Goal: Task Accomplishment & Management: Manage account settings

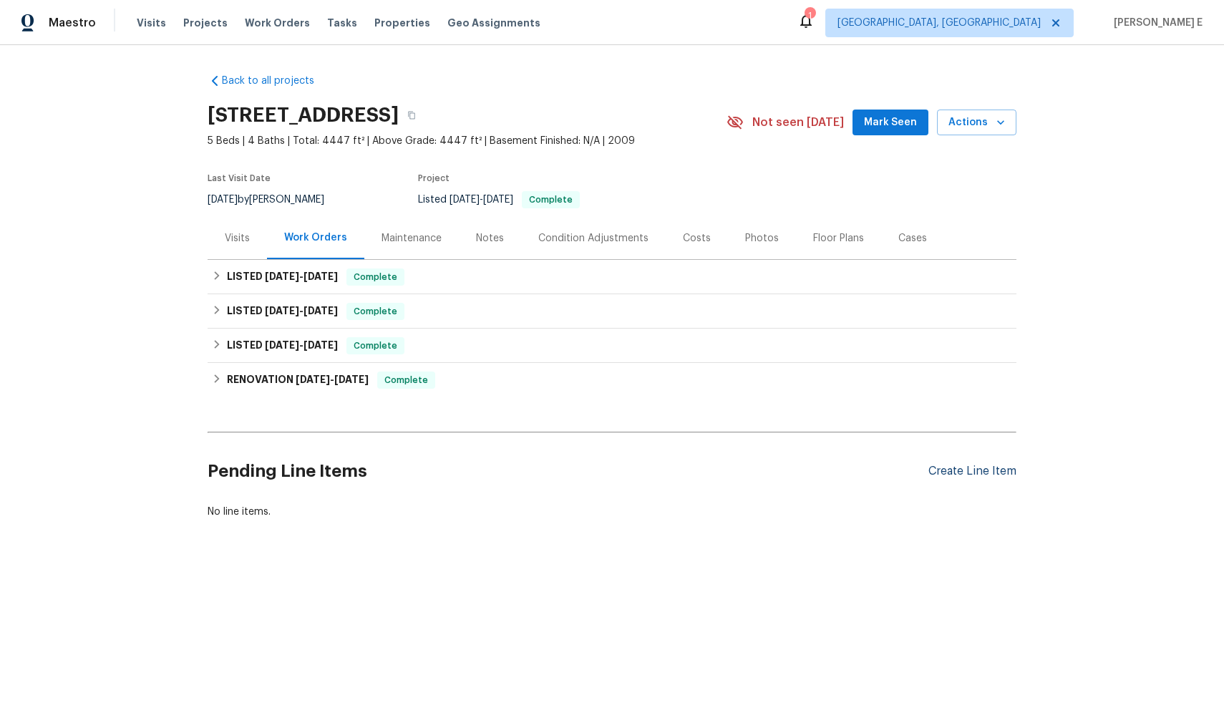
click at [987, 471] on div "Create Line Item" at bounding box center [973, 472] width 88 height 14
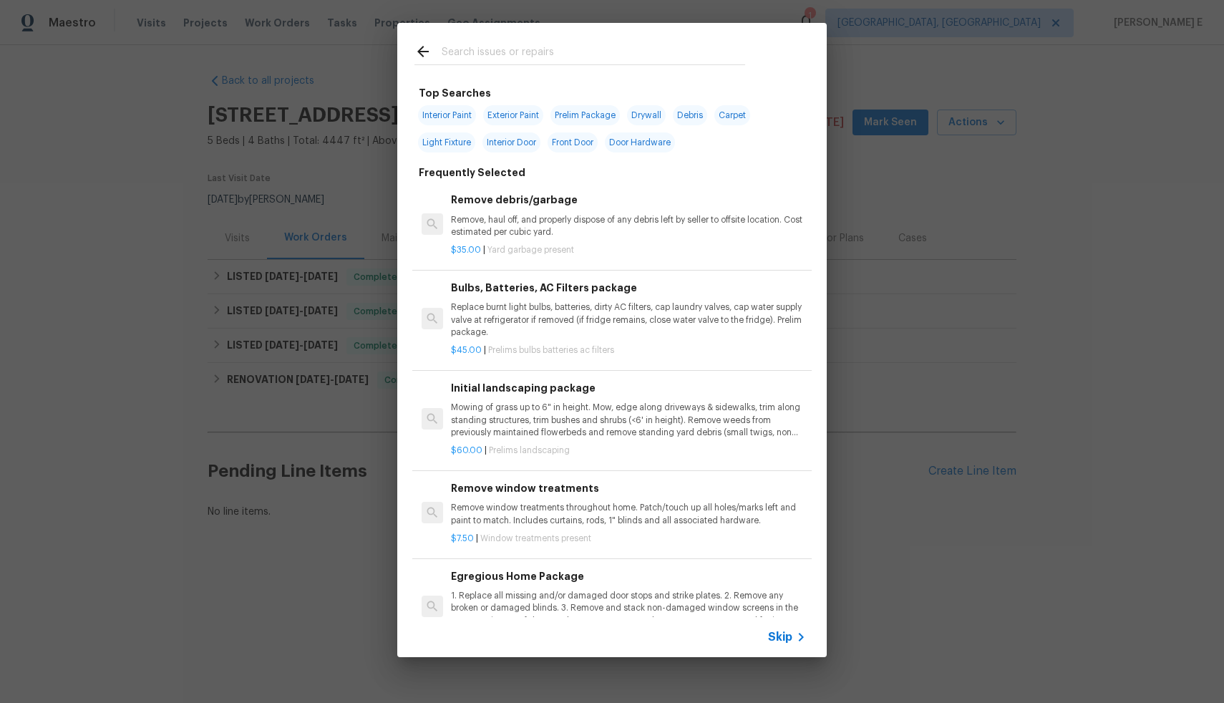
click at [793, 636] on icon at bounding box center [801, 637] width 17 height 17
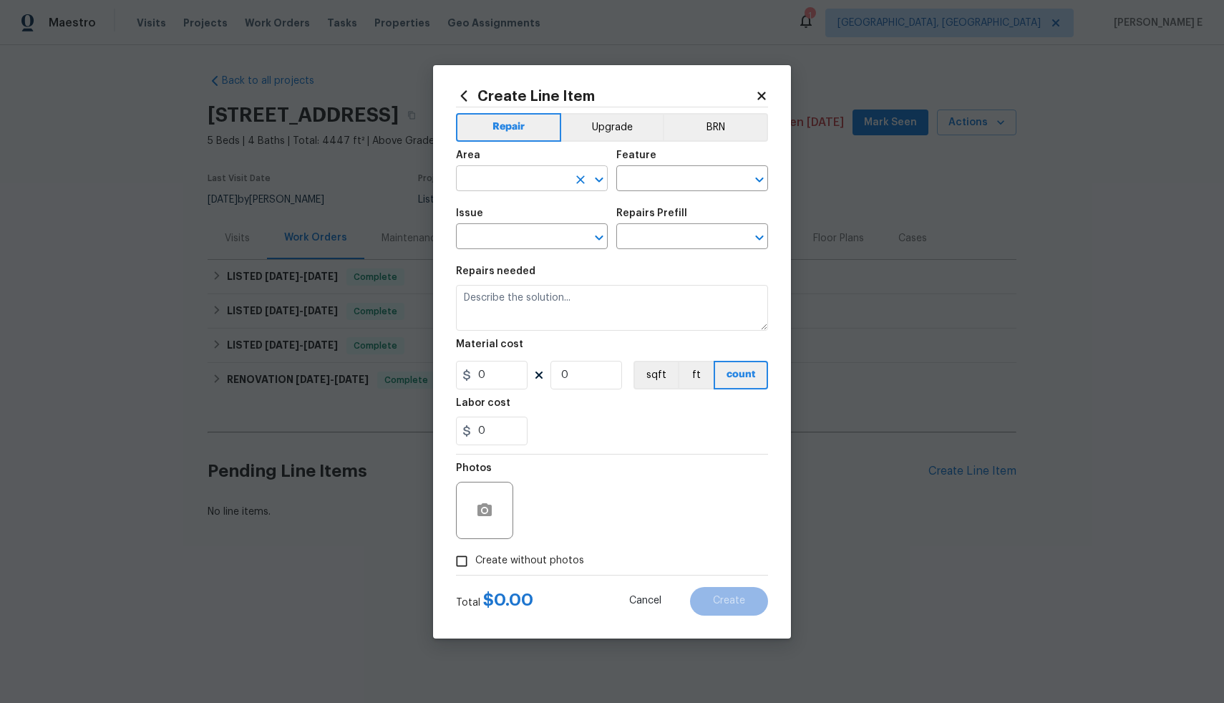
click at [543, 186] on input "text" at bounding box center [512, 180] width 112 height 22
click at [563, 216] on li "Exterior Addition" at bounding box center [532, 212] width 152 height 24
type input "Exterior Addition"
click at [670, 173] on input "text" at bounding box center [672, 180] width 112 height 22
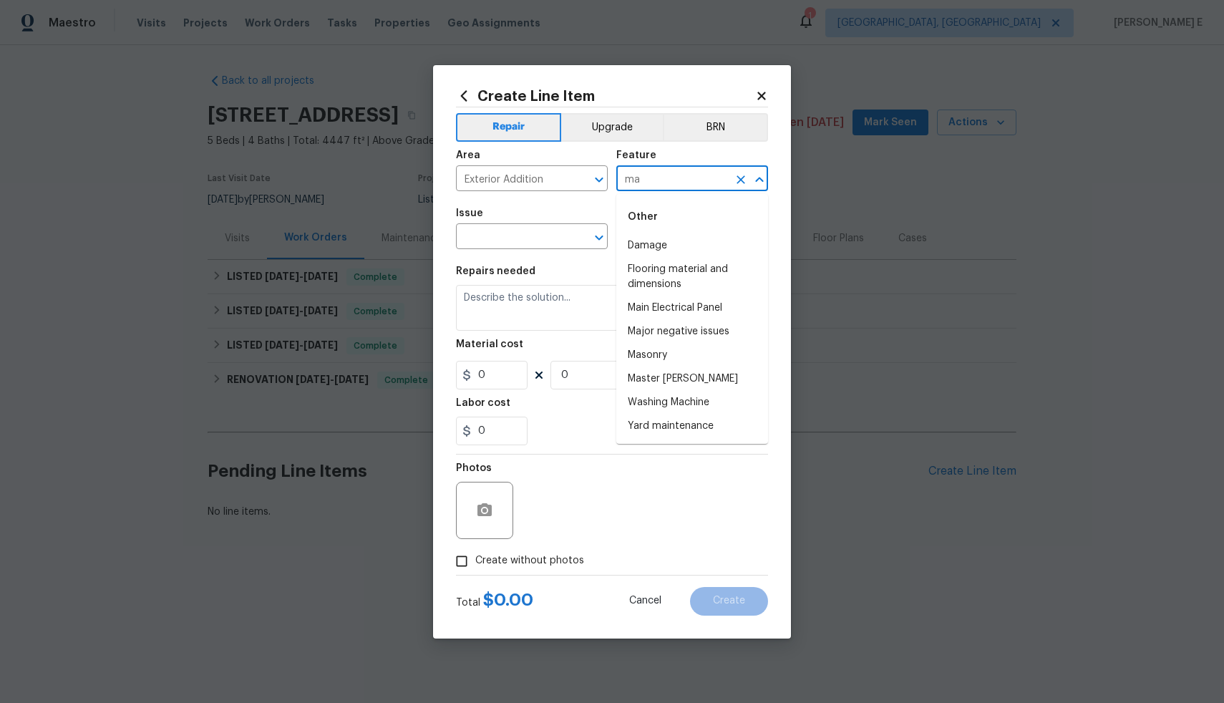
type input "m"
click at [725, 333] on li "Exterior Unit" at bounding box center [692, 341] width 152 height 24
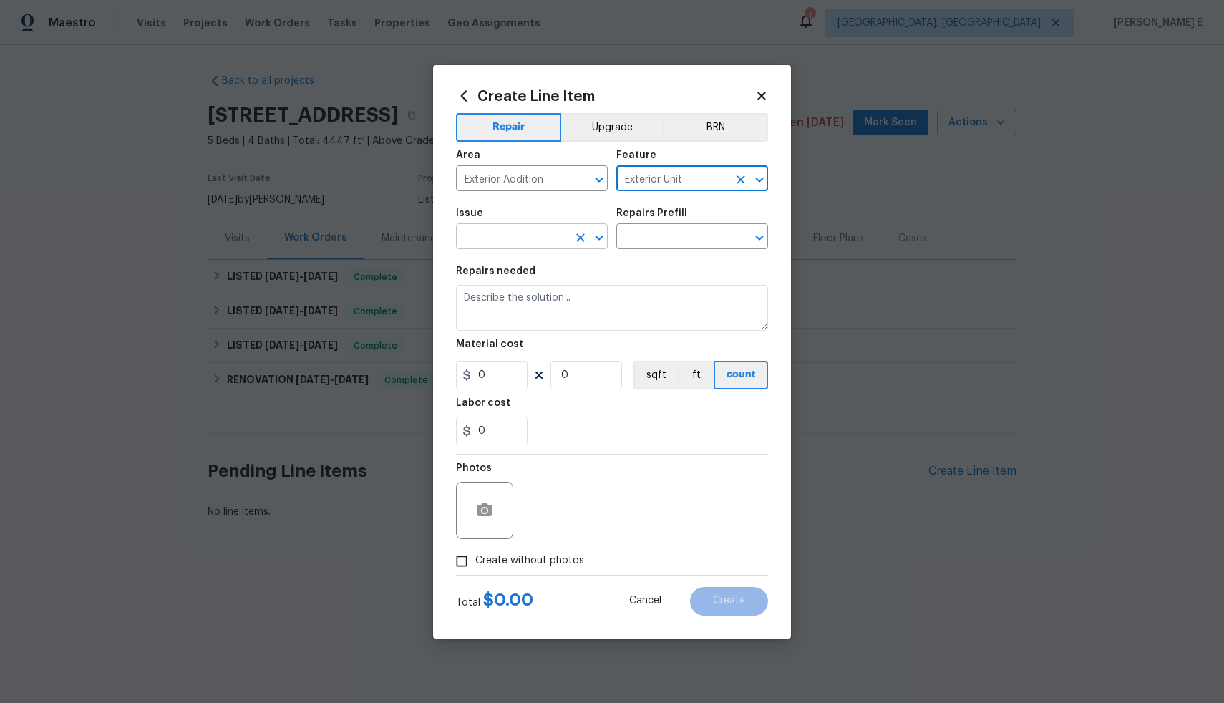
type input "Exterior Unit"
click at [486, 240] on input "text" at bounding box center [512, 238] width 112 height 22
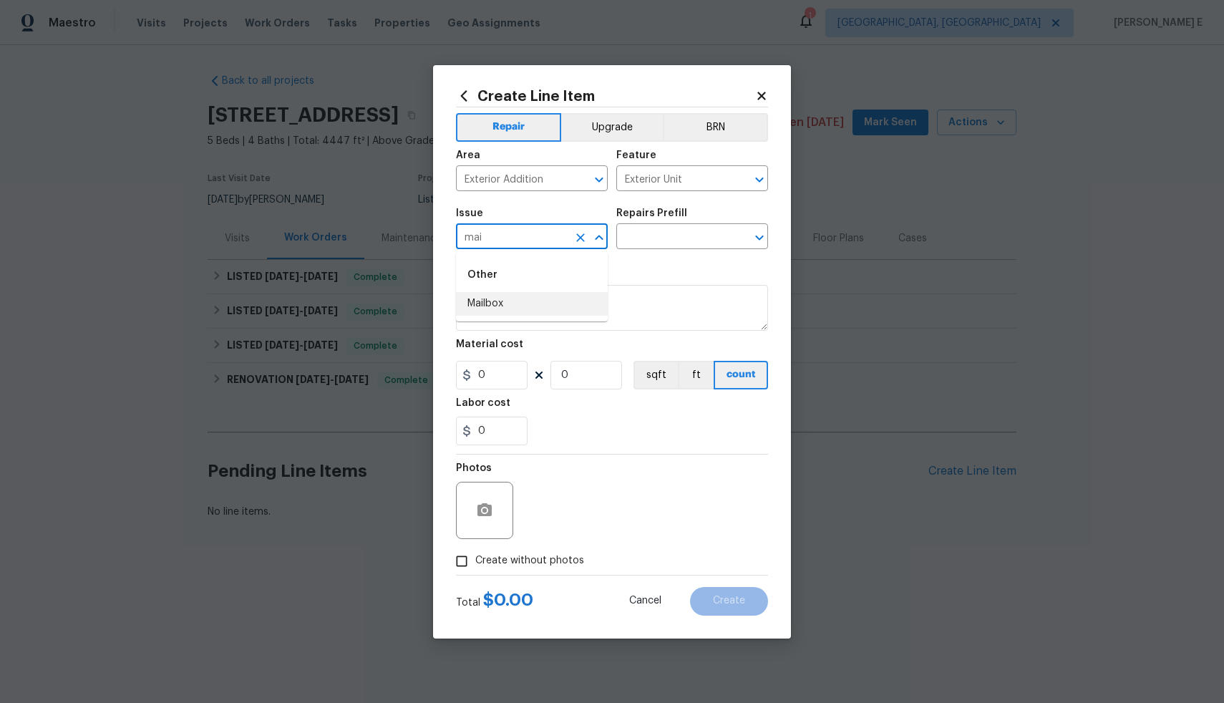
click at [466, 303] on li "Mailbox" at bounding box center [532, 304] width 152 height 24
type input "Mailbox"
click at [659, 228] on input "text" at bounding box center [672, 238] width 112 height 22
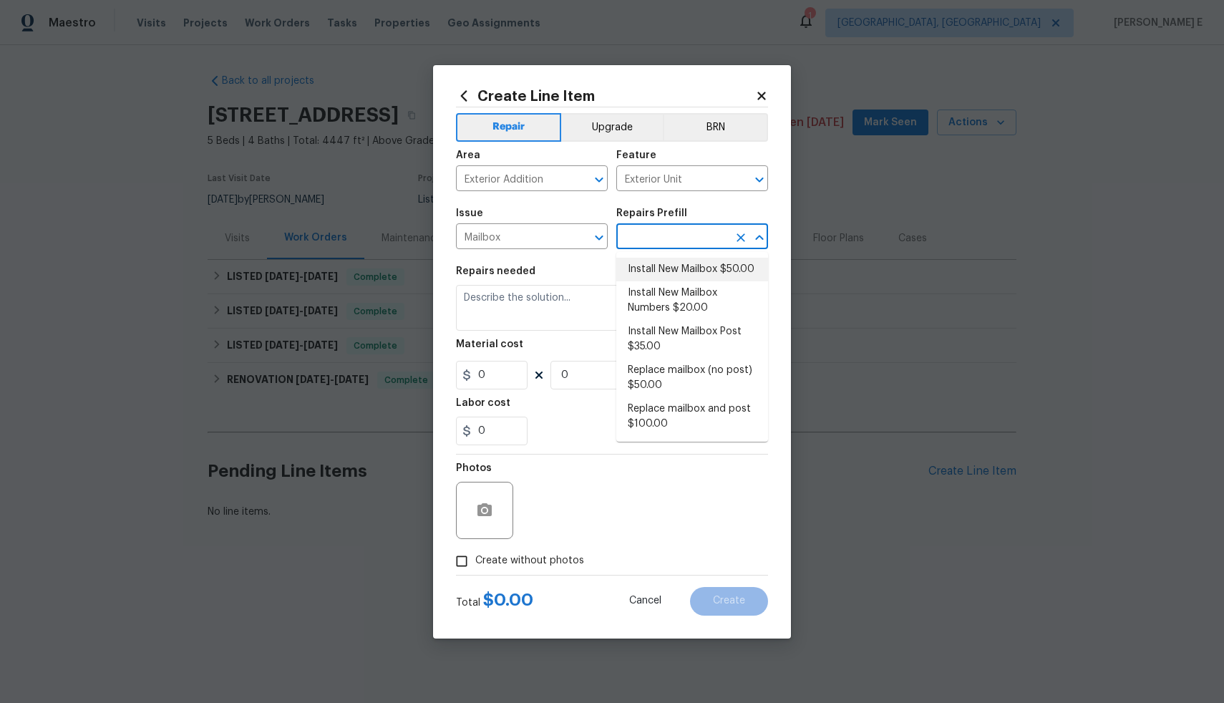
click at [604, 268] on div "Repairs needed" at bounding box center [612, 275] width 312 height 19
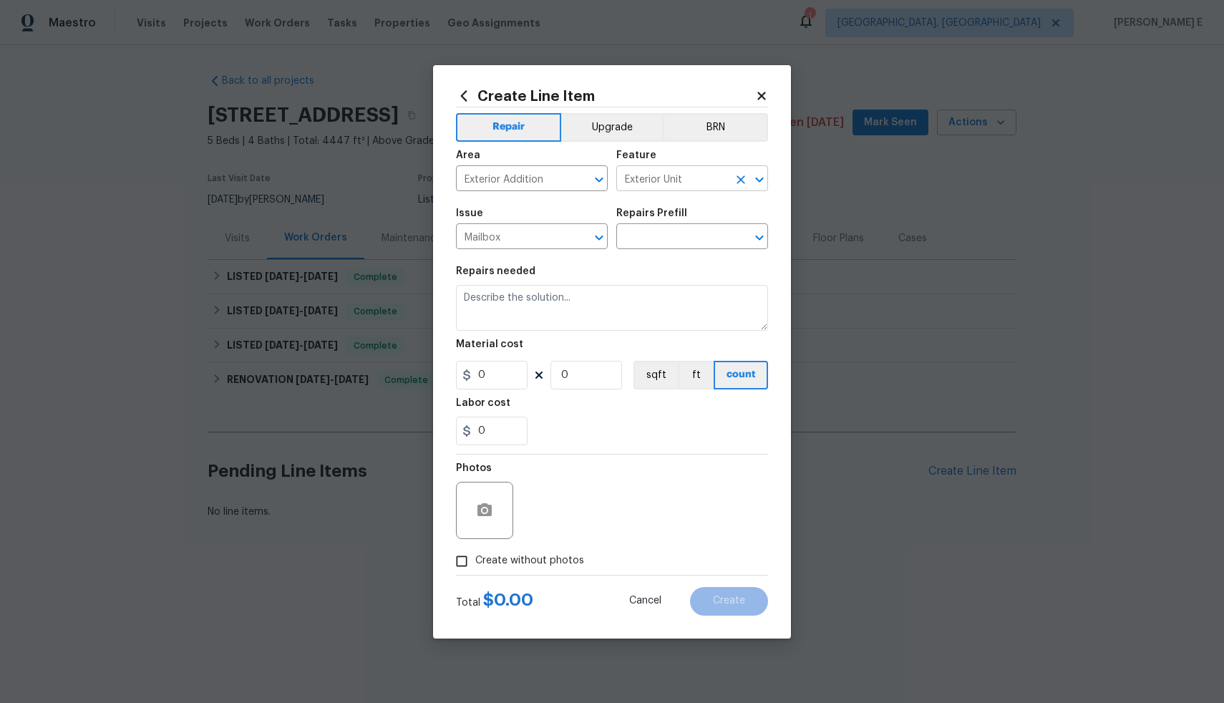
click at [671, 179] on input "Exterior Unit" at bounding box center [672, 180] width 112 height 22
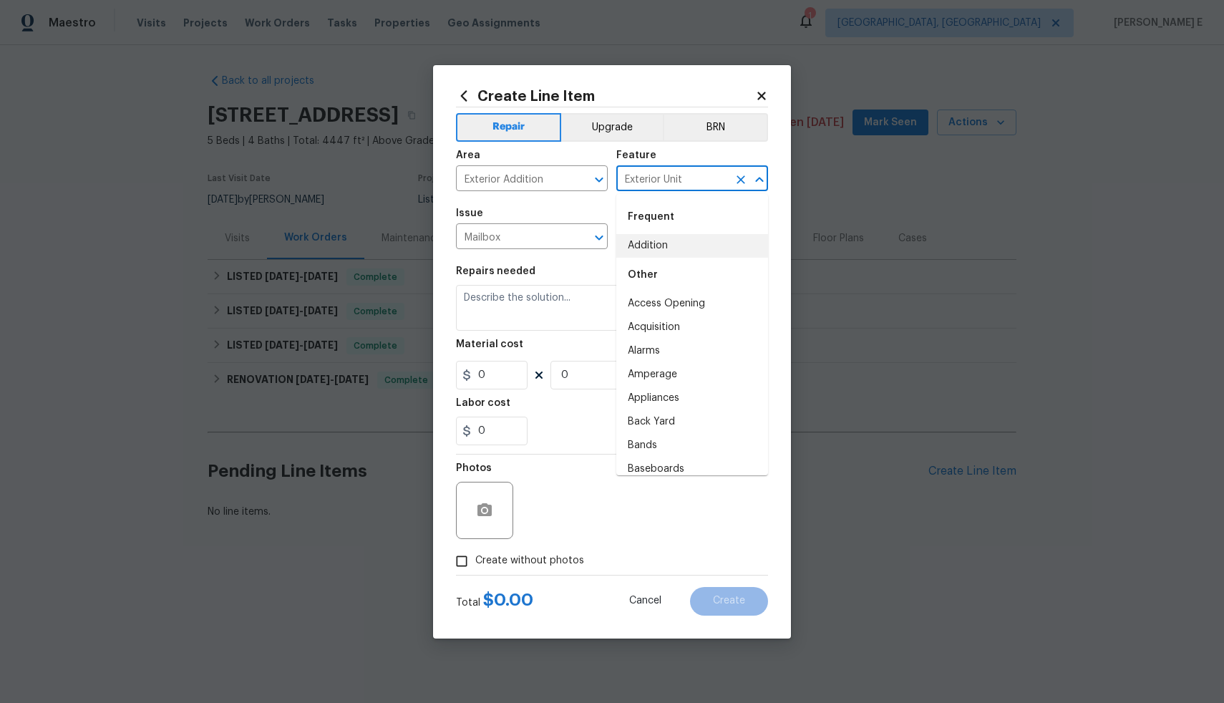
click at [660, 241] on li "Addition" at bounding box center [692, 246] width 152 height 24
type input "Addition"
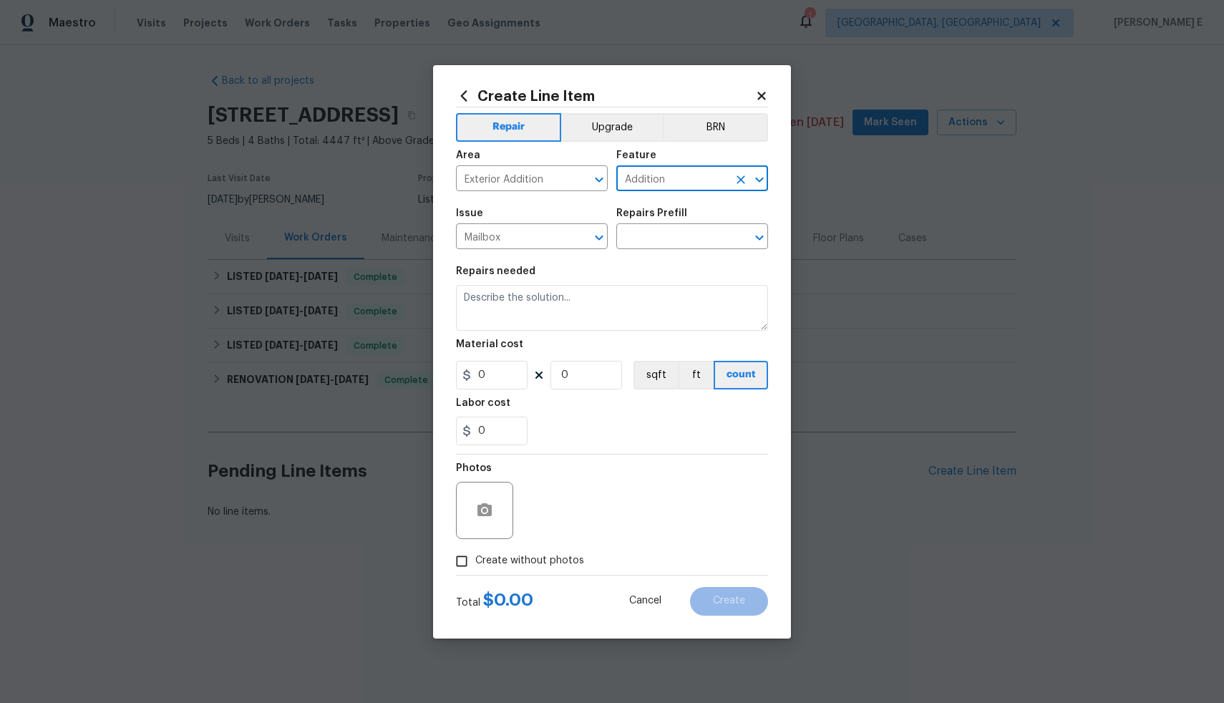
click at [660, 241] on input "text" at bounding box center [672, 238] width 112 height 22
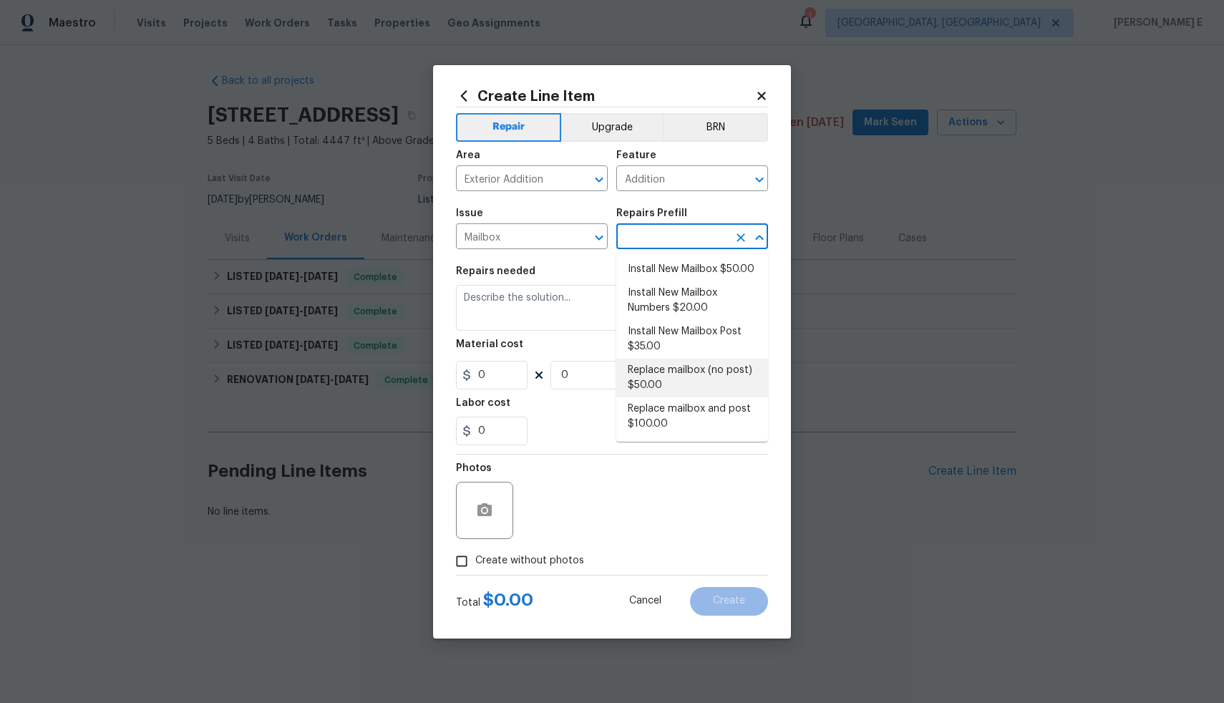
click at [739, 233] on icon "Clear" at bounding box center [741, 238] width 14 height 14
click at [710, 195] on div "Area Exterior Addition ​ Feature Addition ​" at bounding box center [612, 171] width 312 height 58
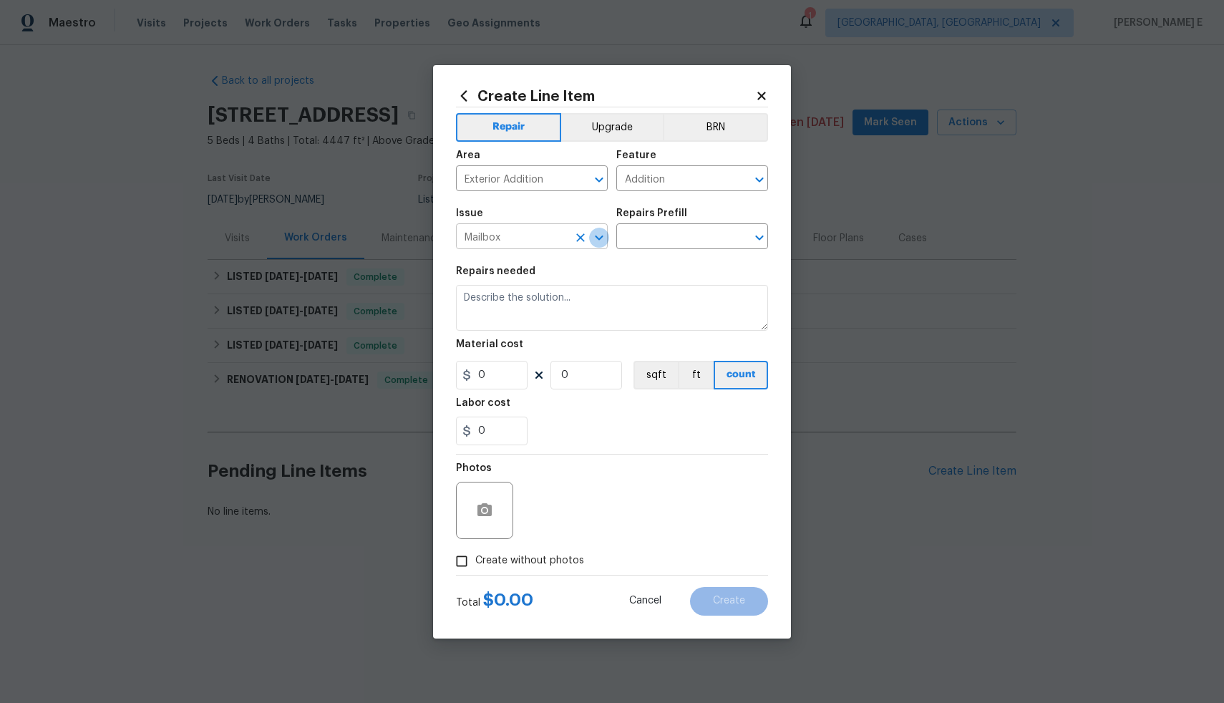
click at [597, 239] on icon "Open" at bounding box center [599, 237] width 17 height 17
click at [550, 308] on li "Mailbox" at bounding box center [532, 304] width 152 height 24
type input "Mailbox"
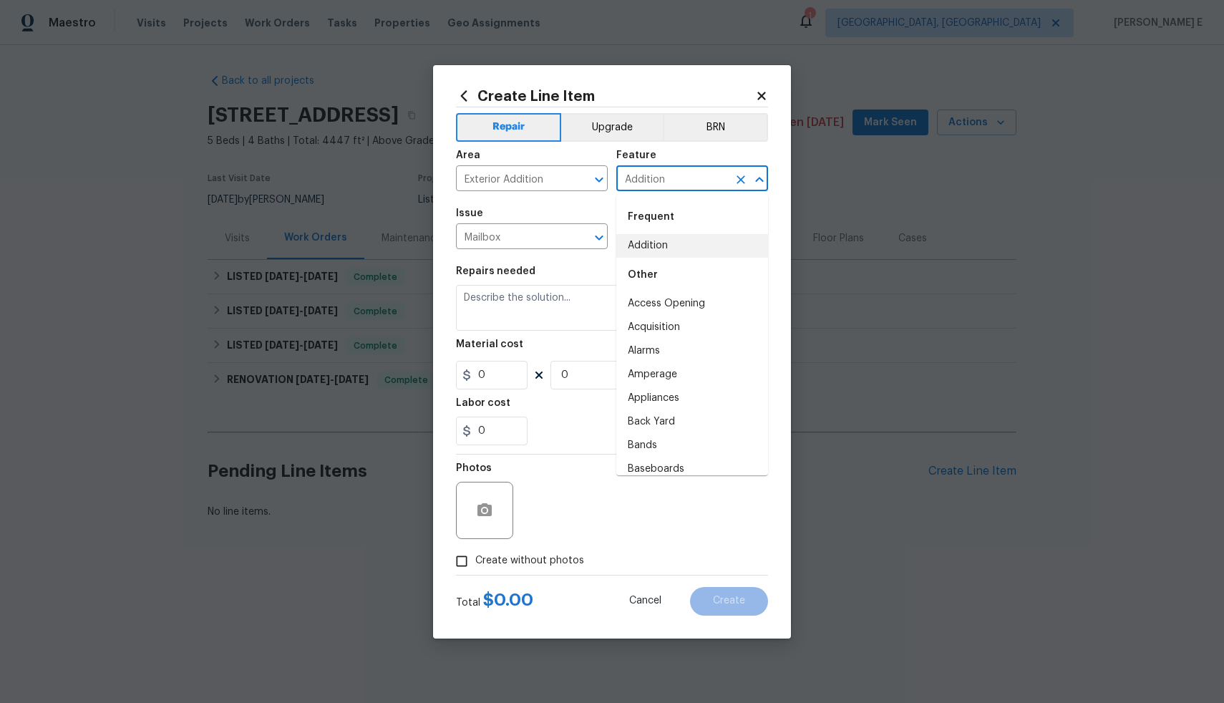
click at [698, 175] on input "Addition" at bounding box center [672, 180] width 112 height 22
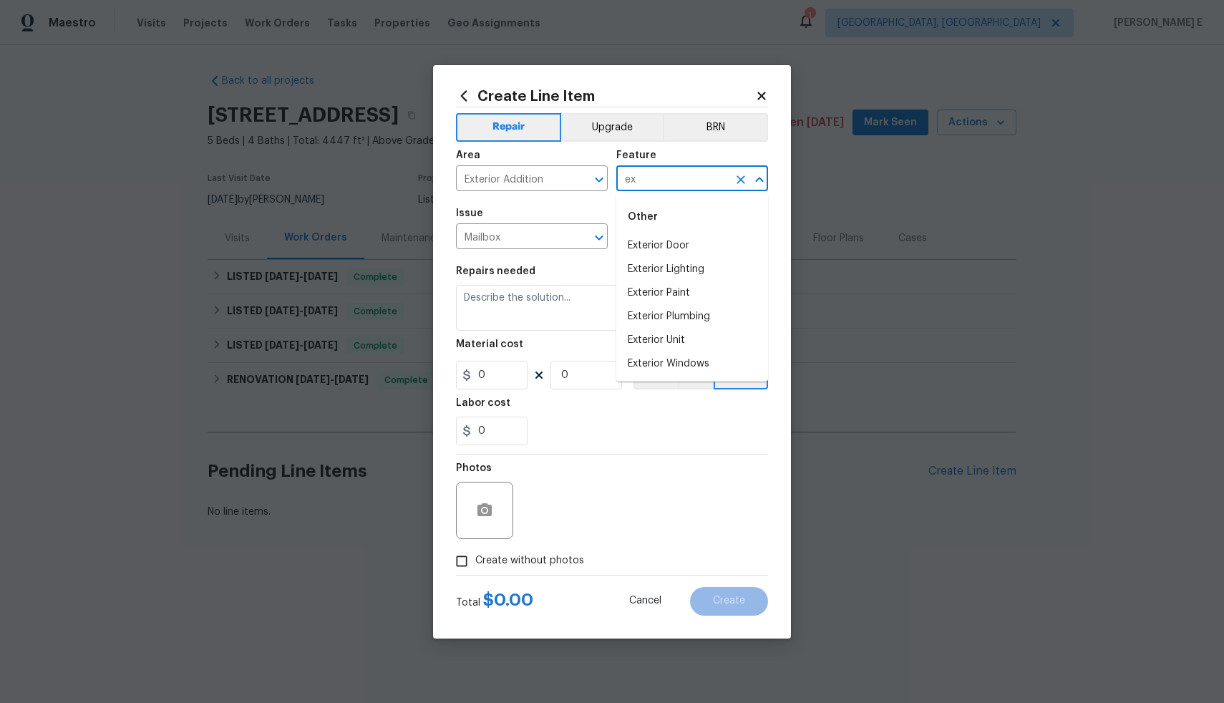
type input "e"
click at [678, 294] on li "Paint" at bounding box center [692, 293] width 152 height 24
click at [689, 242] on input "text" at bounding box center [672, 238] width 112 height 22
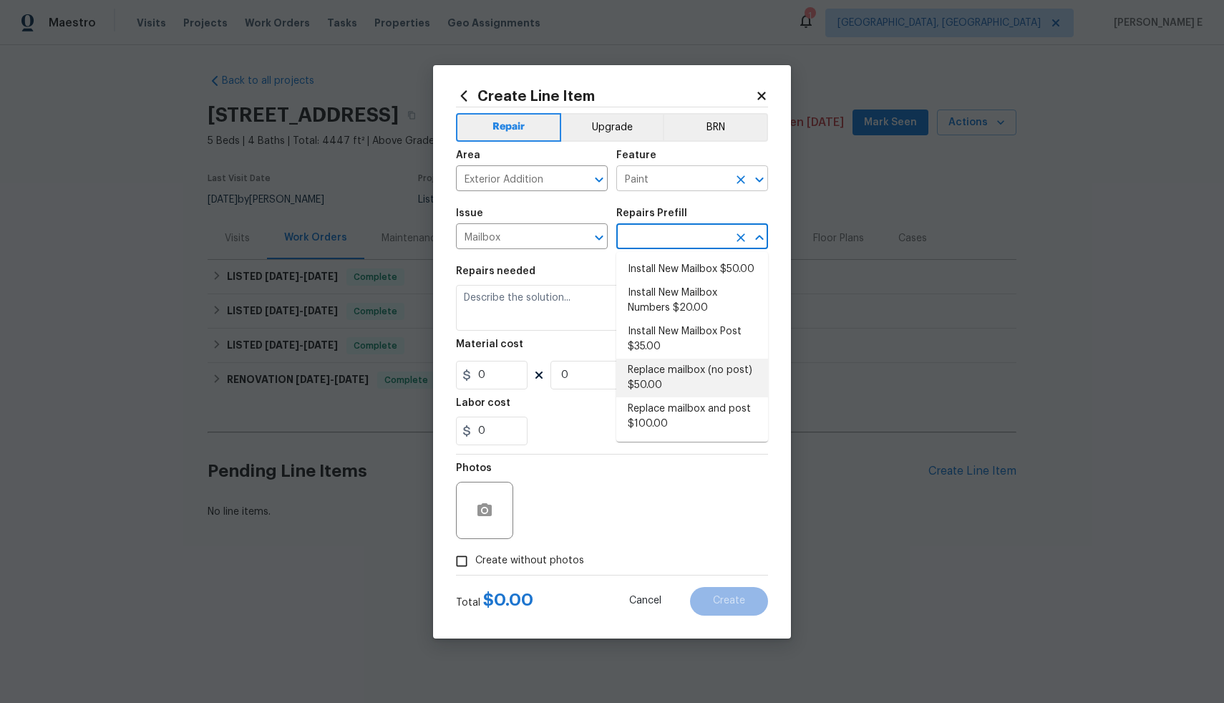
click at [715, 172] on input "Paint" at bounding box center [672, 180] width 112 height 22
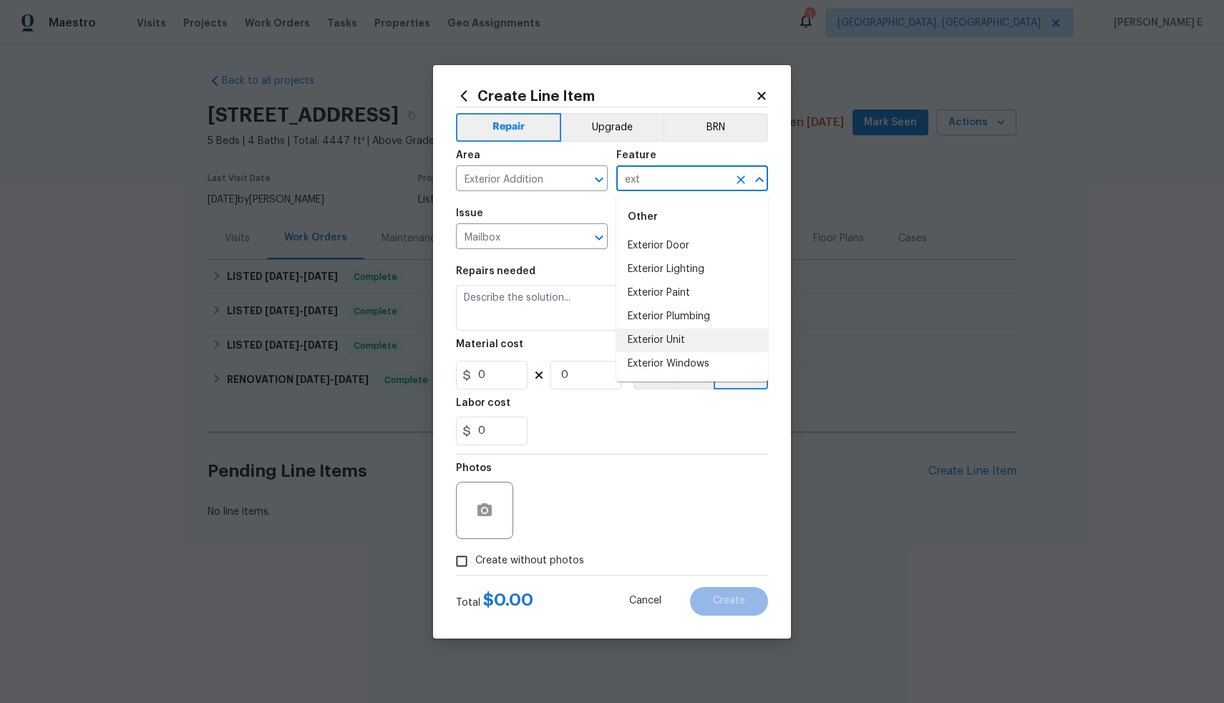
click at [700, 331] on li "Exterior Unit" at bounding box center [692, 341] width 152 height 24
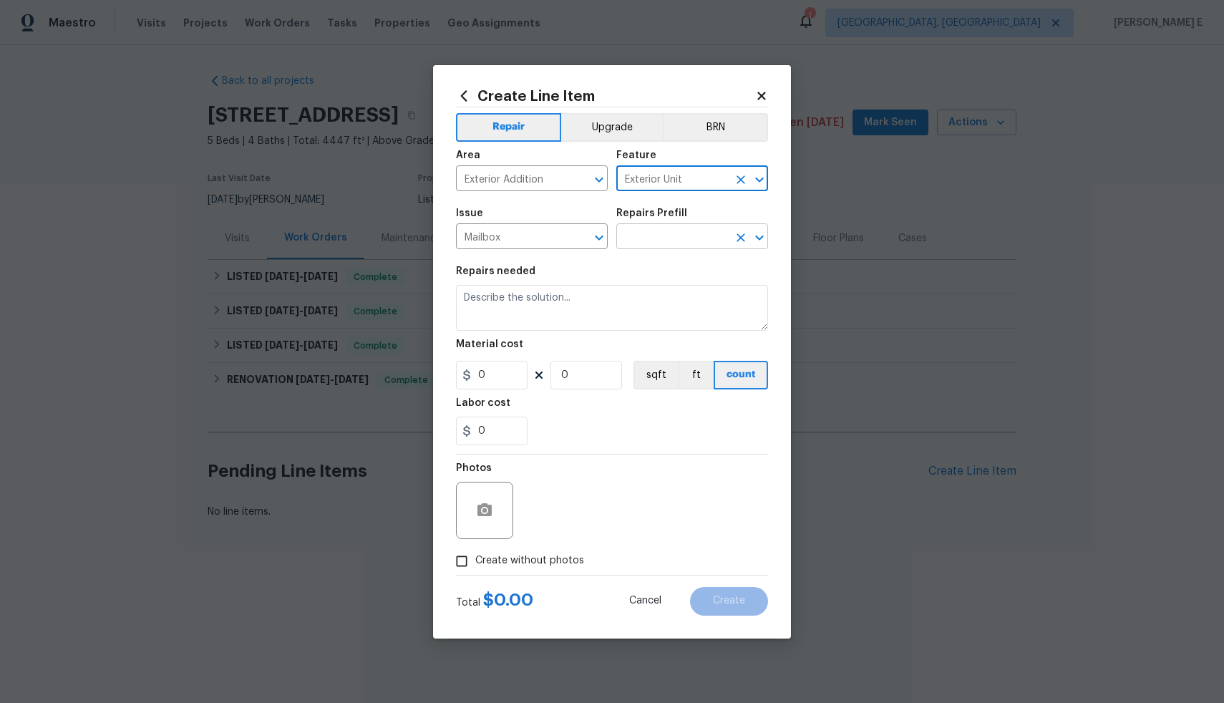
type input "Exterior Unit"
click at [682, 235] on input "text" at bounding box center [672, 238] width 112 height 22
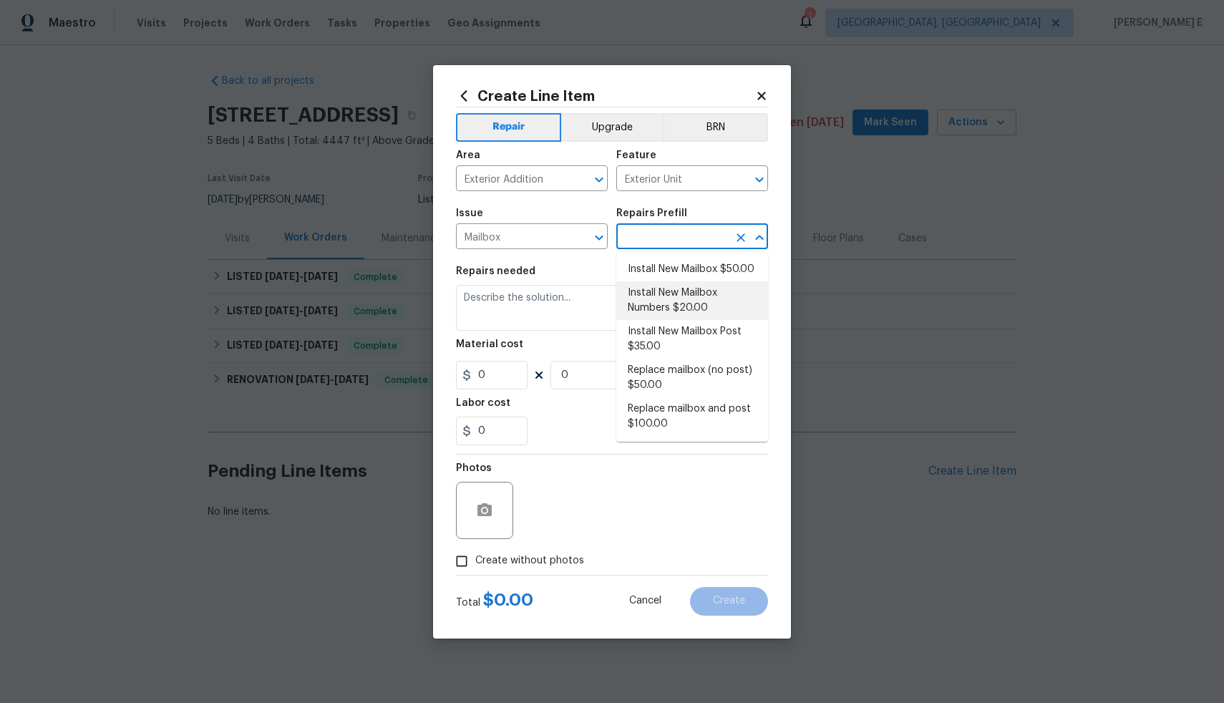
click at [730, 304] on li "Install New Mailbox Numbers $20.00" at bounding box center [692, 300] width 152 height 39
type input "Install New Mailbox Numbers $20.00"
type textarea "Remove the existing mailbox numbers (if present) and replace with new. Ensure t…"
type input "1"
type input "20"
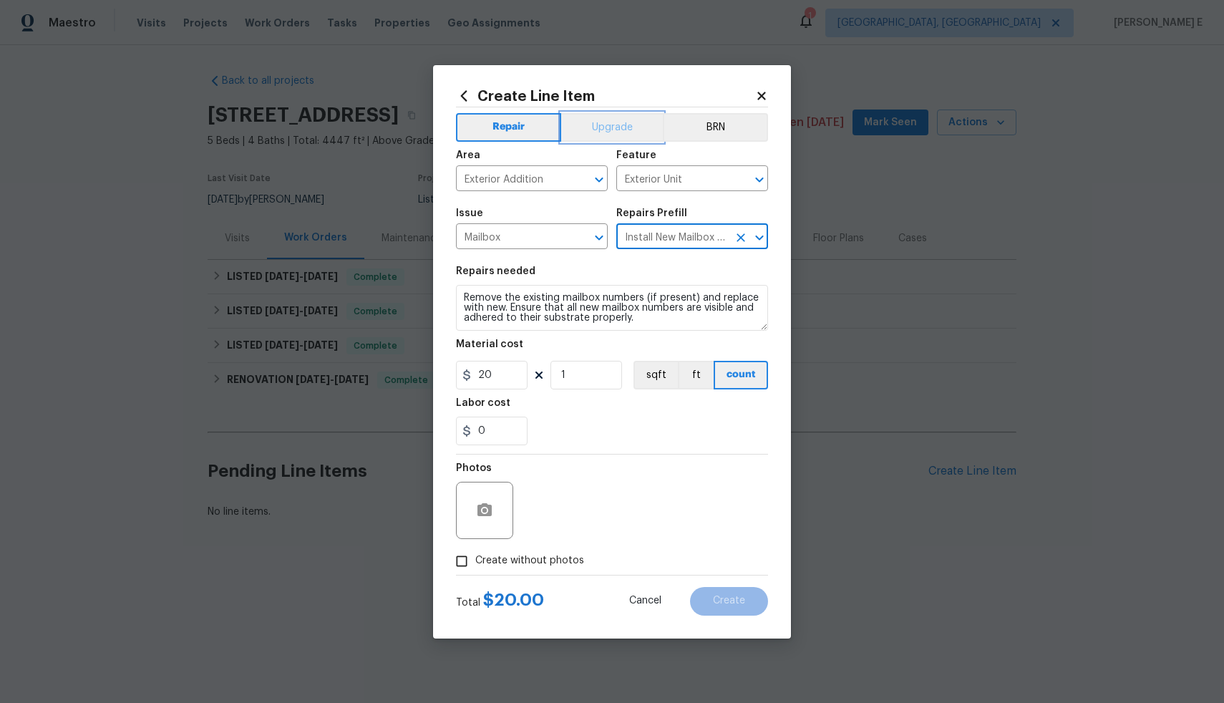
click at [614, 121] on button "Upgrade" at bounding box center [612, 127] width 102 height 29
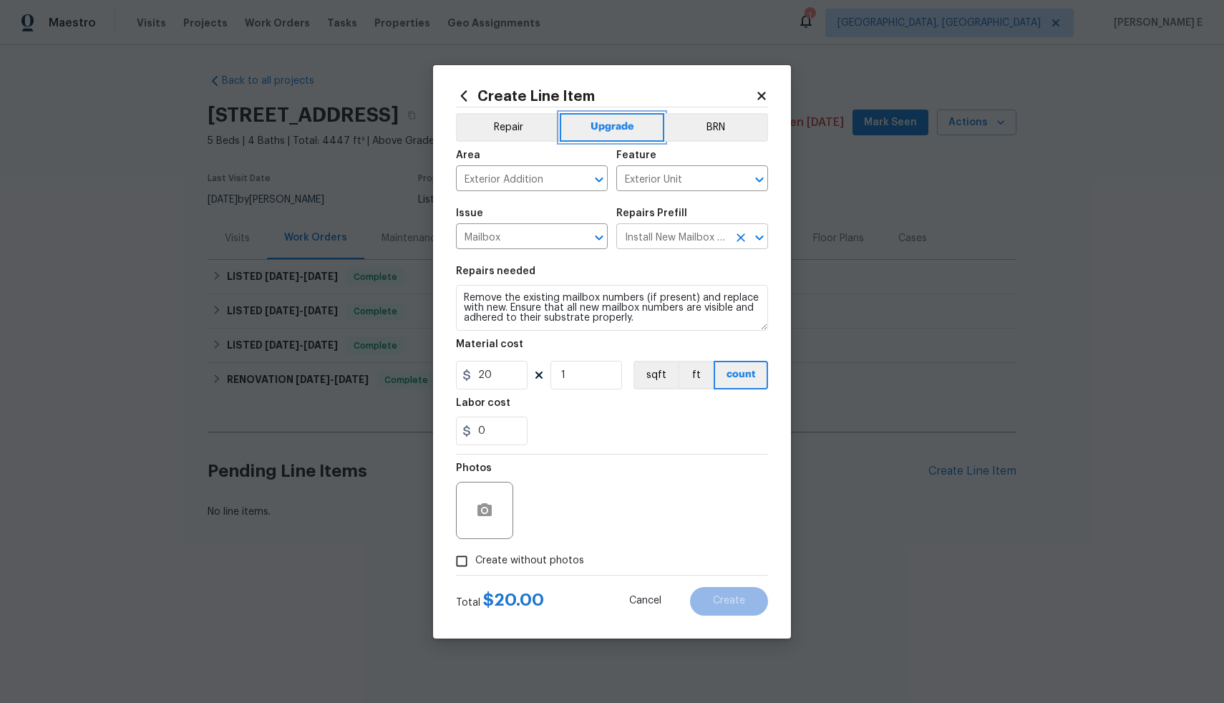
click at [730, 238] on div "Install New Mailbox Numbers $20.00 ​" at bounding box center [692, 238] width 152 height 22
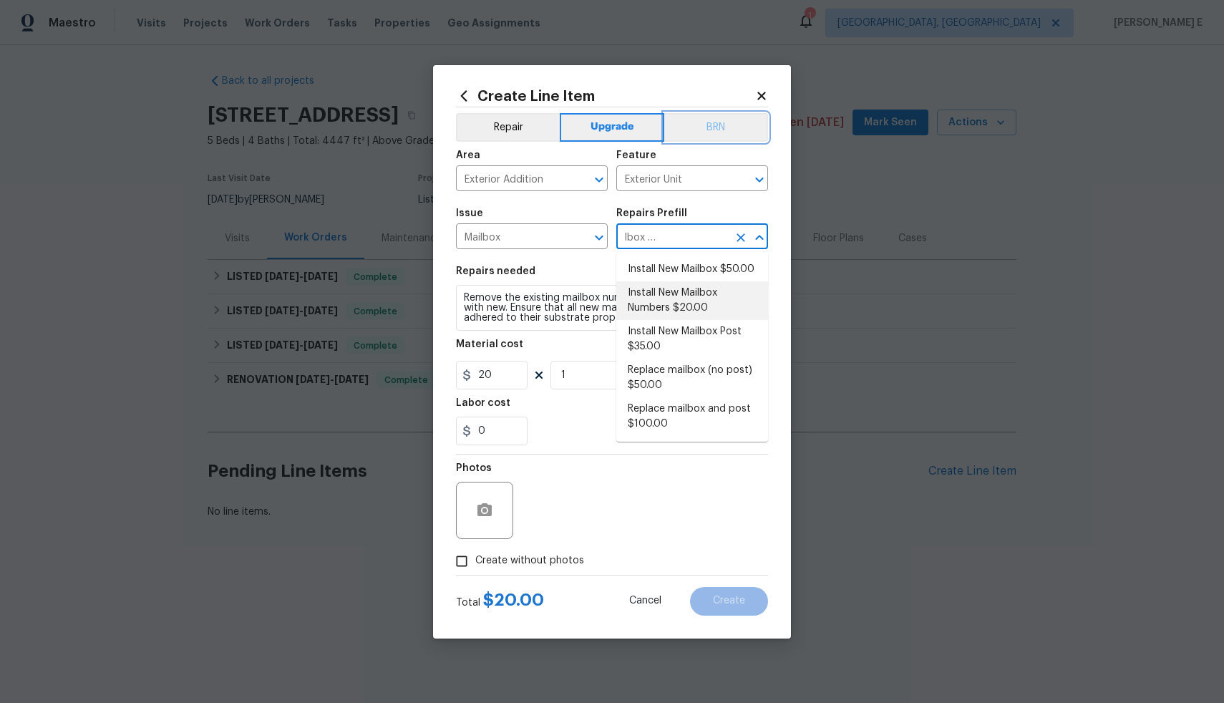
click at [744, 123] on button "BRN" at bounding box center [716, 127] width 104 height 29
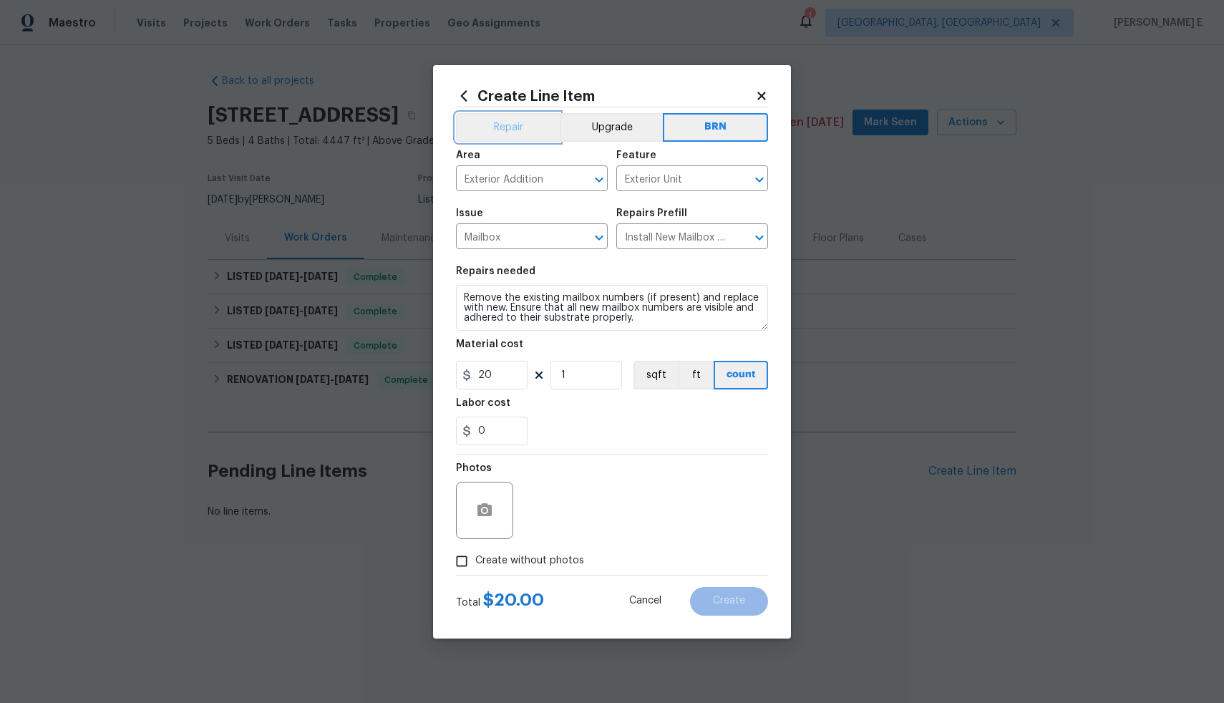
click at [518, 136] on button "Repair" at bounding box center [508, 127] width 104 height 29
click at [763, 98] on icon at bounding box center [761, 96] width 8 height 8
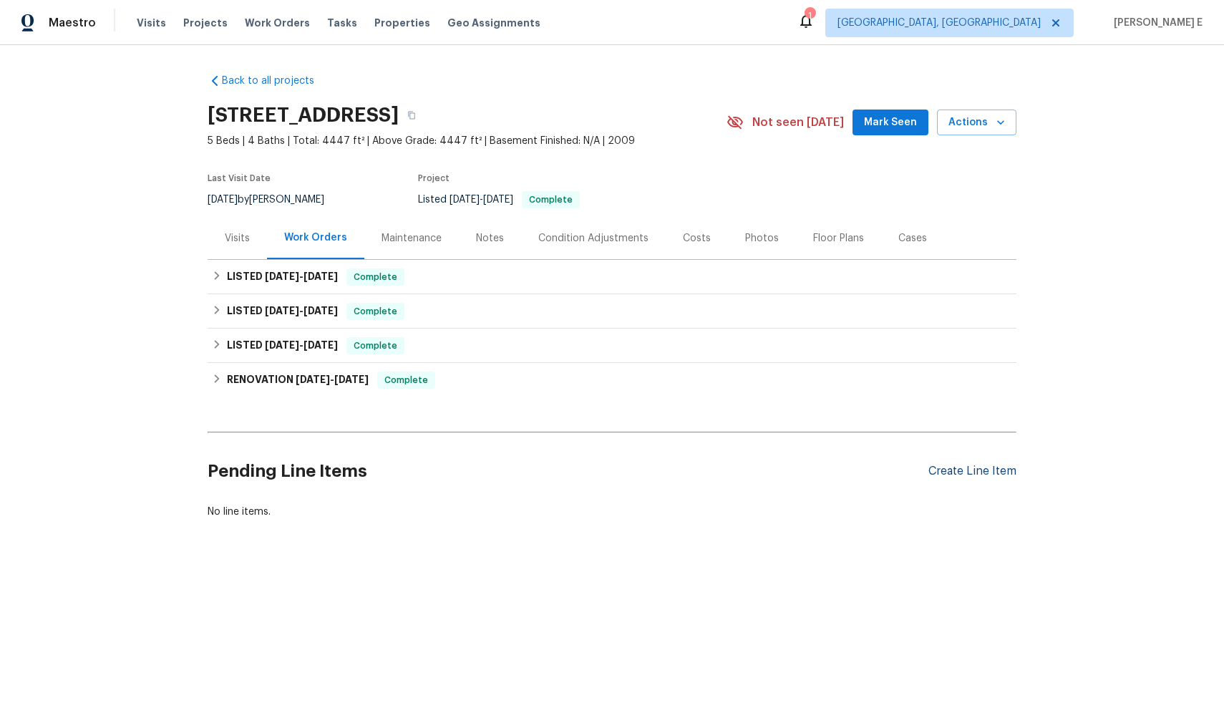
click at [964, 470] on div "Create Line Item" at bounding box center [973, 472] width 88 height 14
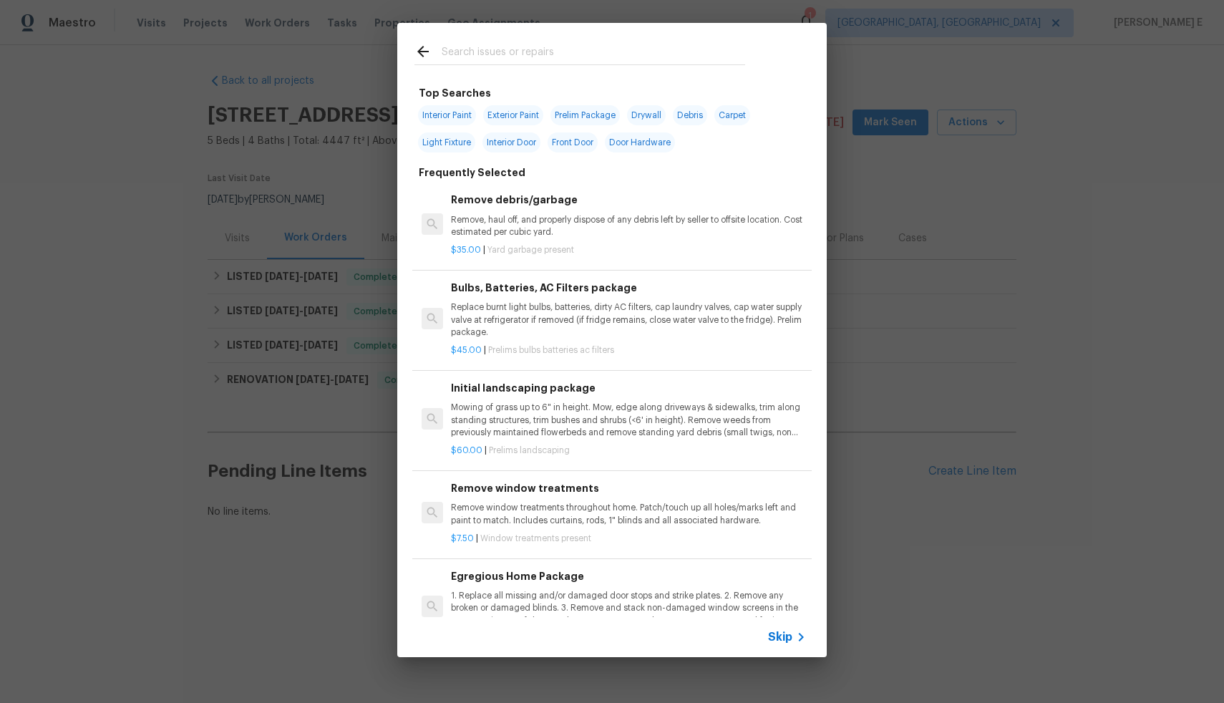
click at [798, 639] on icon at bounding box center [801, 637] width 17 height 17
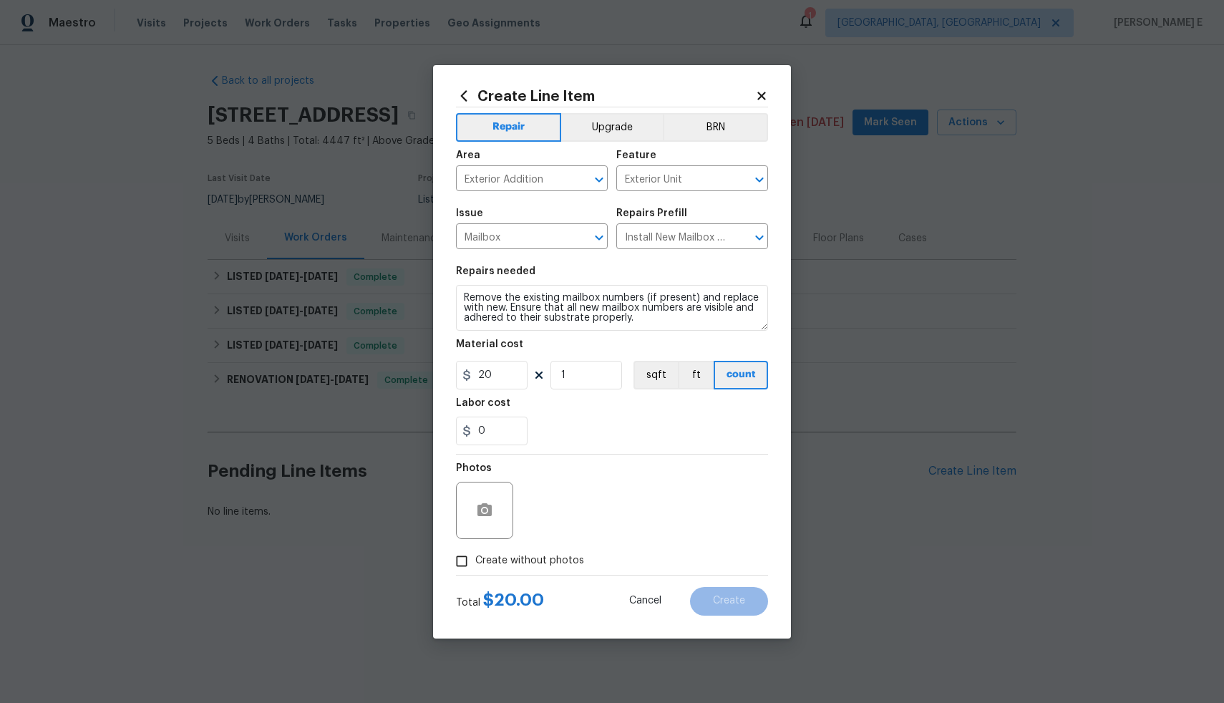
click at [762, 95] on icon at bounding box center [761, 96] width 8 height 8
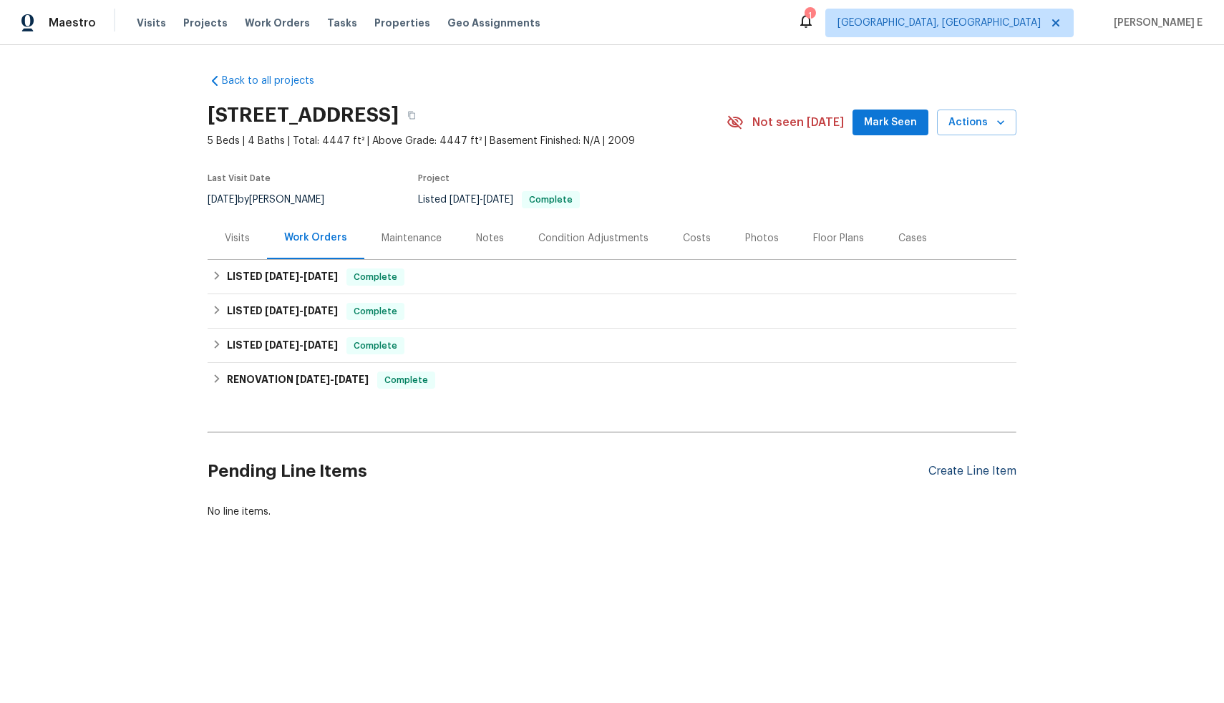
click at [943, 474] on div "Create Line Item" at bounding box center [973, 472] width 88 height 14
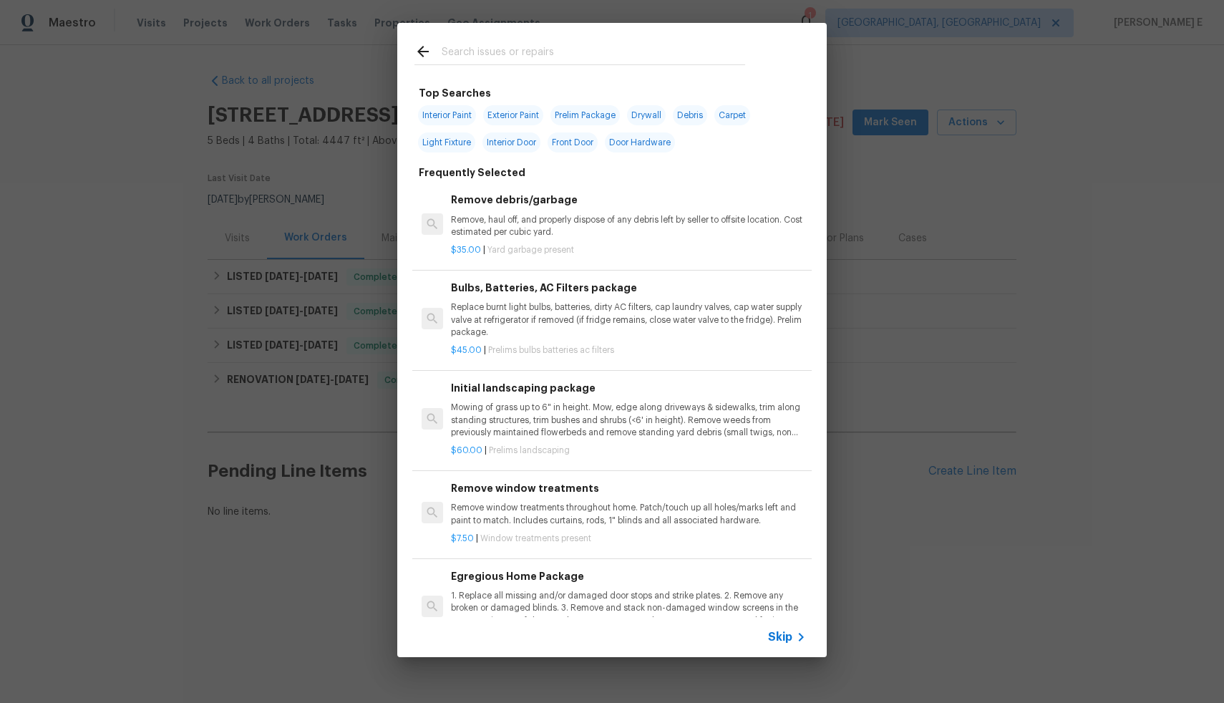
click at [790, 644] on span "Skip" at bounding box center [780, 637] width 24 height 14
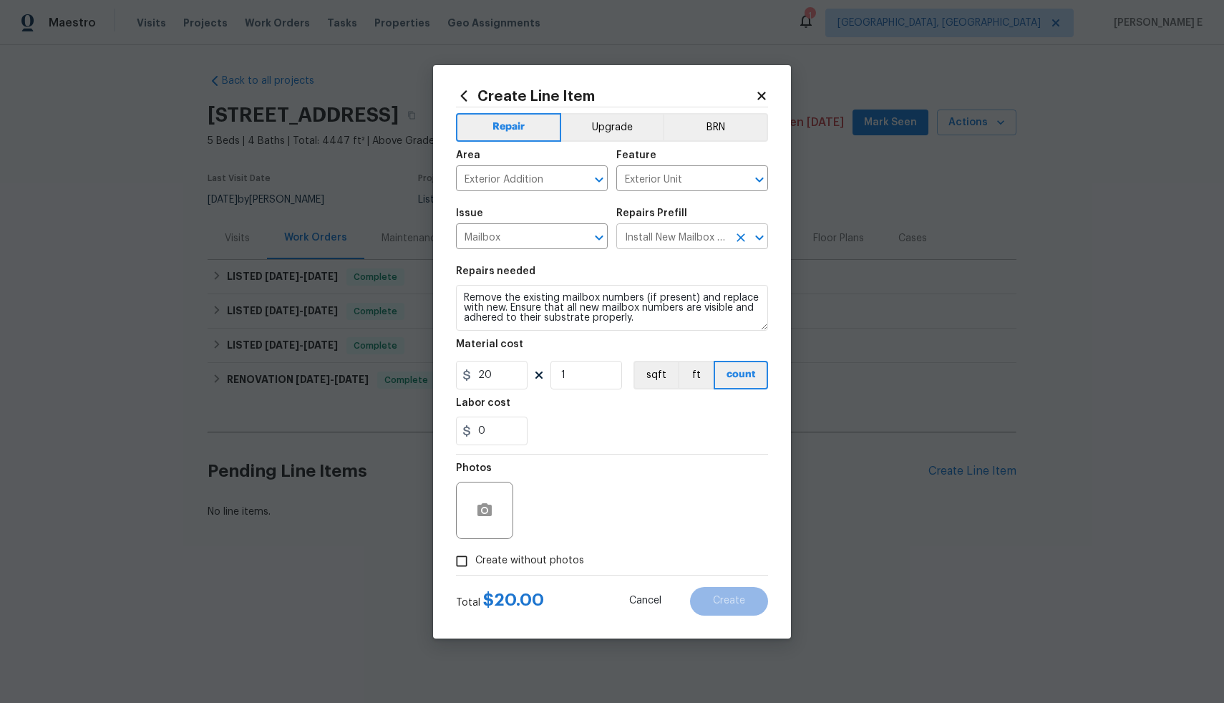
click at [740, 239] on icon "Clear" at bounding box center [741, 238] width 14 height 14
click at [757, 241] on icon "Open" at bounding box center [759, 237] width 17 height 17
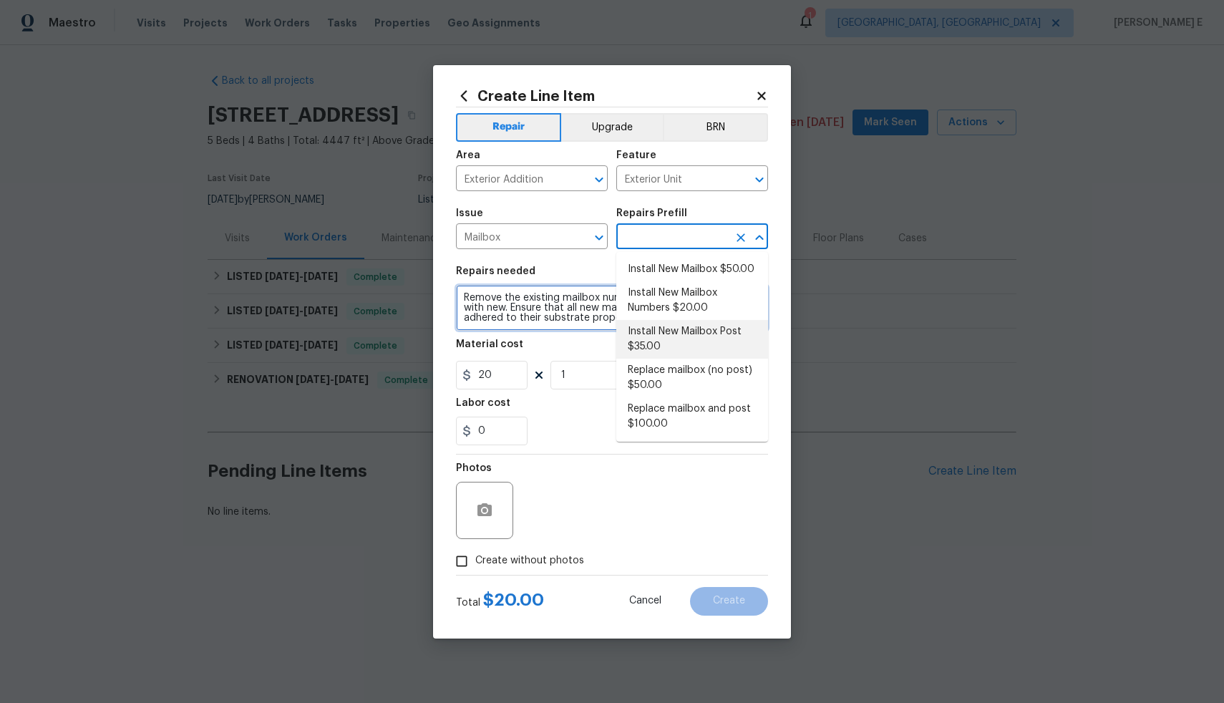
click at [576, 311] on textarea "Remove the existing mailbox numbers (if present) and replace with new. Ensure t…" at bounding box center [612, 308] width 312 height 46
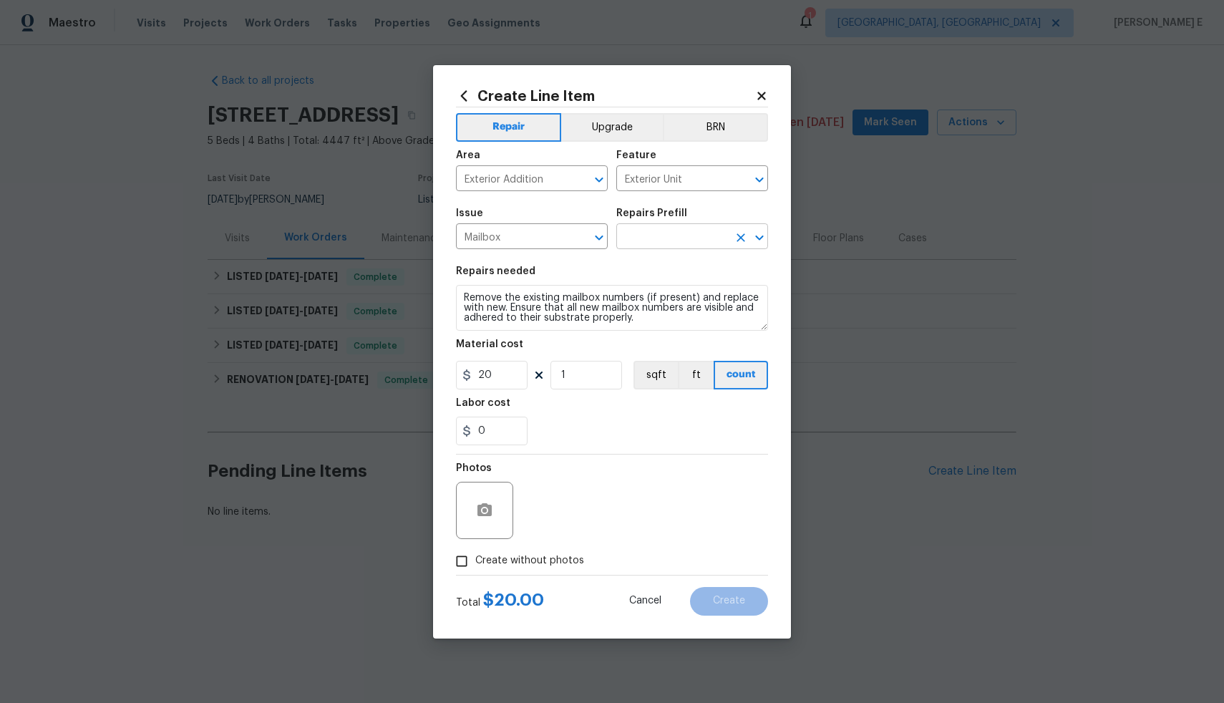
click at [647, 238] on input "text" at bounding box center [672, 238] width 112 height 22
type input "p"
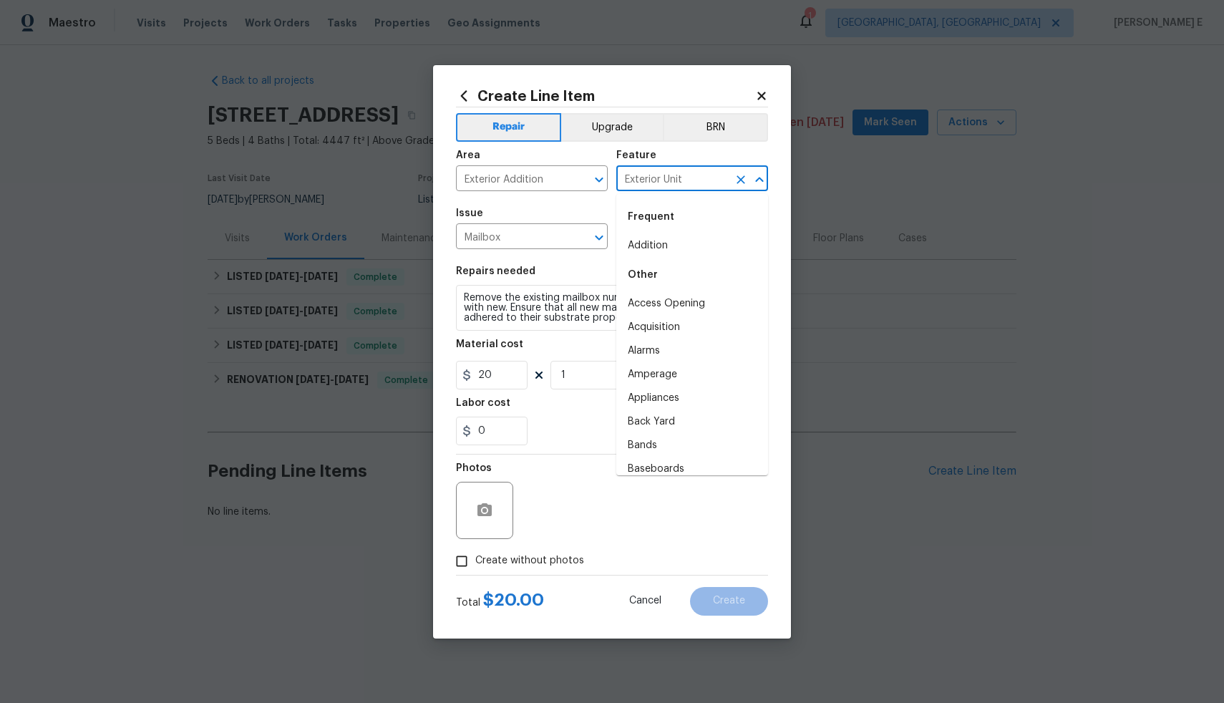
click at [655, 180] on input "Exterior Unit" at bounding box center [672, 180] width 112 height 22
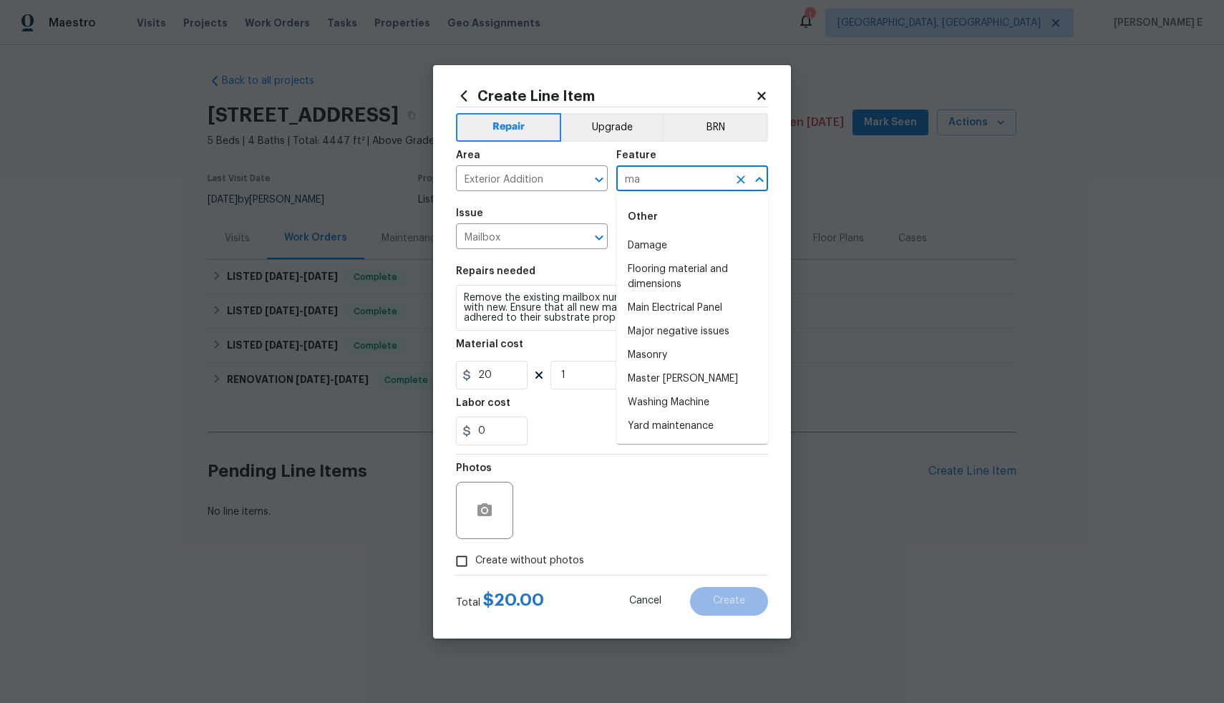
type input "m"
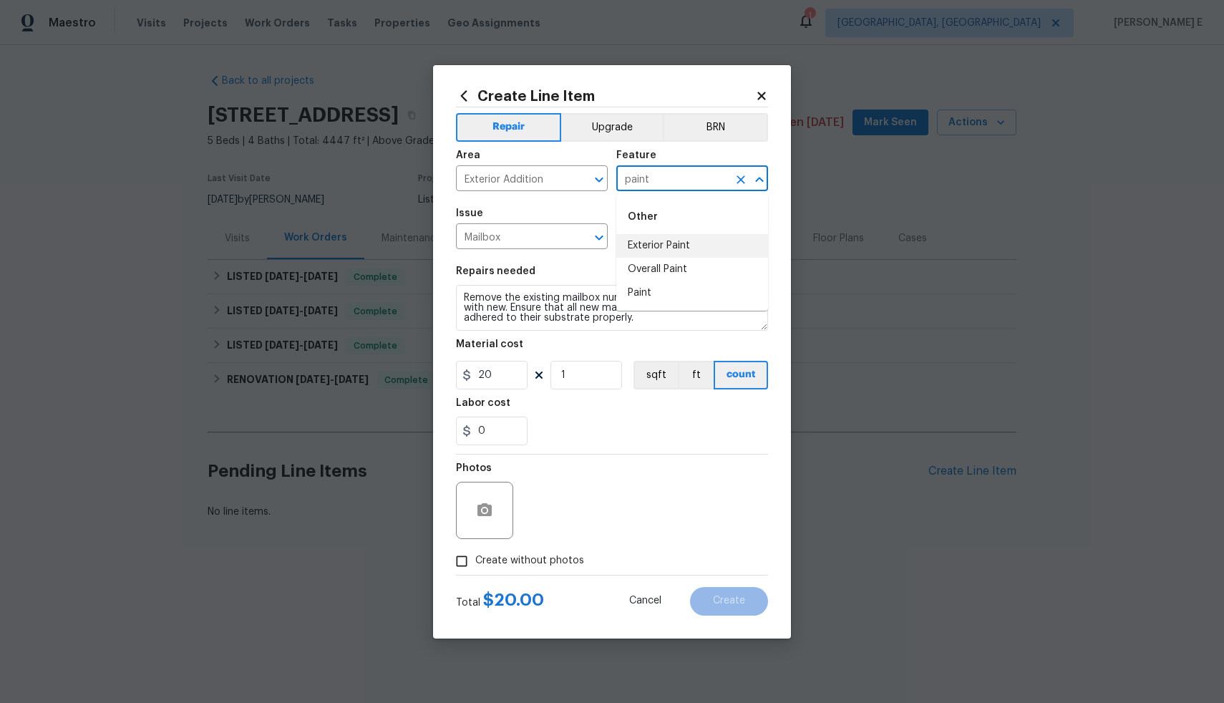
click at [686, 249] on li "Exterior Paint" at bounding box center [692, 246] width 152 height 24
type input "Exterior Paint"
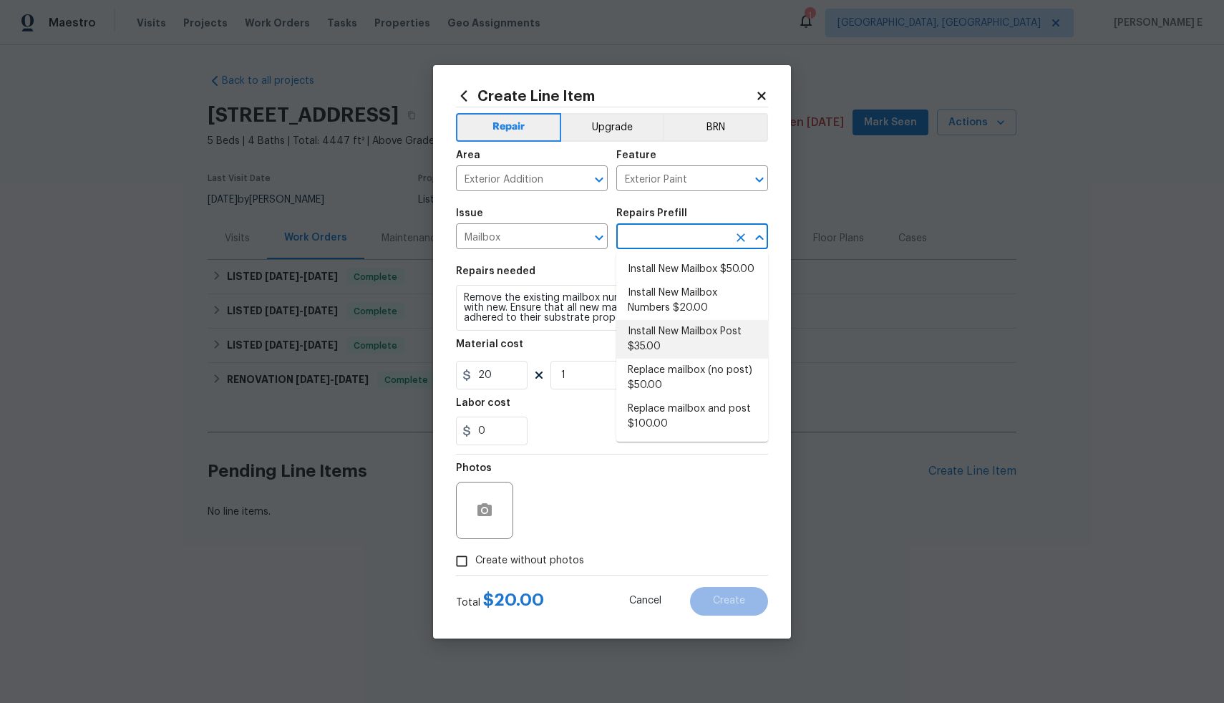
click at [635, 239] on input "text" at bounding box center [672, 238] width 112 height 22
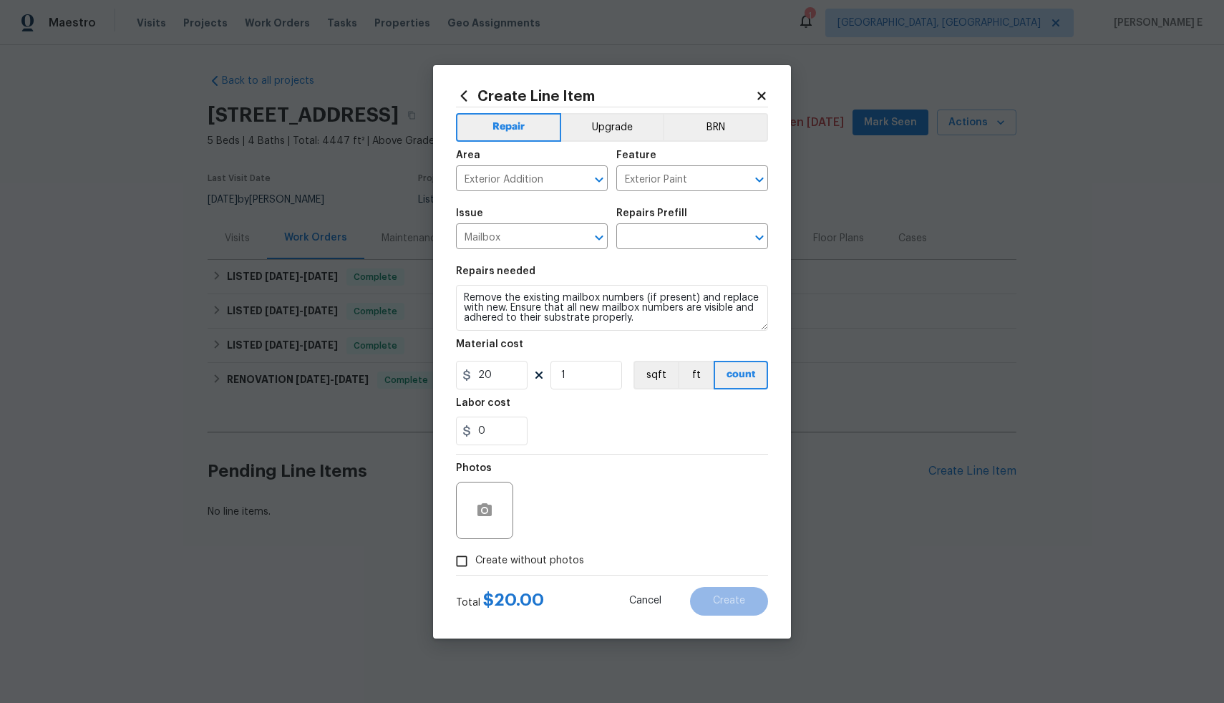
click at [578, 422] on div "0" at bounding box center [612, 431] width 312 height 29
drag, startPoint x: 465, startPoint y: 299, endPoint x: 604, endPoint y: 334, distance: 143.8
click at [604, 334] on section "Repairs needed Remove the existing mailbox numbers (if present) and replace wit…" at bounding box center [612, 356] width 312 height 196
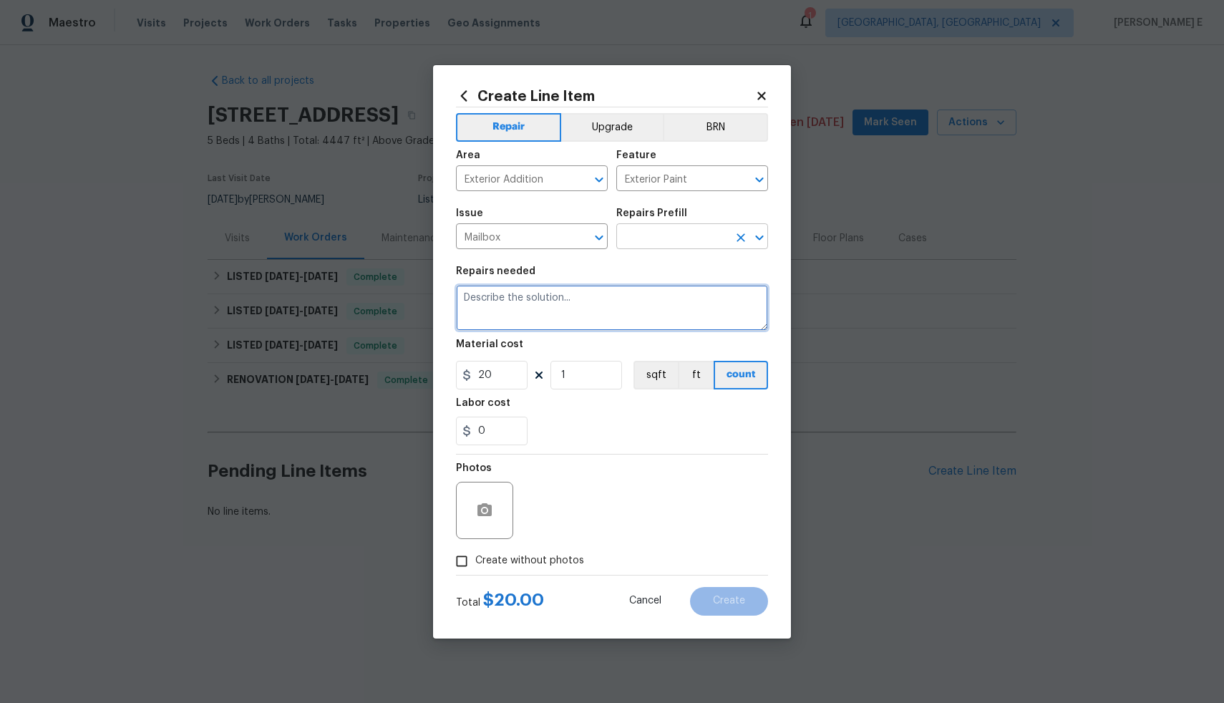
click at [737, 241] on icon "Clear" at bounding box center [741, 237] width 9 height 9
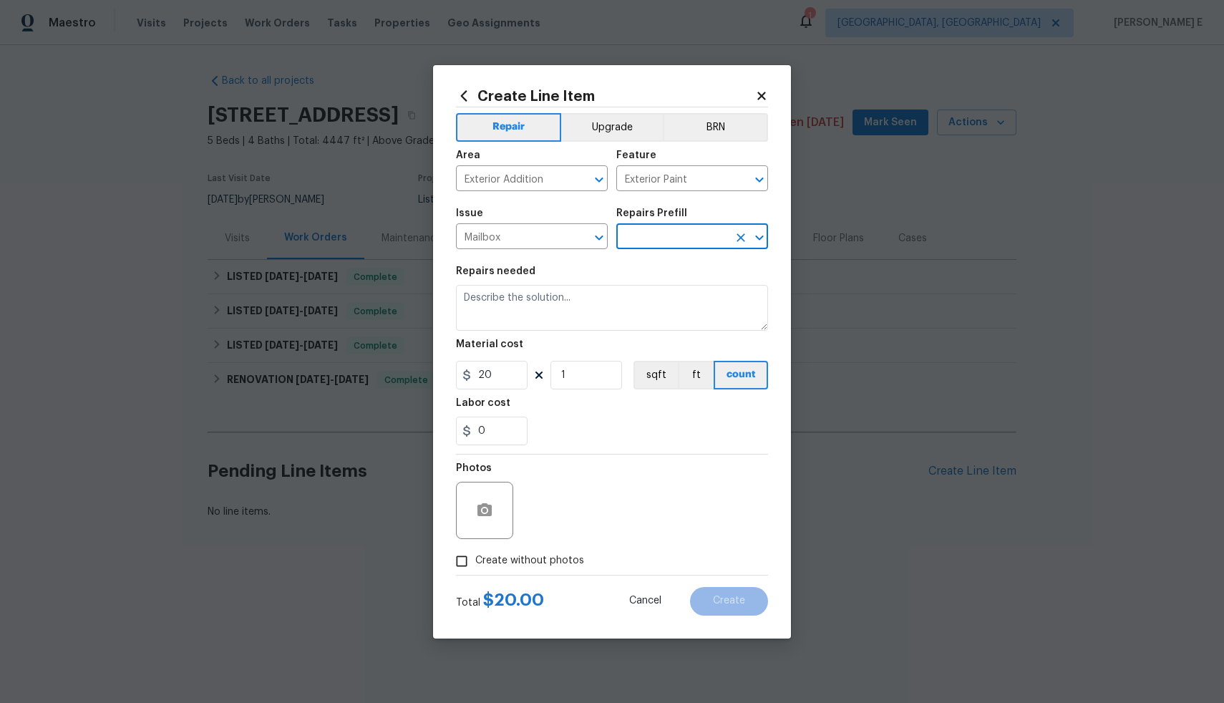
click at [691, 239] on input "text" at bounding box center [672, 238] width 112 height 22
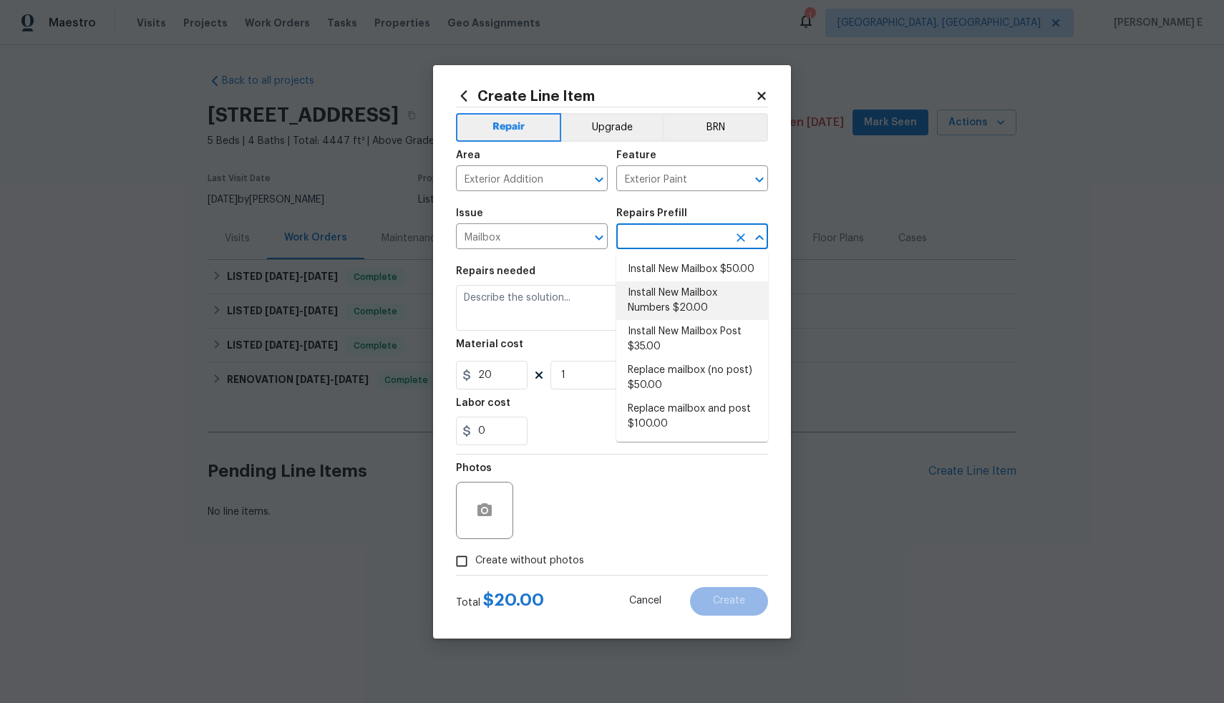
click at [699, 309] on li "Install New Mailbox Numbers $20.00" at bounding box center [692, 300] width 152 height 39
type input "Install New Mailbox Numbers $20.00"
type textarea "Remove the existing mailbox numbers (if present) and replace with new. Ensure t…"
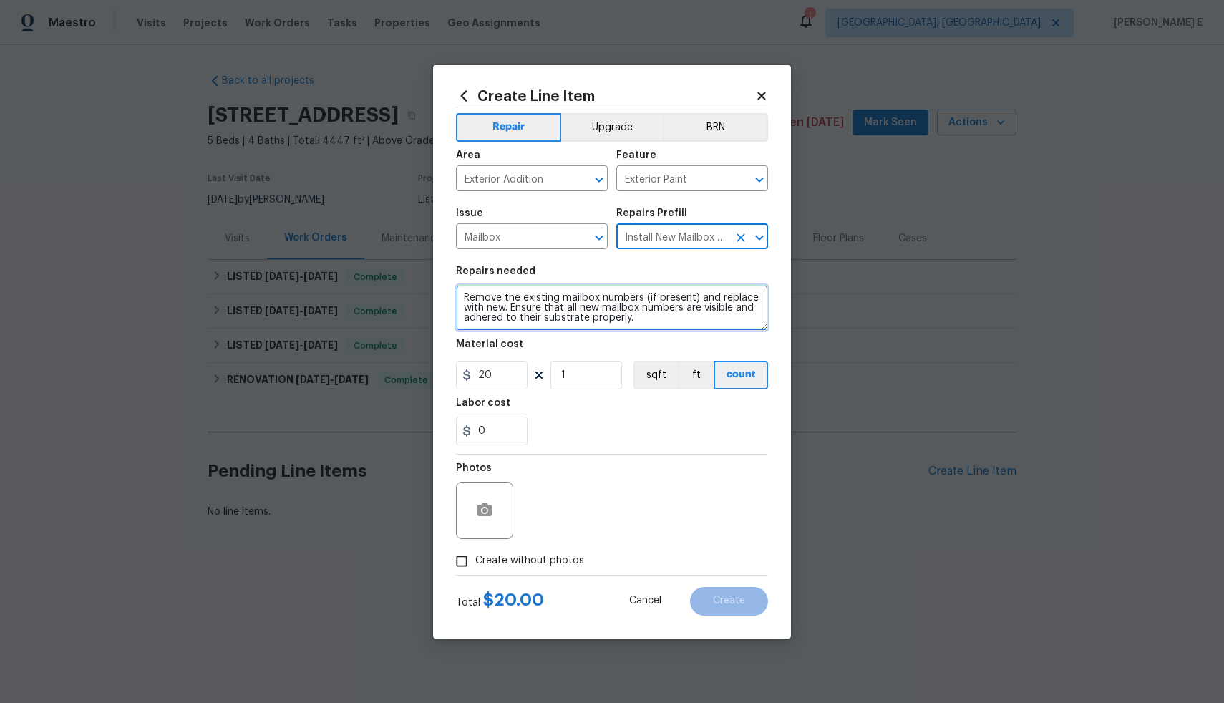
click at [617, 315] on textarea "Remove the existing mailbox numbers (if present) and replace with new. Ensure t…" at bounding box center [612, 308] width 312 height 46
type textarea "HOA Violation- The mailbox base must be repainted to match the existing colour.…"
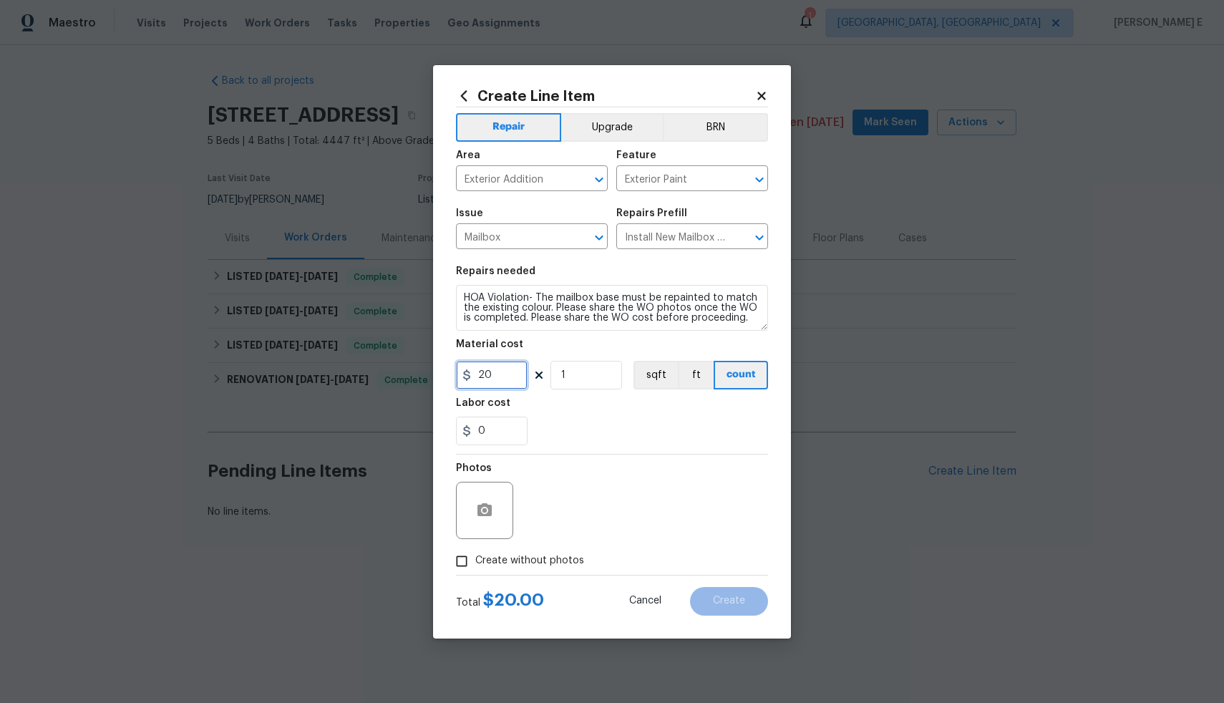
click at [494, 379] on input "20" at bounding box center [492, 375] width 72 height 29
click at [585, 426] on div "0" at bounding box center [612, 431] width 312 height 29
click at [503, 377] on input "74" at bounding box center [492, 375] width 72 height 29
type input "75"
click at [596, 427] on div "0" at bounding box center [612, 431] width 312 height 29
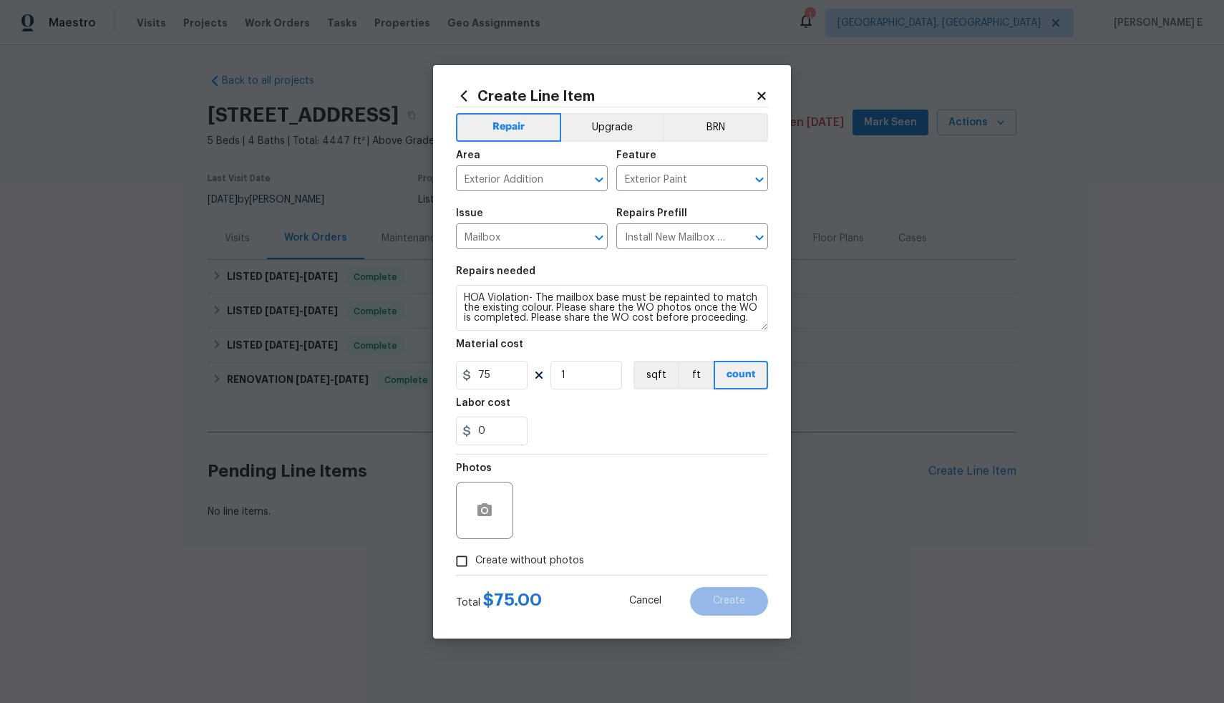
click at [463, 561] on input "Create without photos" at bounding box center [461, 561] width 27 height 27
checkbox input "true"
click at [592, 509] on textarea at bounding box center [646, 510] width 243 height 57
click at [729, 601] on span "Create" at bounding box center [729, 601] width 32 height 11
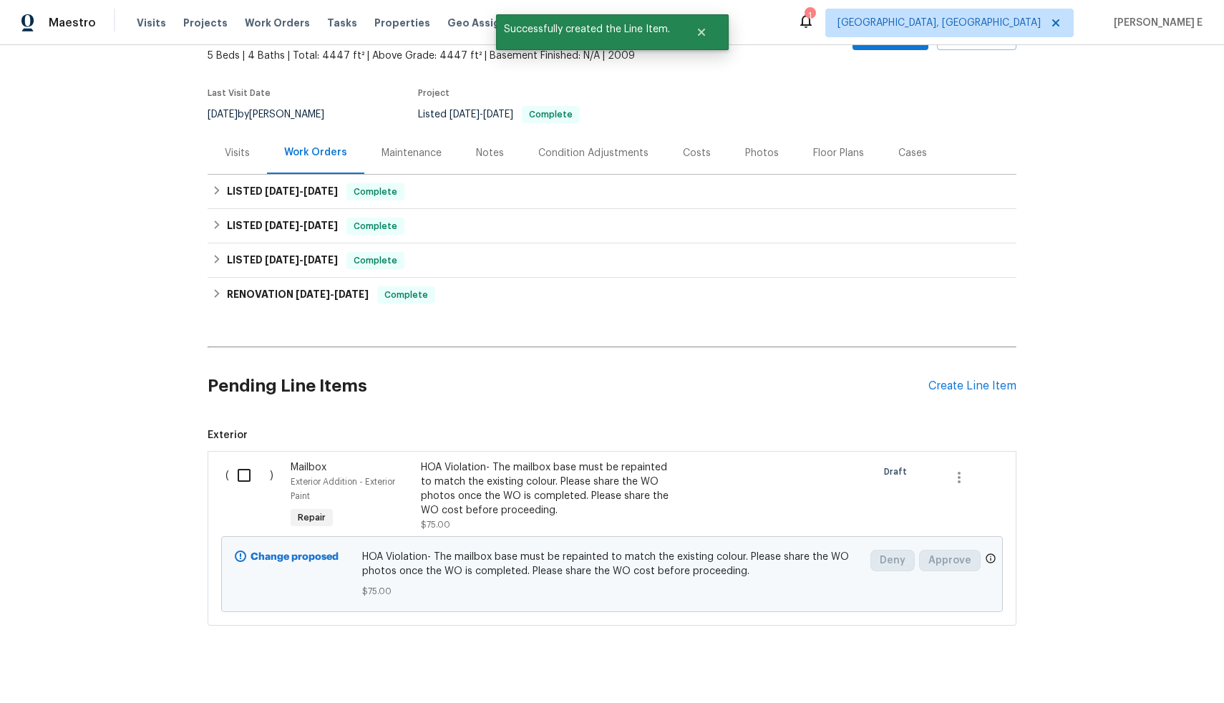
scroll to position [117, 0]
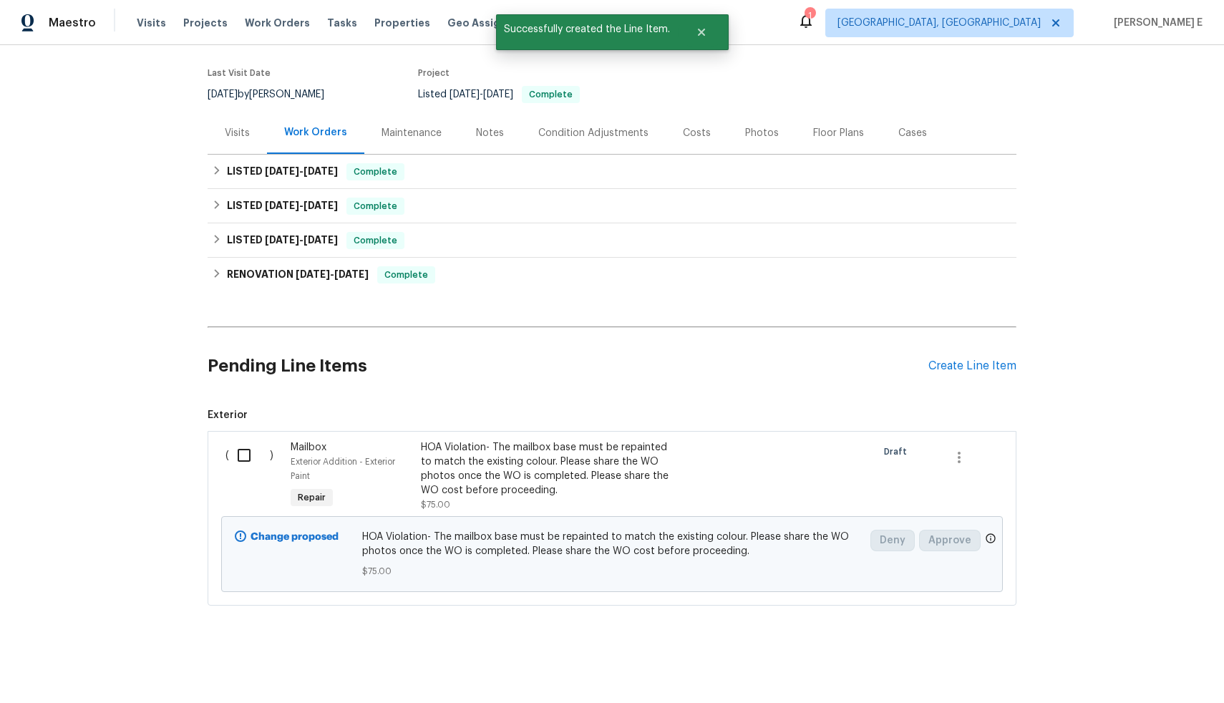
click at [241, 445] on input "checkbox" at bounding box center [249, 455] width 41 height 30
checkbox input "true"
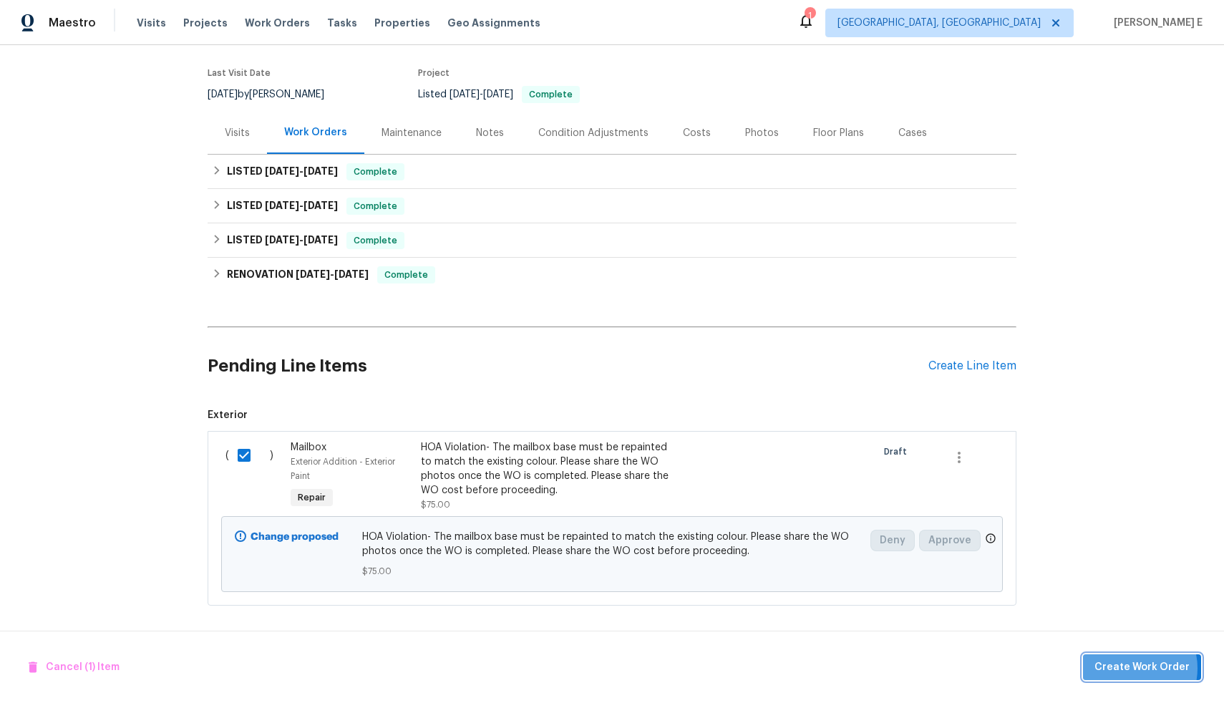
click at [1137, 668] on span "Create Work Order" at bounding box center [1142, 668] width 95 height 18
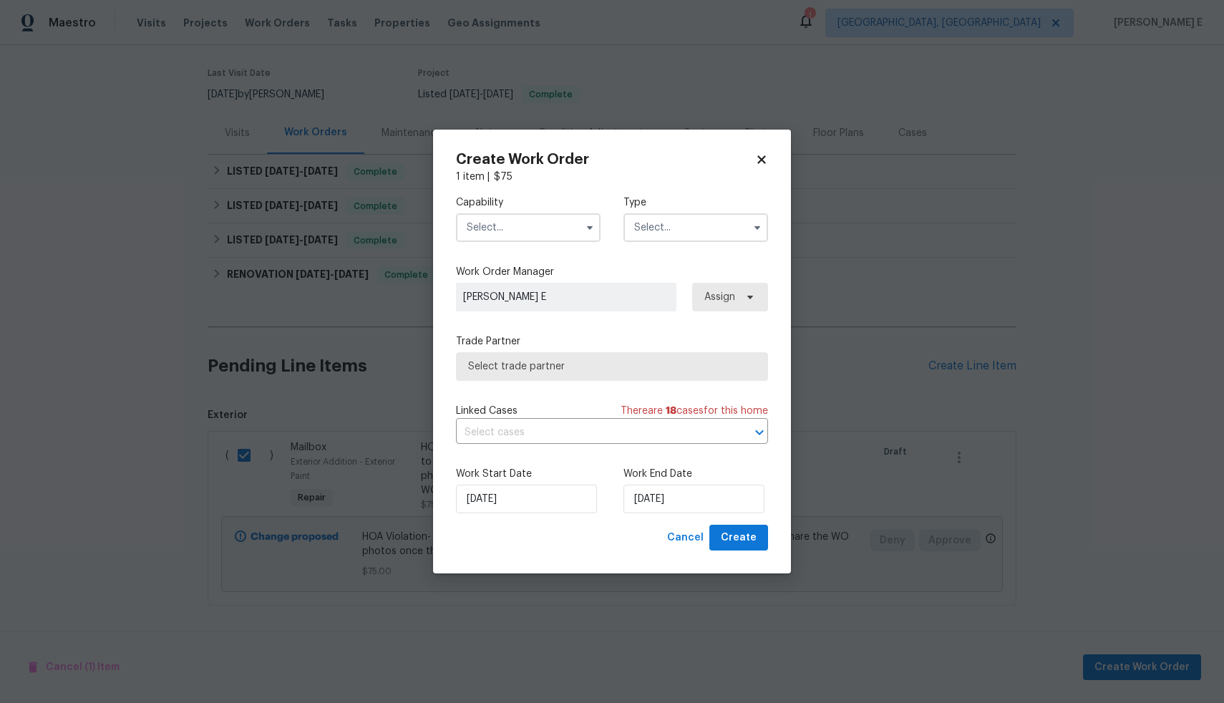
click at [551, 233] on input "text" at bounding box center [528, 227] width 145 height 29
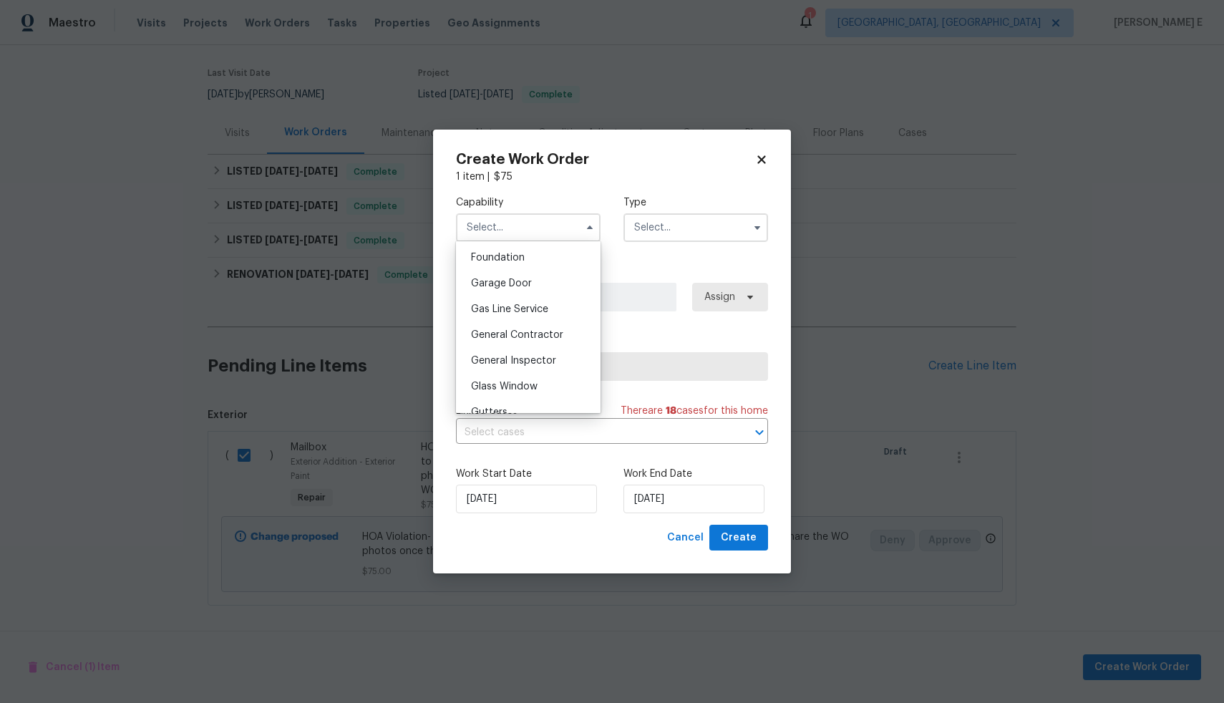
scroll to position [609, 0]
click at [516, 339] on span "General Contractor" at bounding box center [517, 334] width 92 height 10
type input "General Contractor"
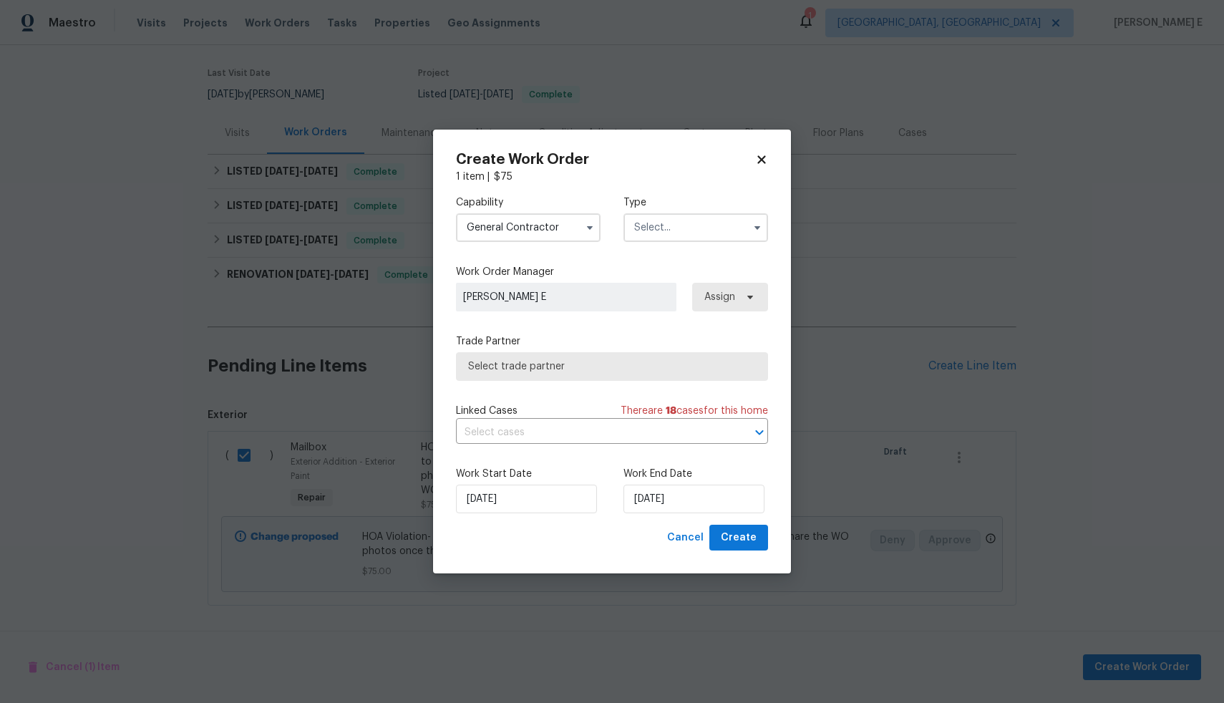
click at [674, 233] on input "text" at bounding box center [696, 227] width 145 height 29
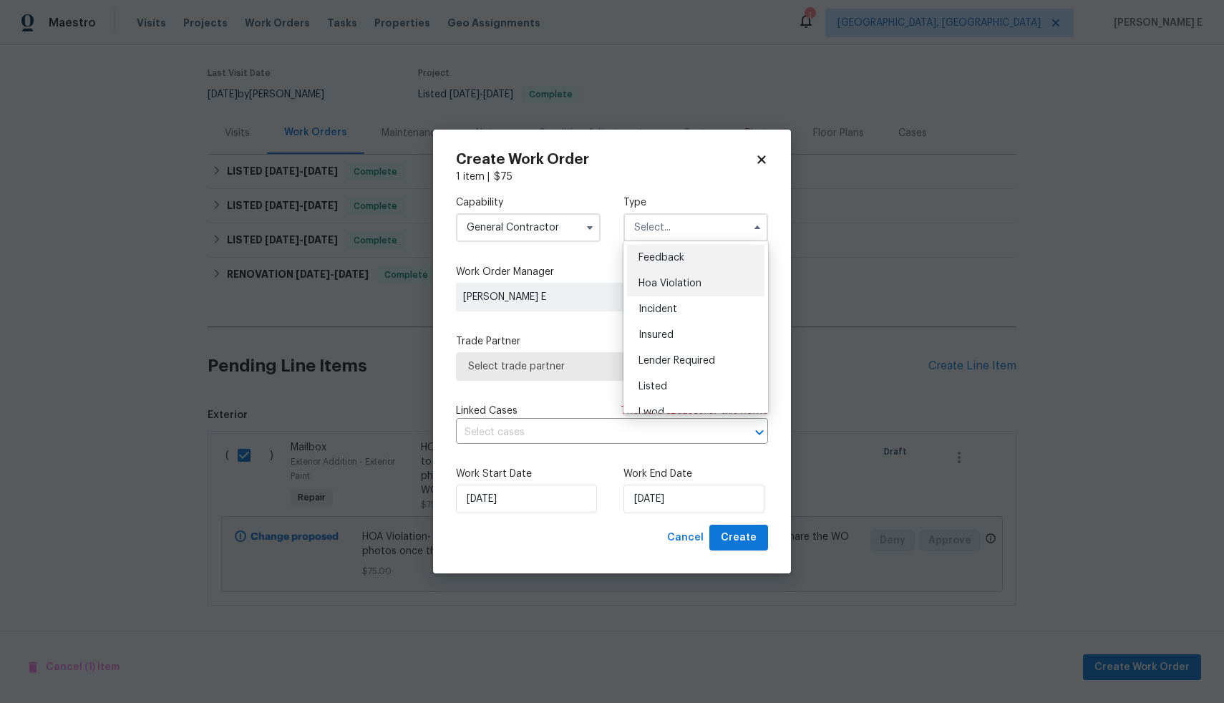
click at [682, 293] on div "Hoa Violation" at bounding box center [695, 284] width 137 height 26
type input "Hoa Violation"
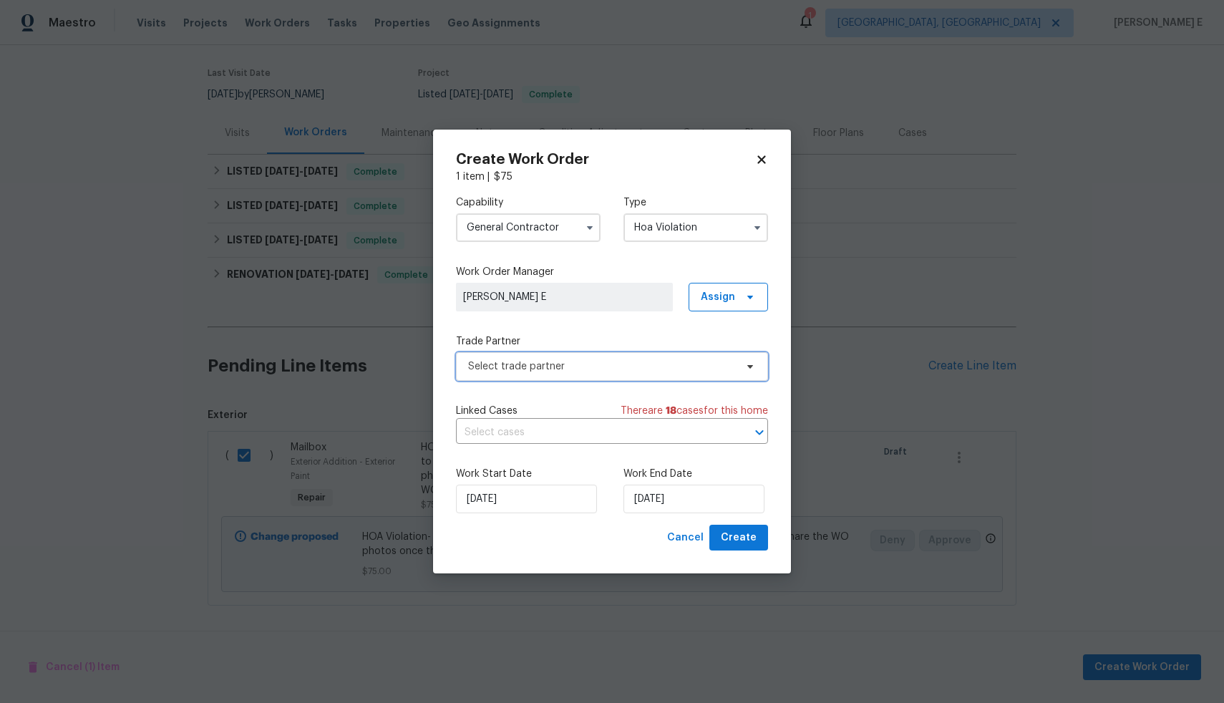
click at [638, 367] on span "Select trade partner" at bounding box center [601, 366] width 267 height 14
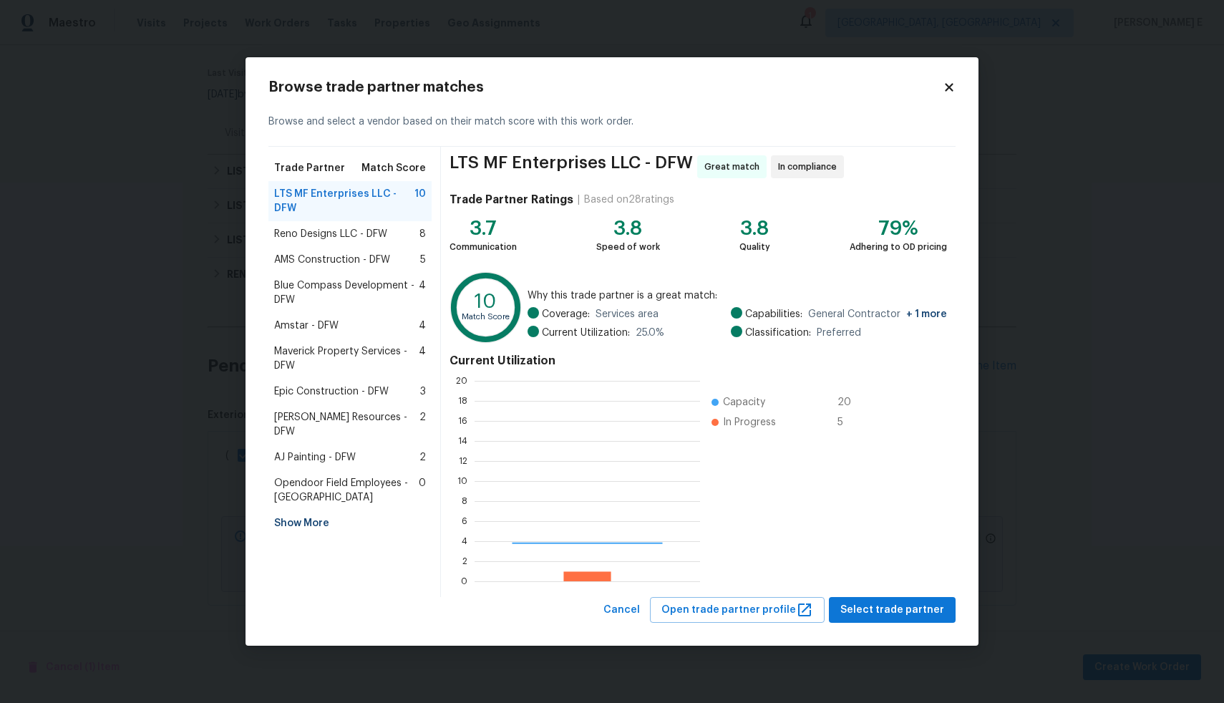
scroll to position [190, 215]
click at [366, 319] on div "Amstar - DFW 4" at bounding box center [350, 326] width 152 height 14
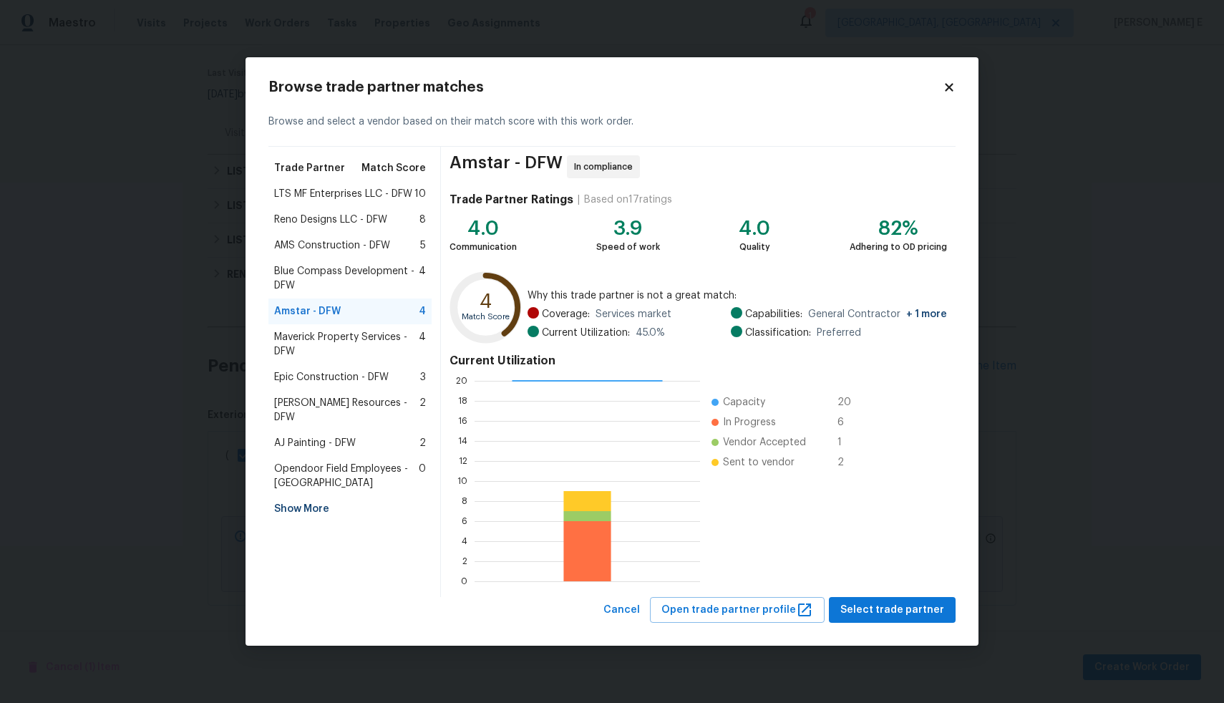
click at [366, 195] on span "LTS MF Enterprises LLC - DFW" at bounding box center [343, 194] width 138 height 14
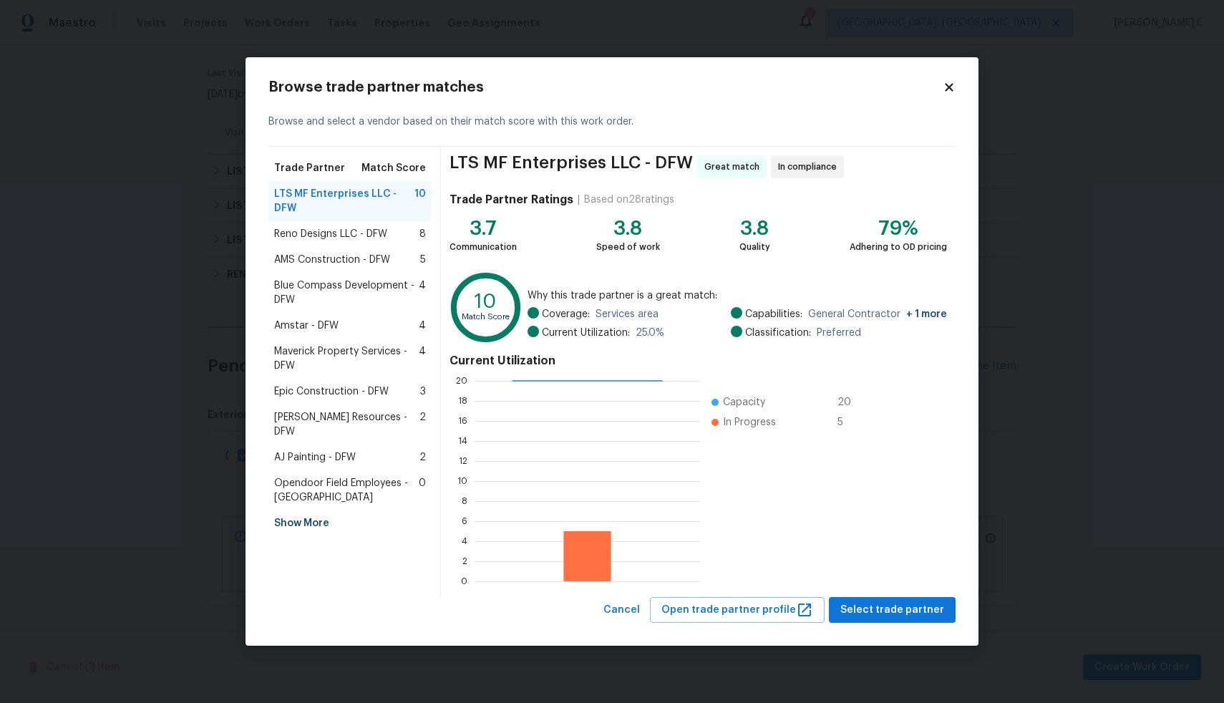
click at [353, 233] on span "Reno Designs LLC - DFW" at bounding box center [330, 234] width 113 height 14
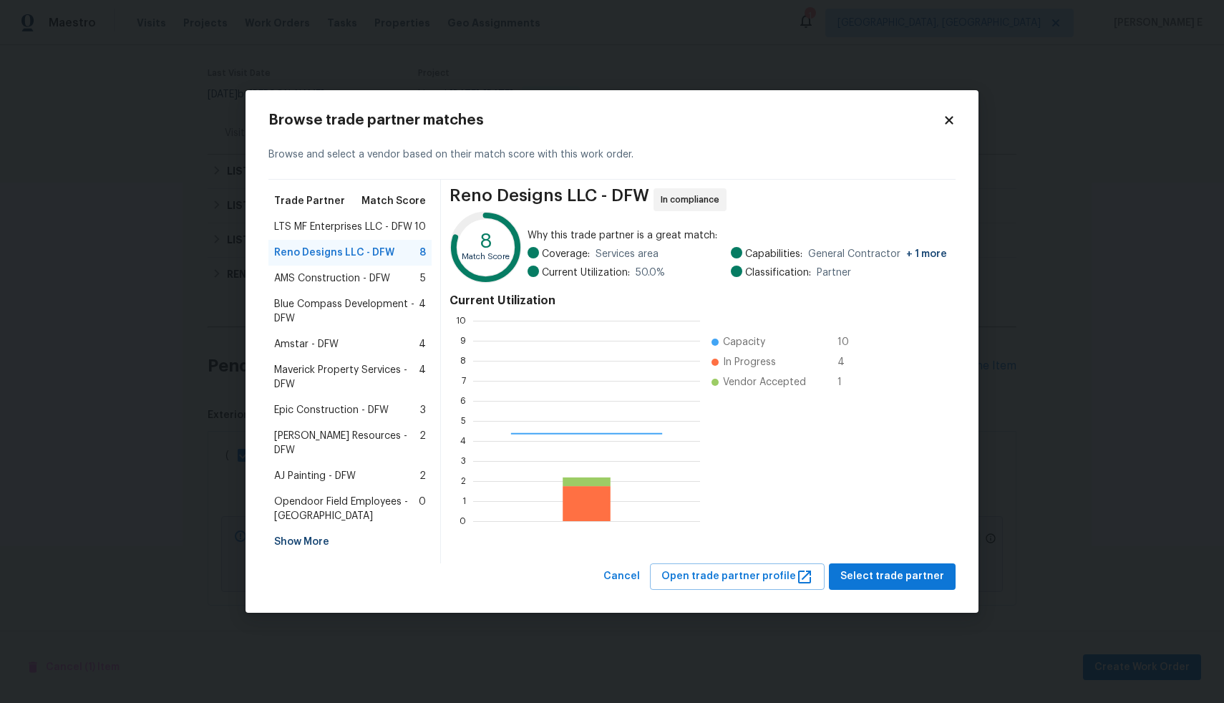
scroll to position [190, 216]
click at [344, 276] on div "AMS Construction - DFW 5" at bounding box center [349, 279] width 163 height 26
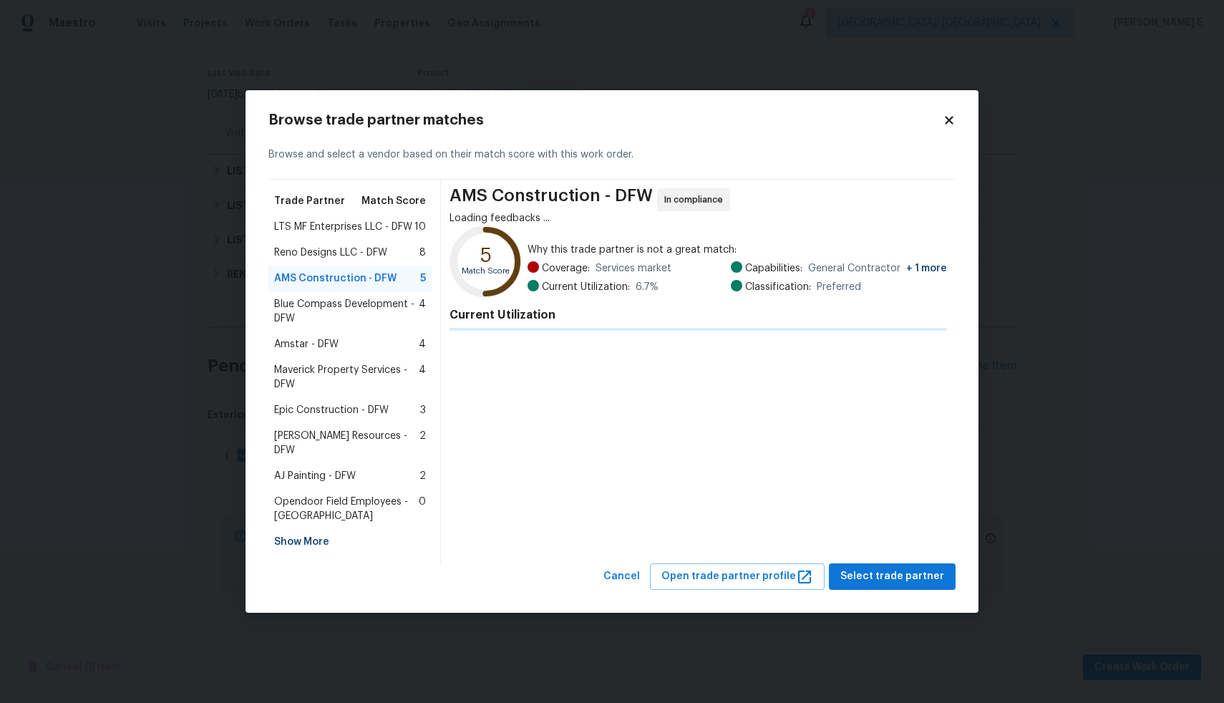
click at [344, 276] on div "AMS Construction - DFW 5" at bounding box center [349, 279] width 163 height 26
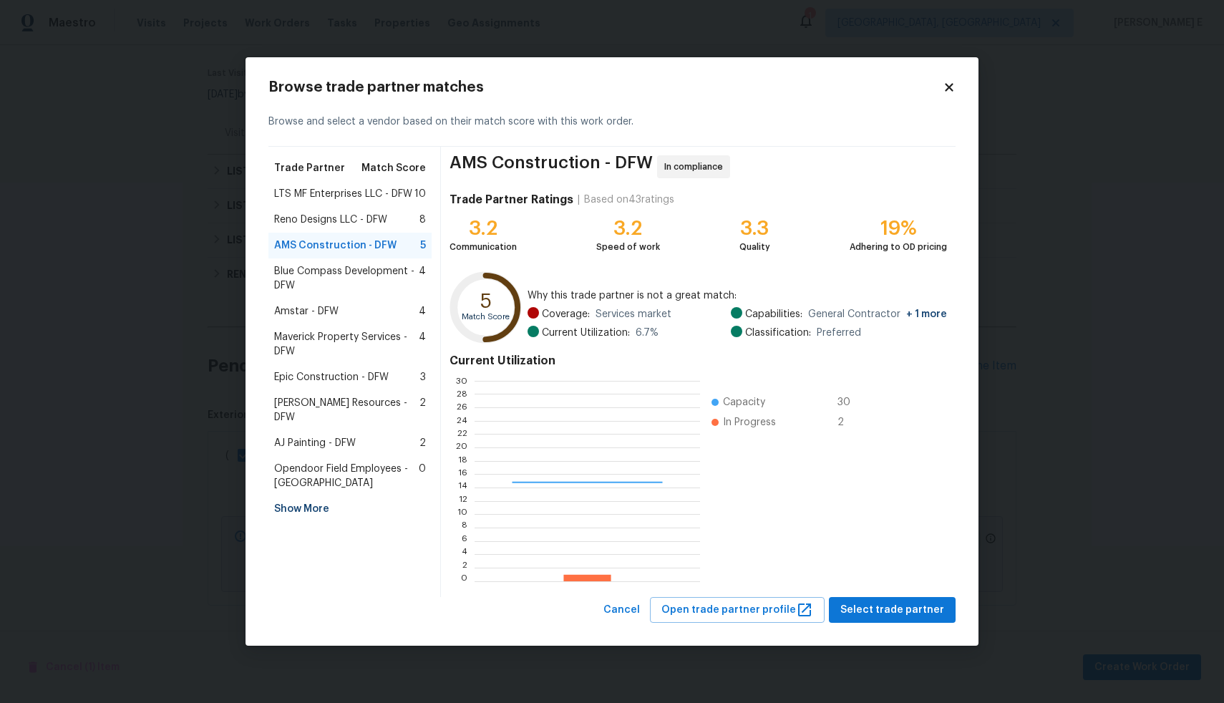
scroll to position [190, 214]
click at [344, 276] on span "Blue Compass Development - DFW" at bounding box center [346, 278] width 145 height 29
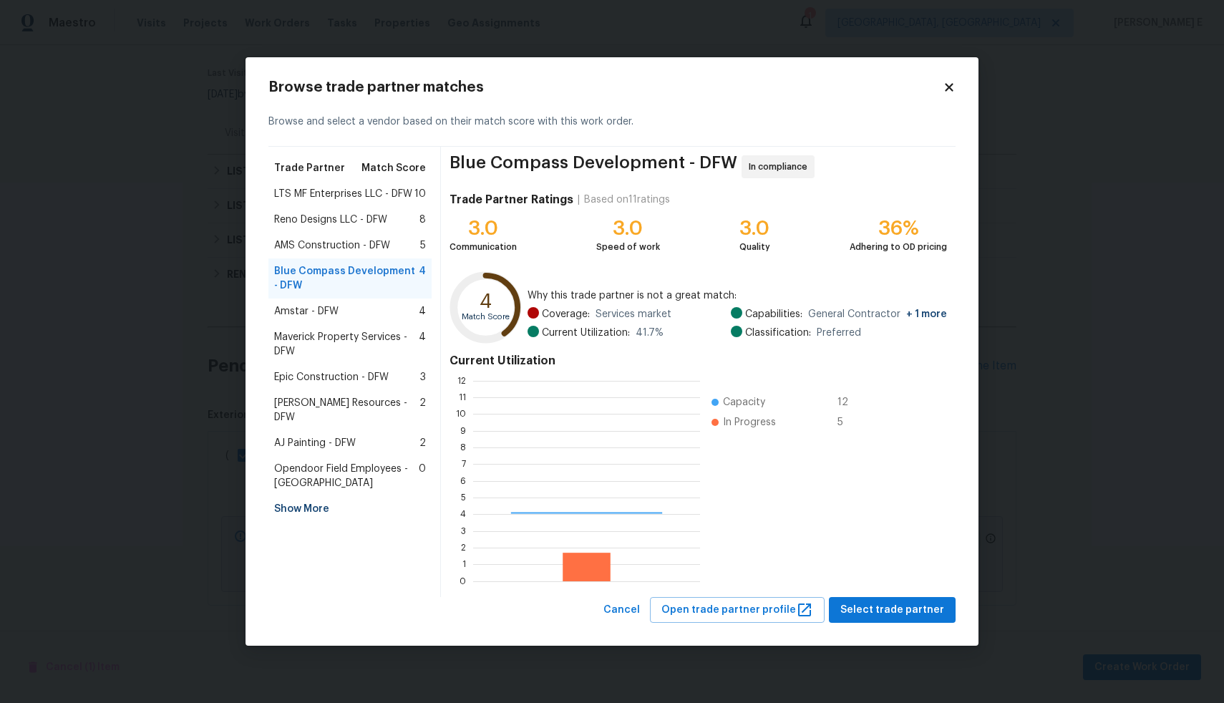
scroll to position [190, 216]
click at [342, 281] on span "Blue Compass Development - DFW" at bounding box center [346, 278] width 145 height 29
click at [327, 375] on span "Epic Construction - DFW" at bounding box center [331, 377] width 115 height 14
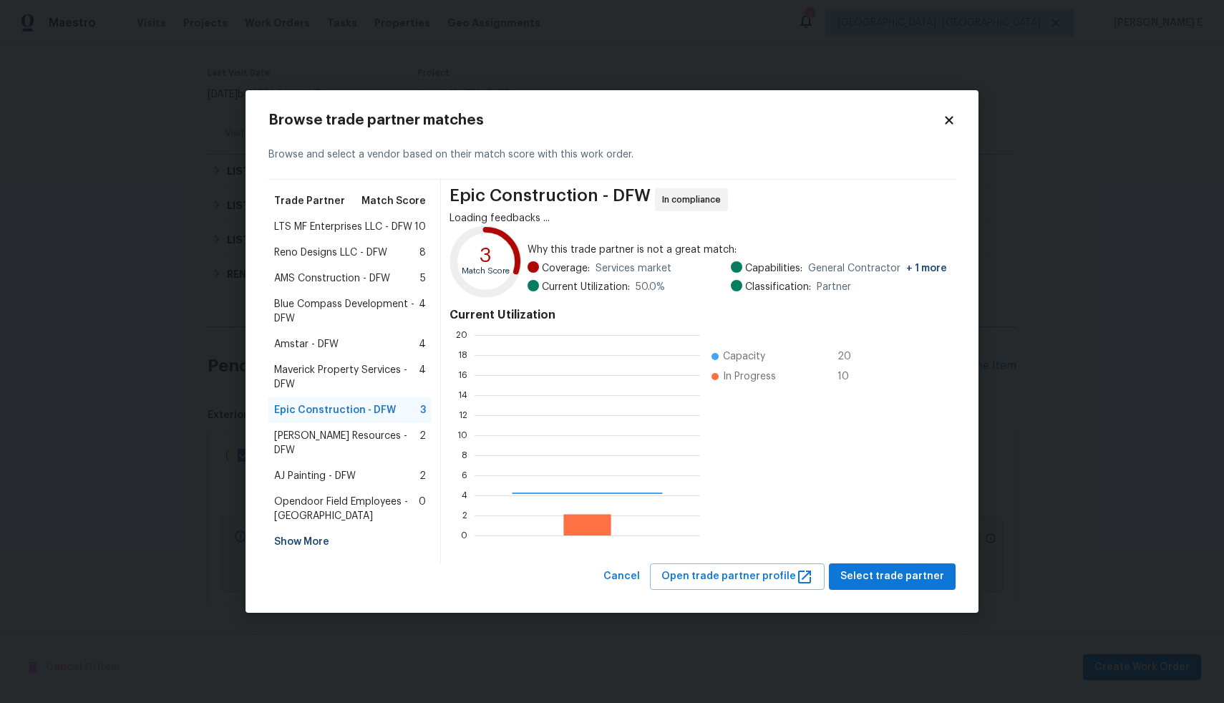
scroll to position [190, 215]
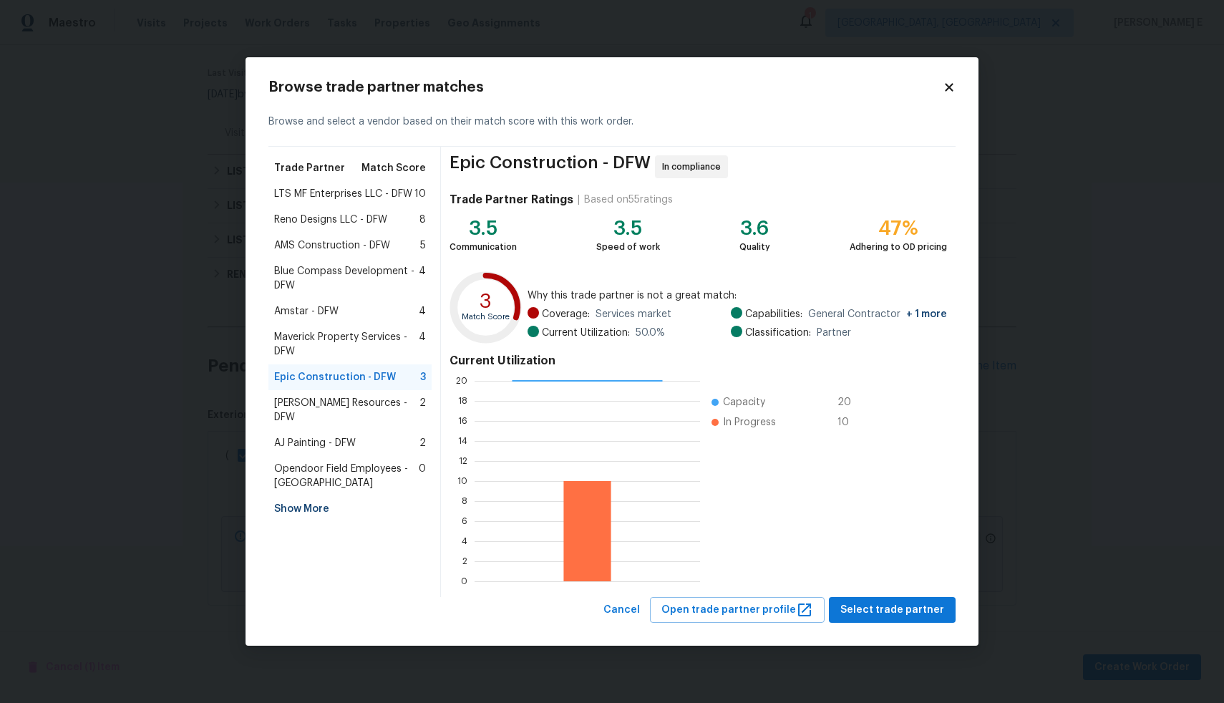
click at [311, 465] on span "Opendoor Field Employees - Dallas" at bounding box center [346, 476] width 145 height 29
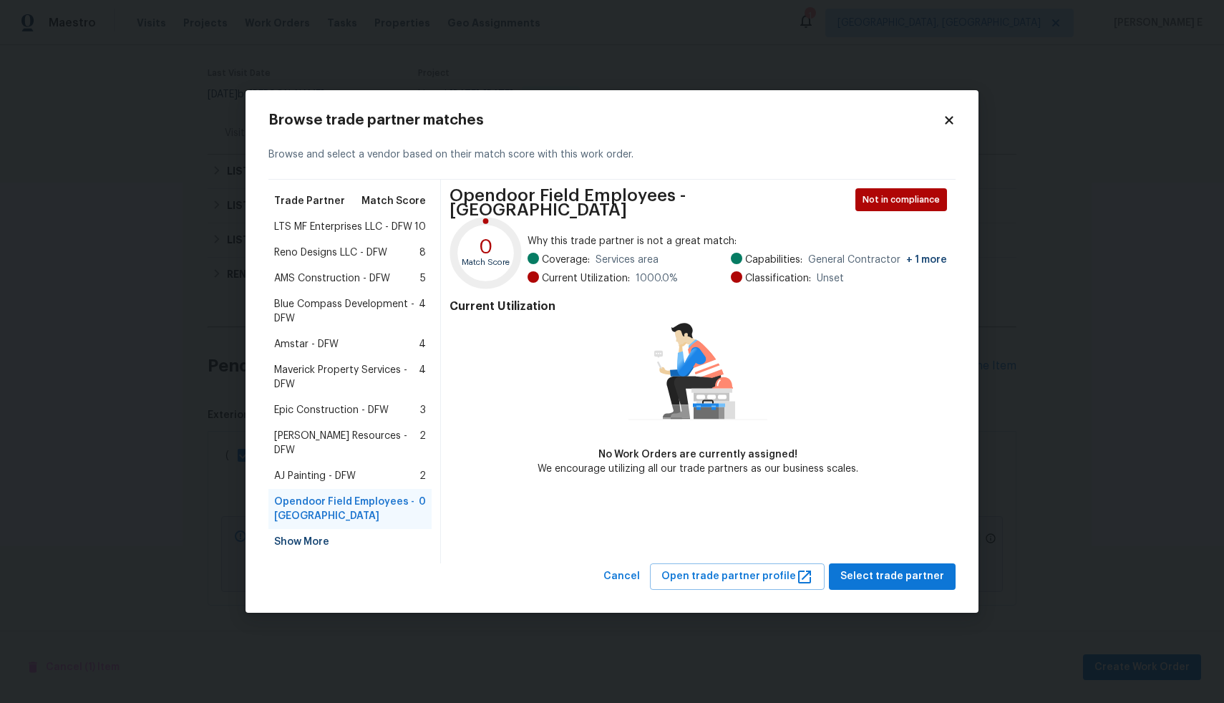
click at [316, 469] on span "AJ Painting - DFW" at bounding box center [315, 476] width 82 height 14
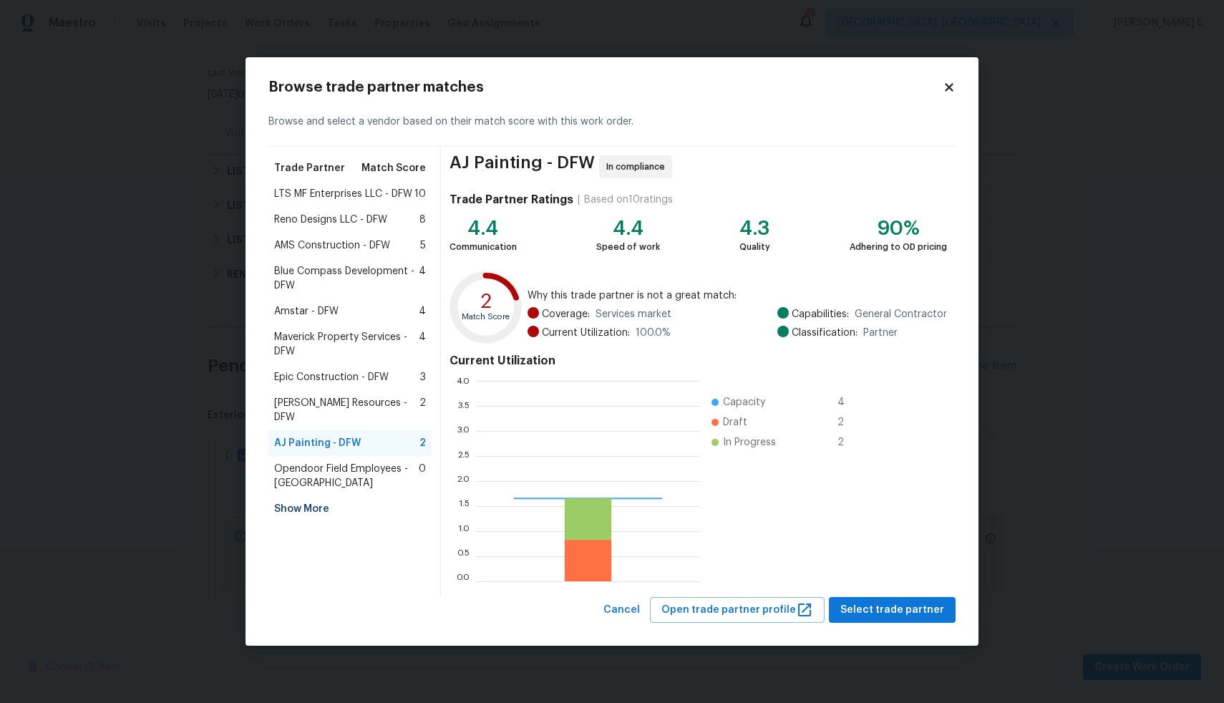
scroll to position [190, 212]
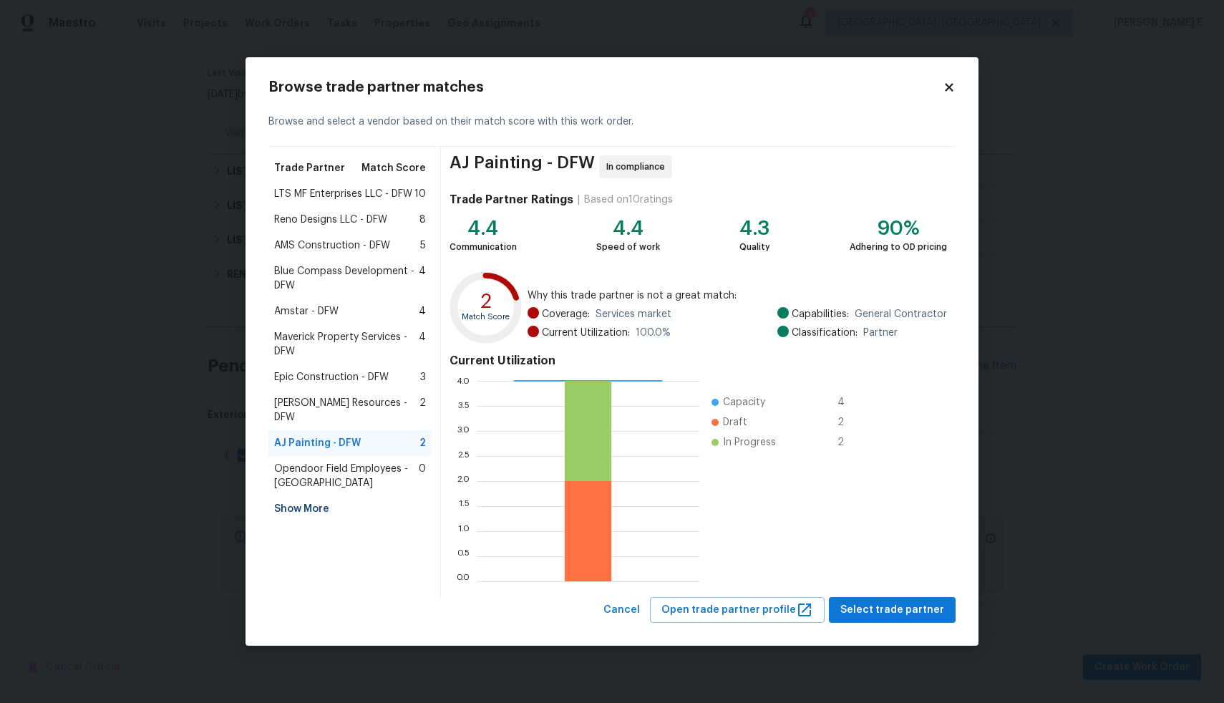
click at [316, 405] on span "Lawrence Resources - DFW" at bounding box center [346, 410] width 145 height 29
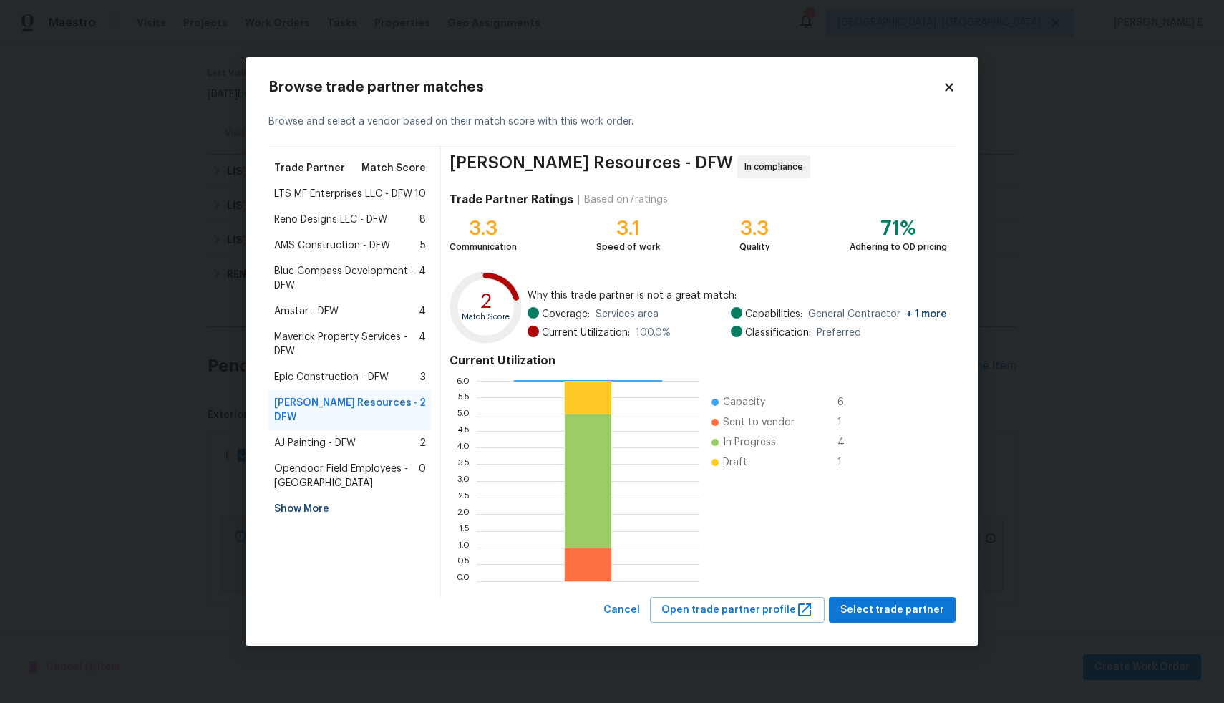
click at [316, 384] on span "Epic Construction - DFW" at bounding box center [331, 377] width 115 height 14
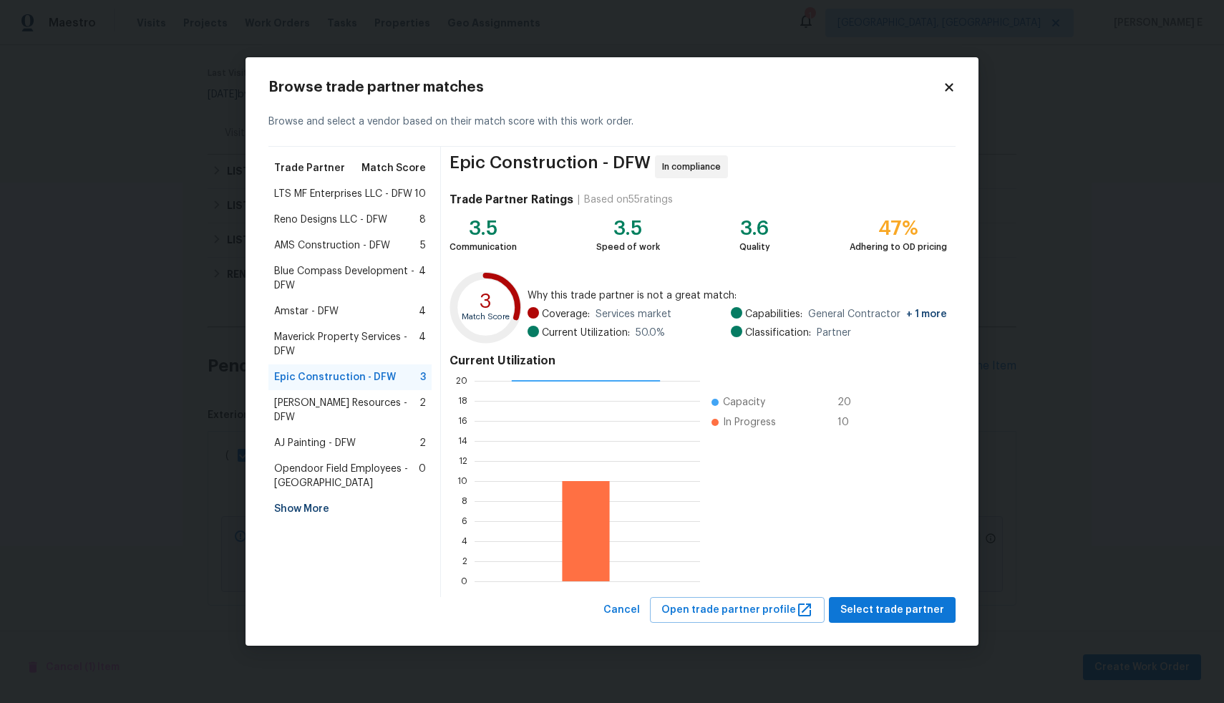
click at [309, 338] on span "Maverick Property Services - DFW" at bounding box center [346, 344] width 145 height 29
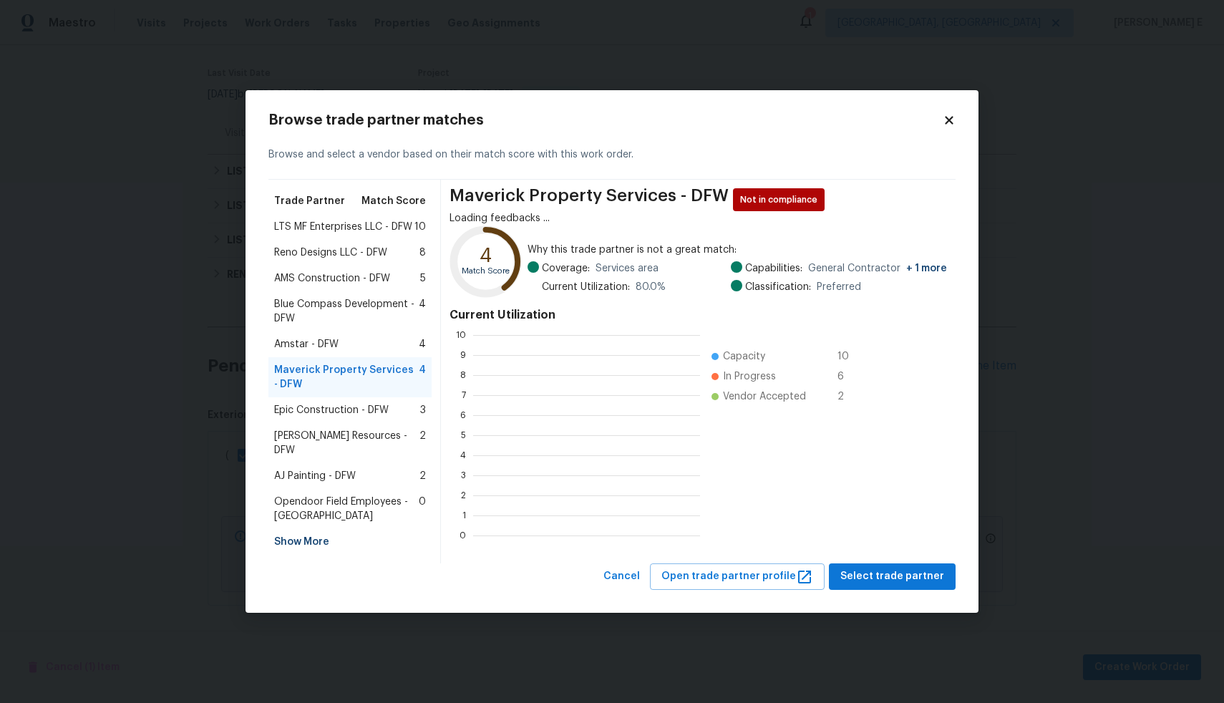
scroll to position [190, 216]
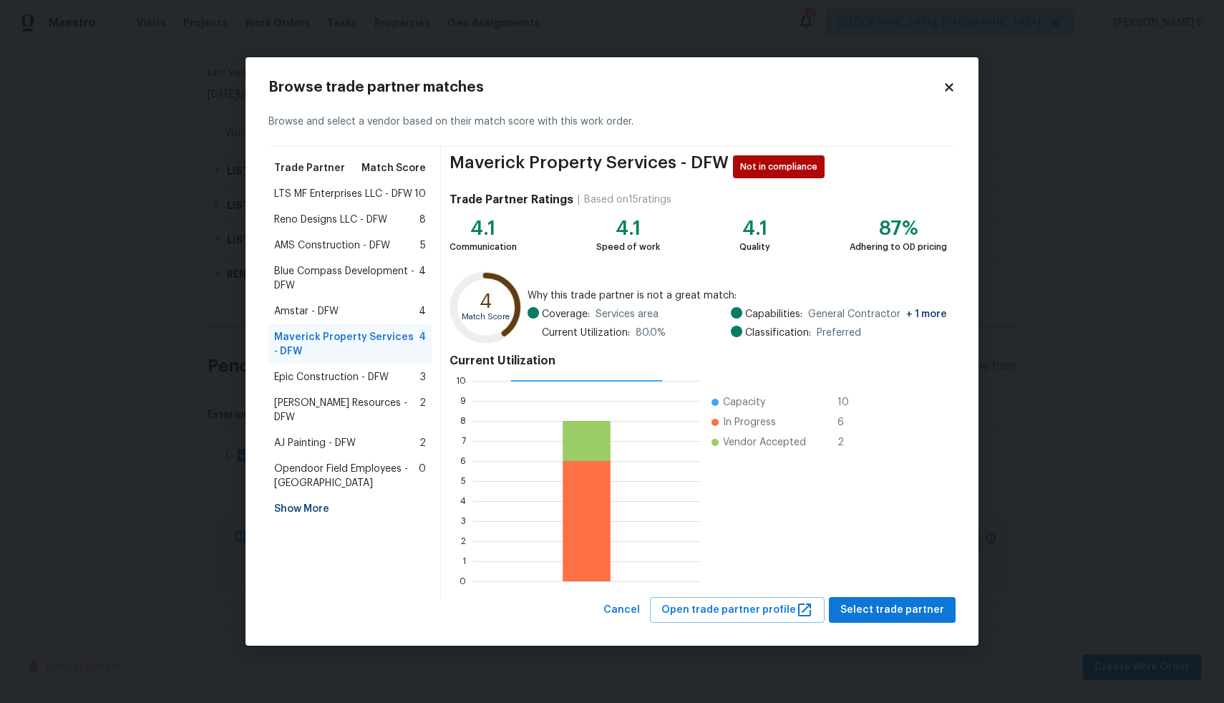
click at [306, 310] on span "Amstar - DFW" at bounding box center [306, 311] width 64 height 14
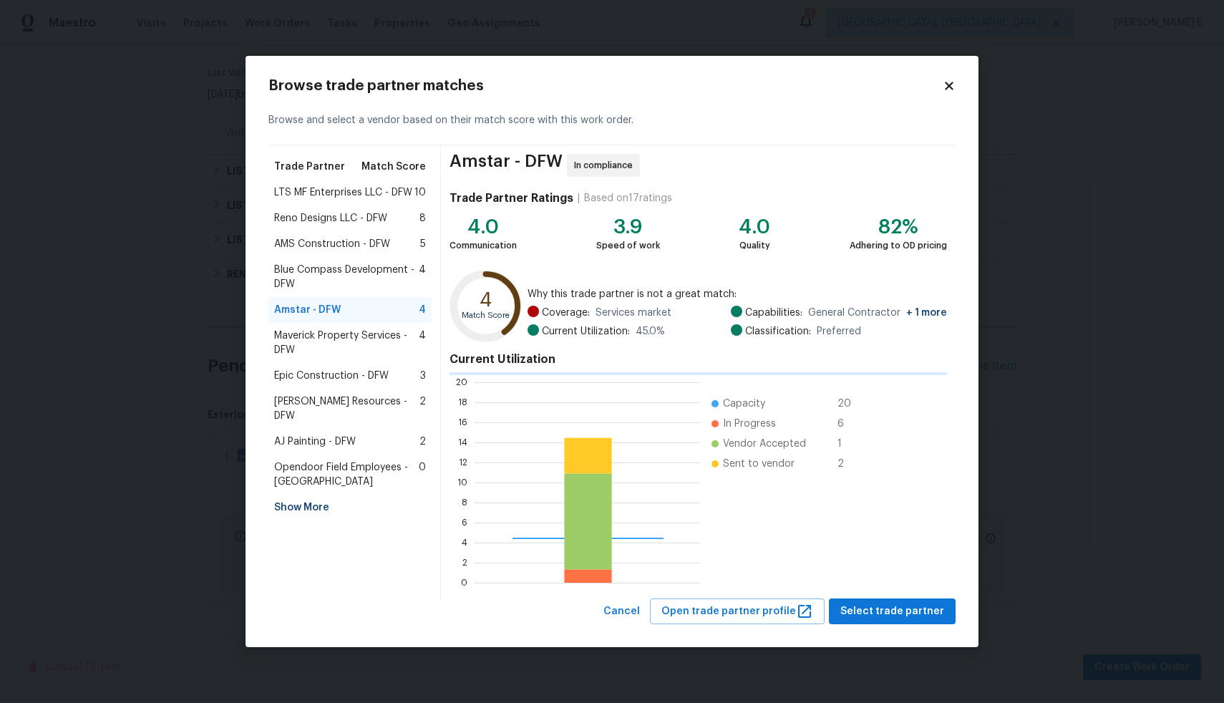
scroll to position [190, 215]
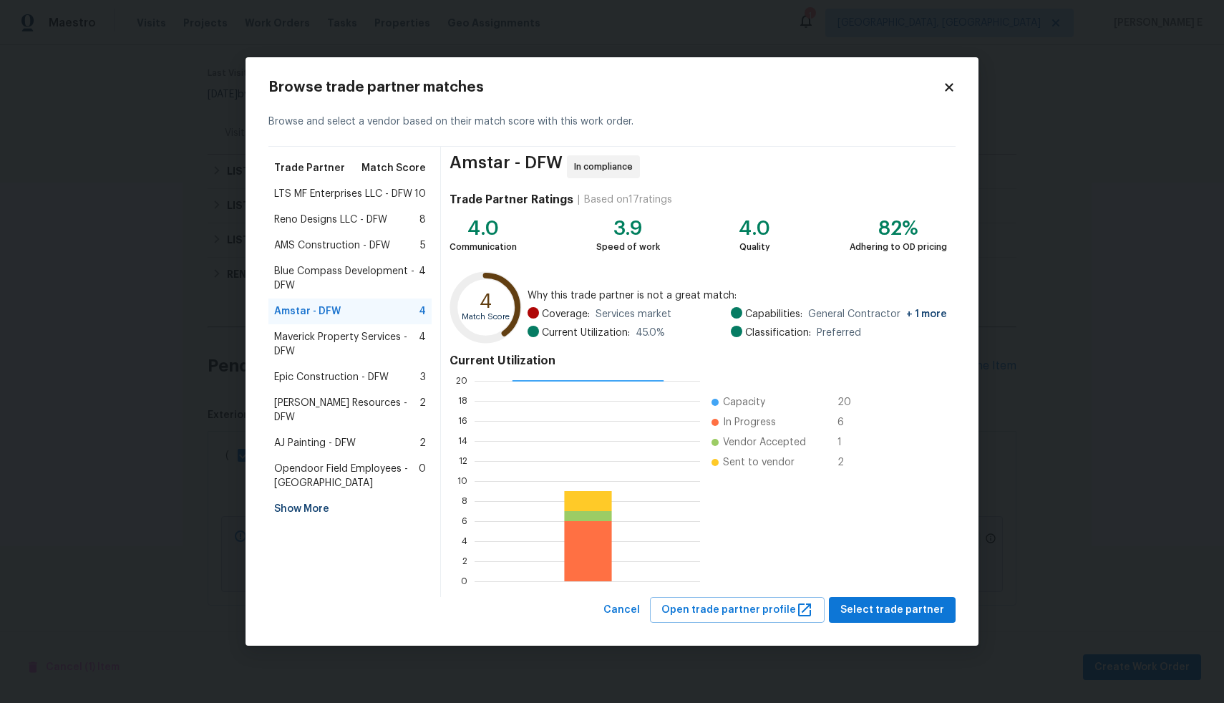
click at [305, 276] on span "Blue Compass Development - DFW" at bounding box center [346, 278] width 145 height 29
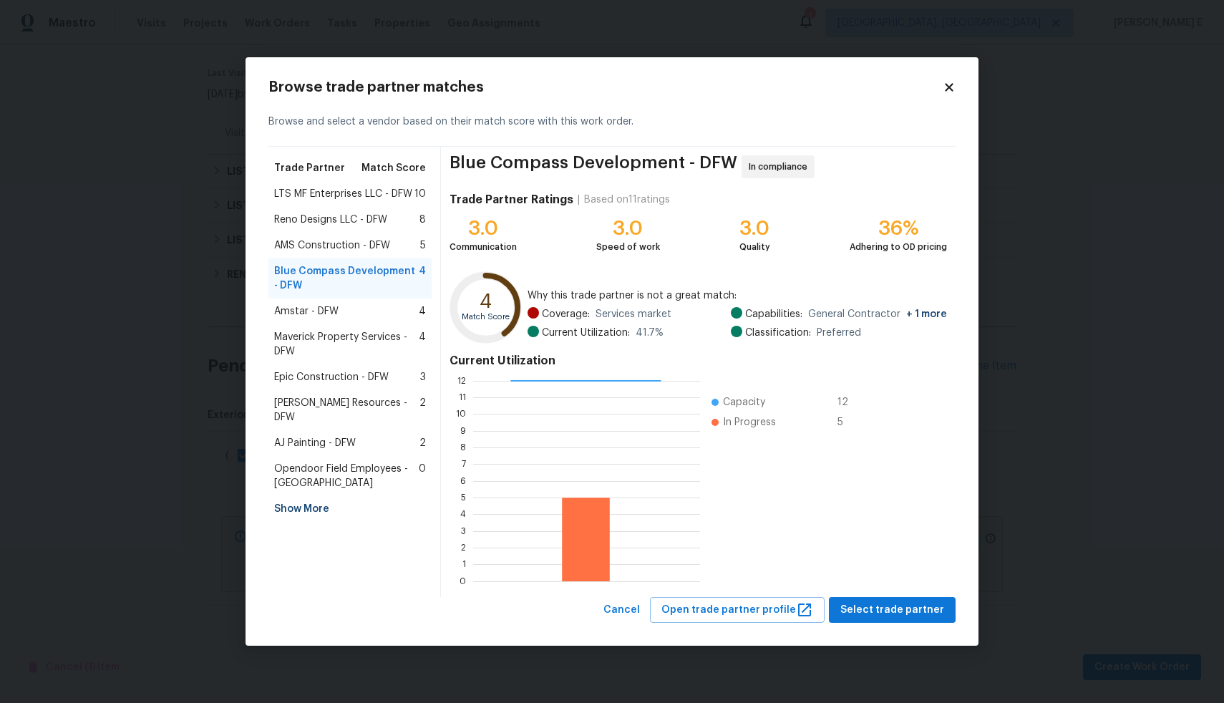
click at [305, 244] on span "AMS Construction - DFW" at bounding box center [332, 245] width 116 height 14
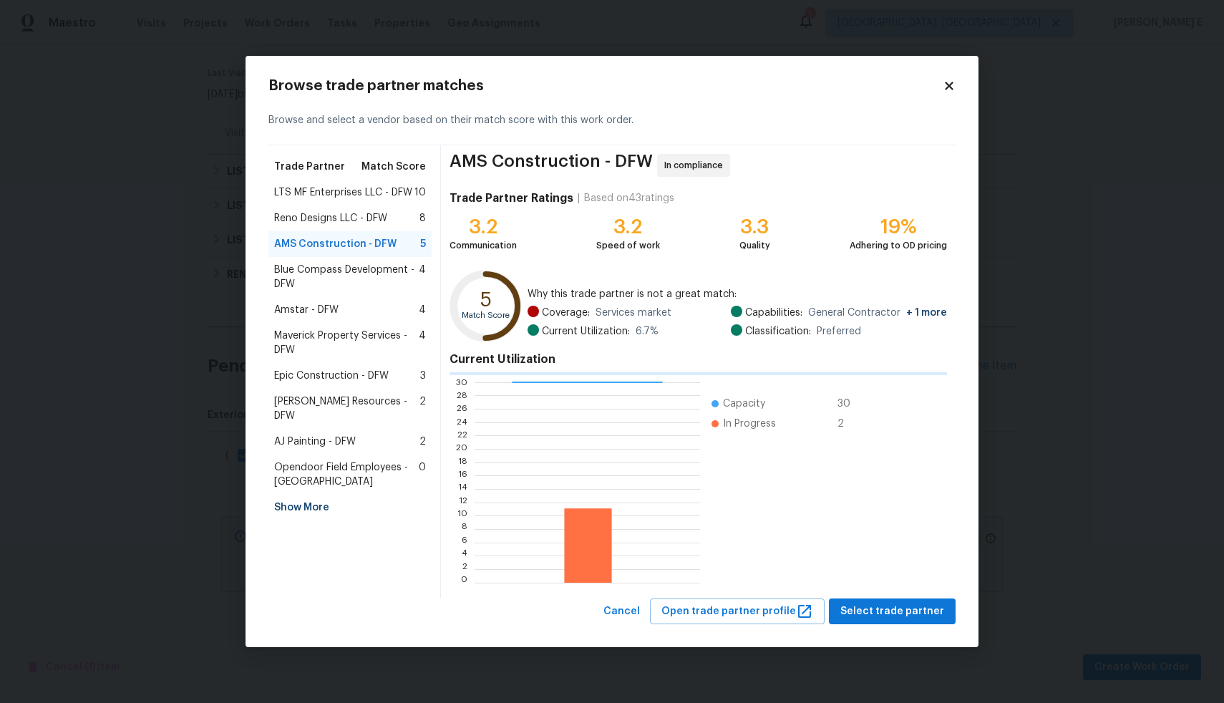
scroll to position [190, 214]
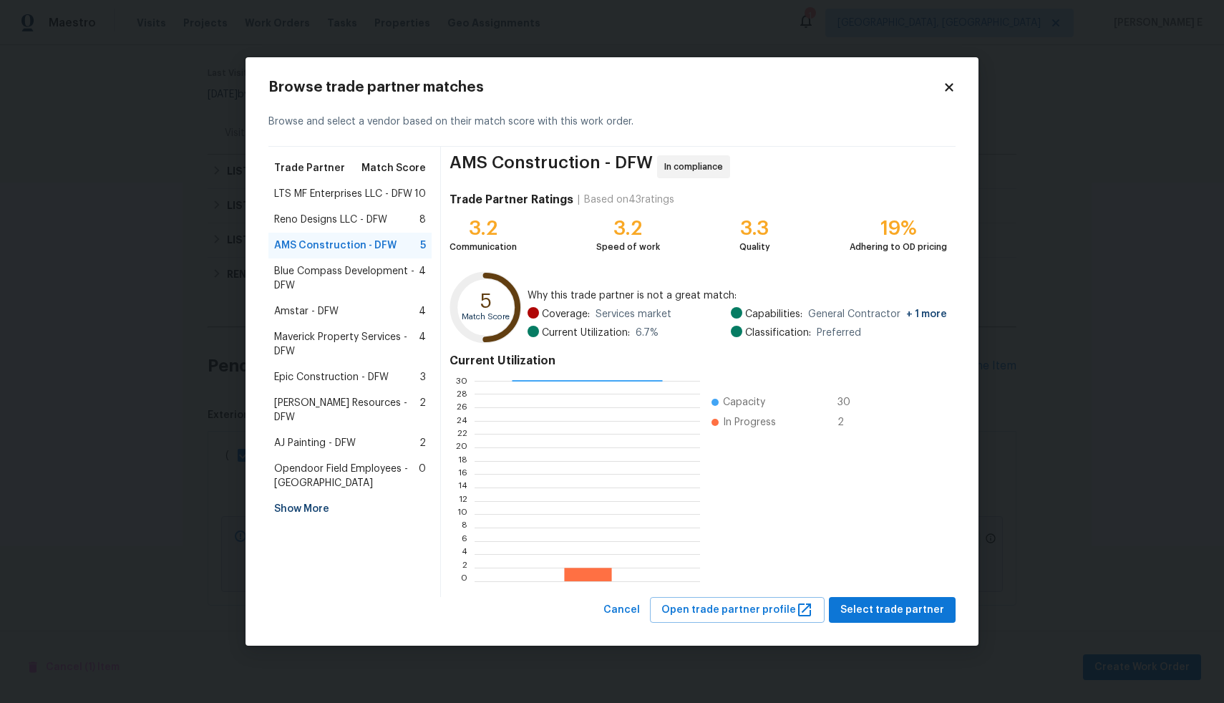
click at [306, 221] on span "Reno Designs LLC - DFW" at bounding box center [330, 220] width 113 height 14
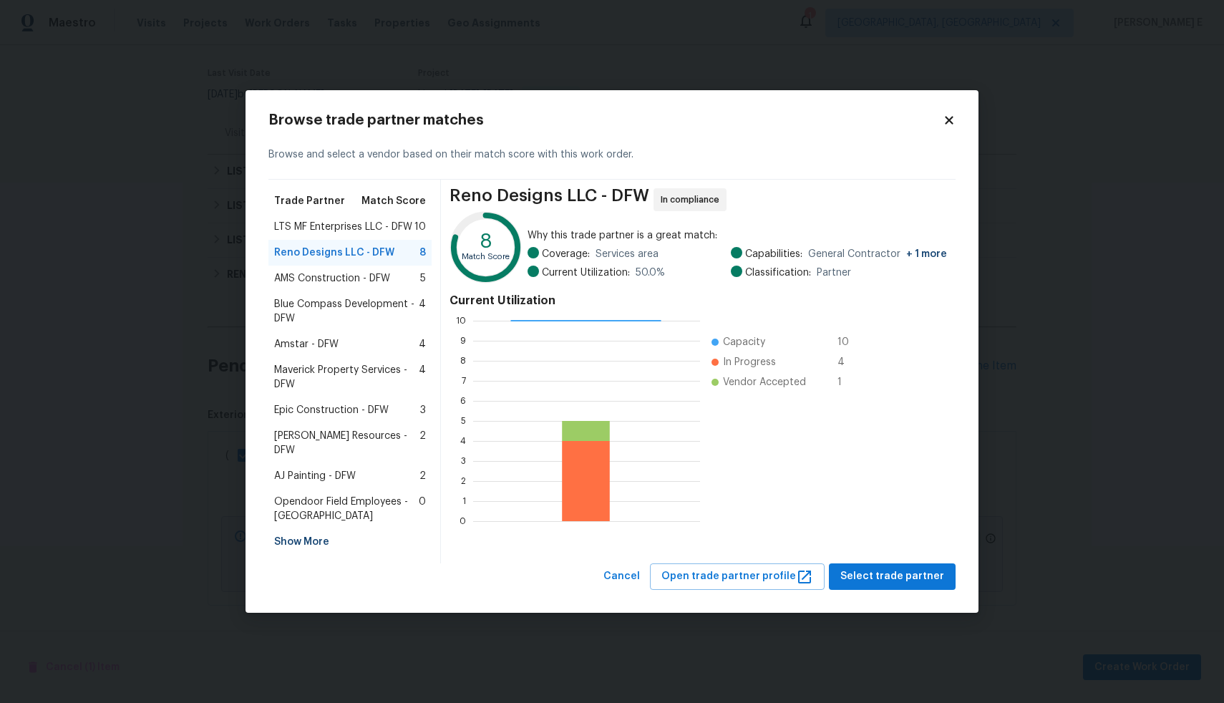
click at [319, 234] on span "LTS MF Enterprises LLC - DFW" at bounding box center [343, 227] width 138 height 14
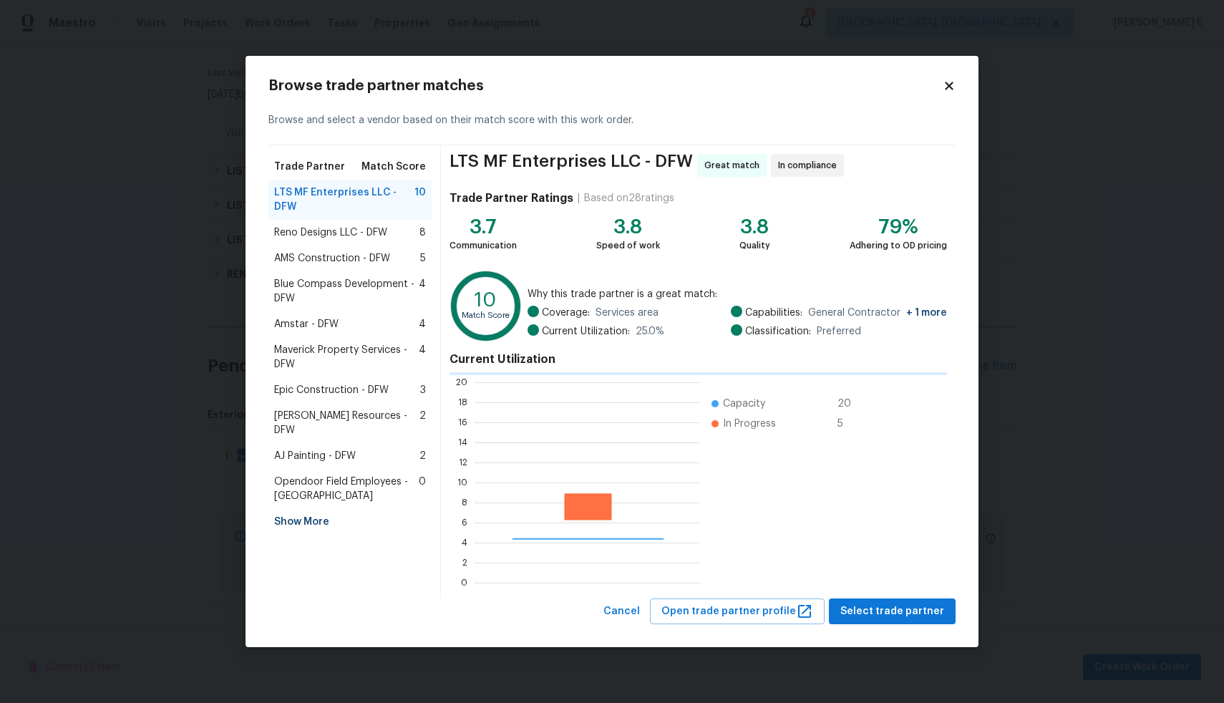
scroll to position [190, 215]
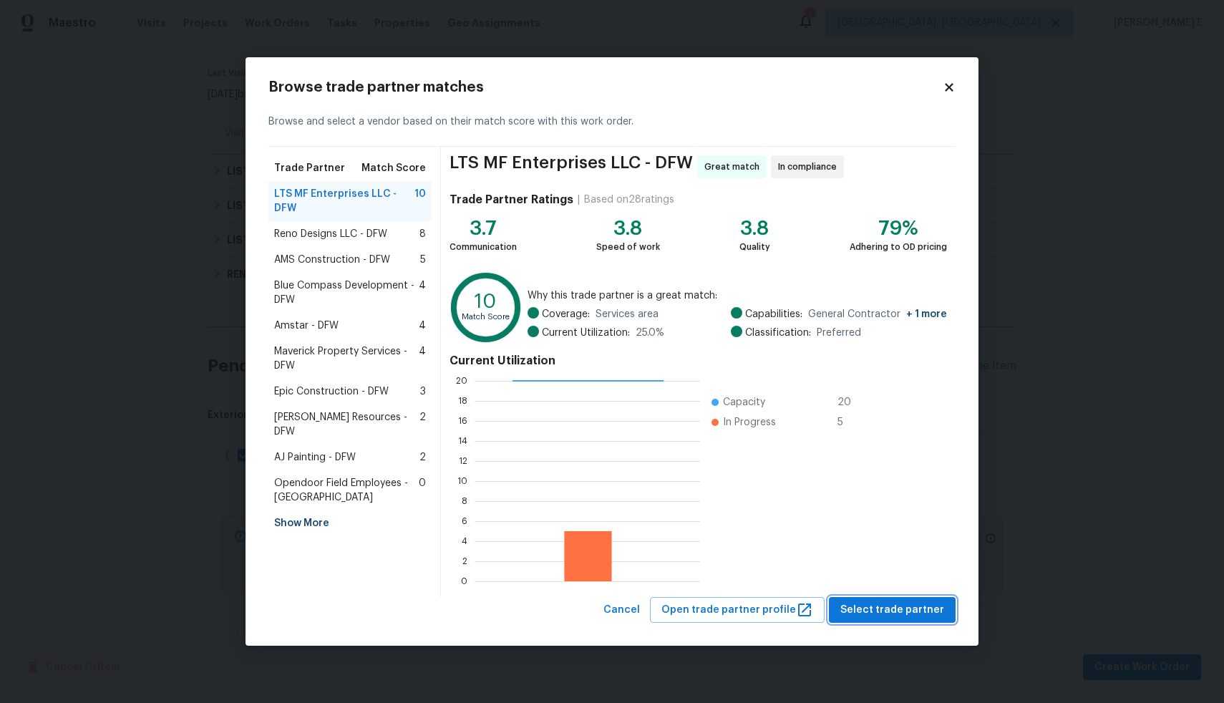
click at [932, 615] on span "Select trade partner" at bounding box center [893, 610] width 104 height 18
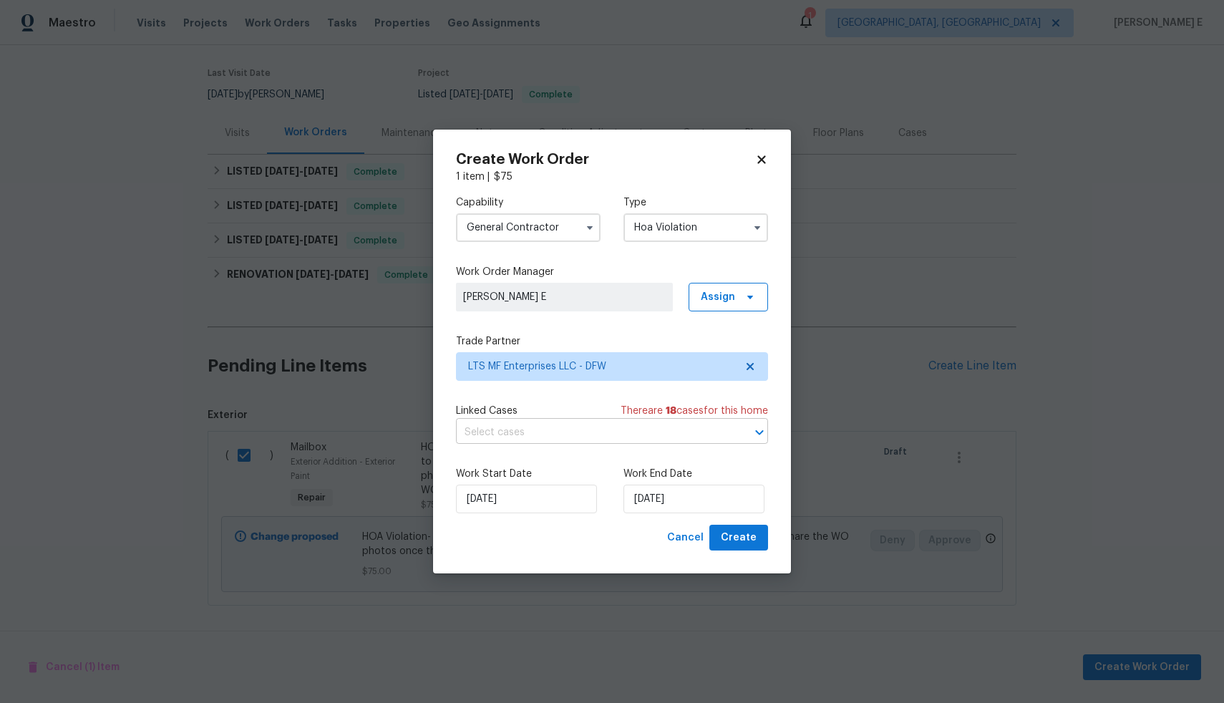
click at [594, 430] on input "text" at bounding box center [592, 433] width 272 height 22
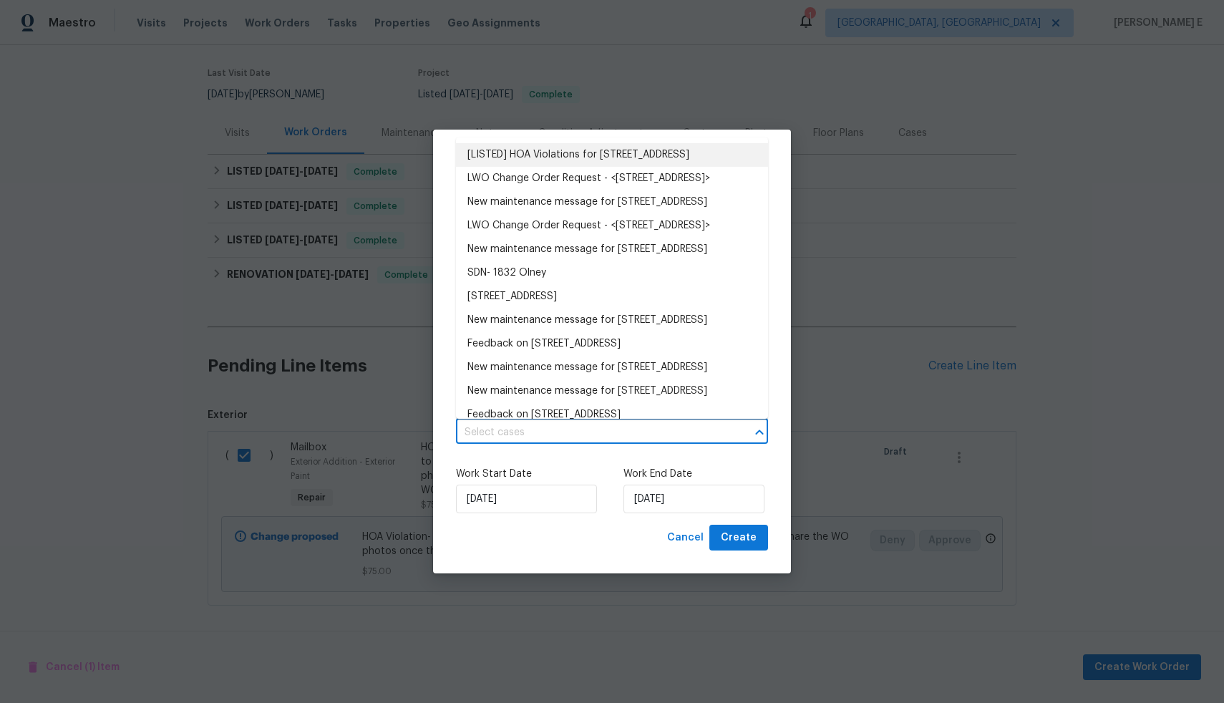
click at [561, 165] on li "[LISTED] HOA Violations for 1832 Olney Dr, Allen, TX 75013" at bounding box center [612, 155] width 312 height 24
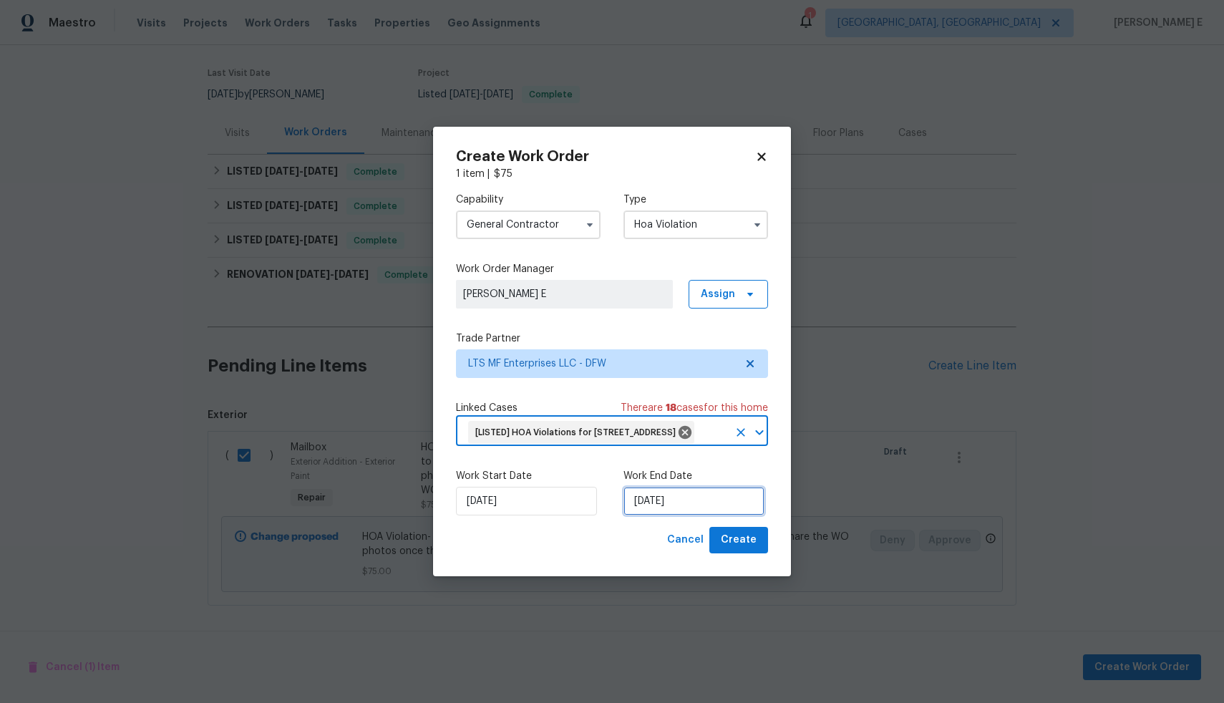
click at [682, 511] on input "09/09/2025" at bounding box center [694, 501] width 141 height 29
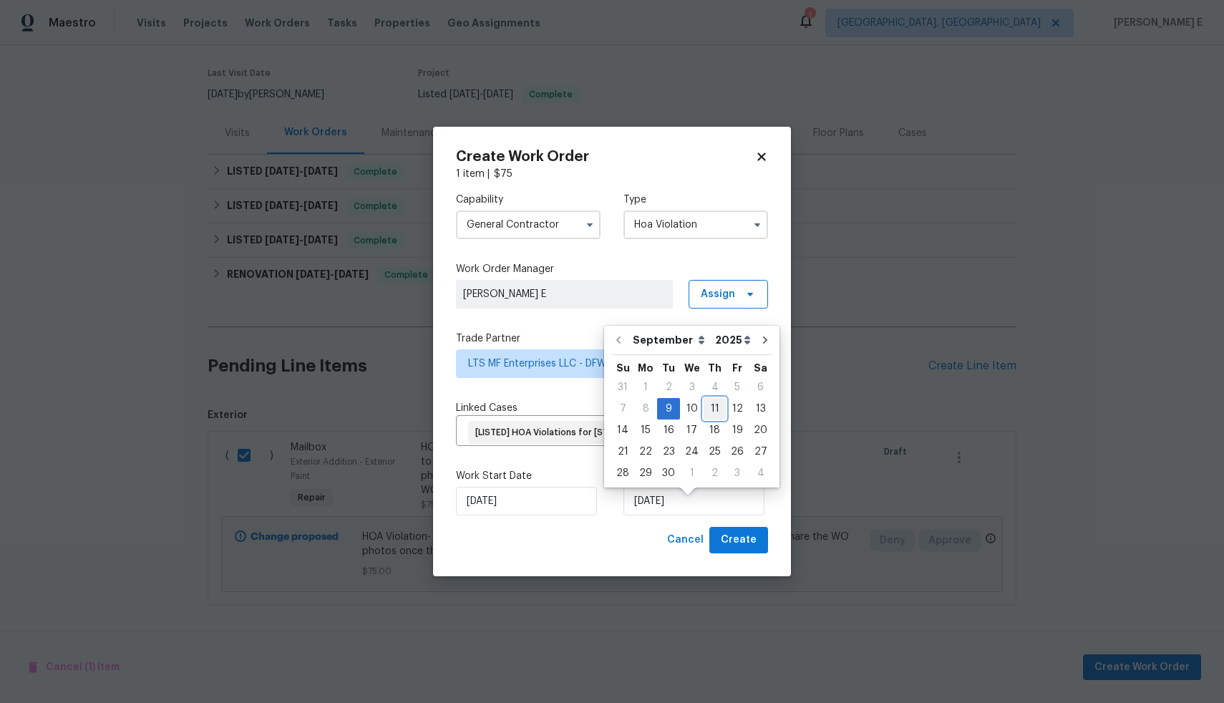
click at [712, 411] on div "11" at bounding box center [715, 409] width 22 height 20
type input "11/09/2025"
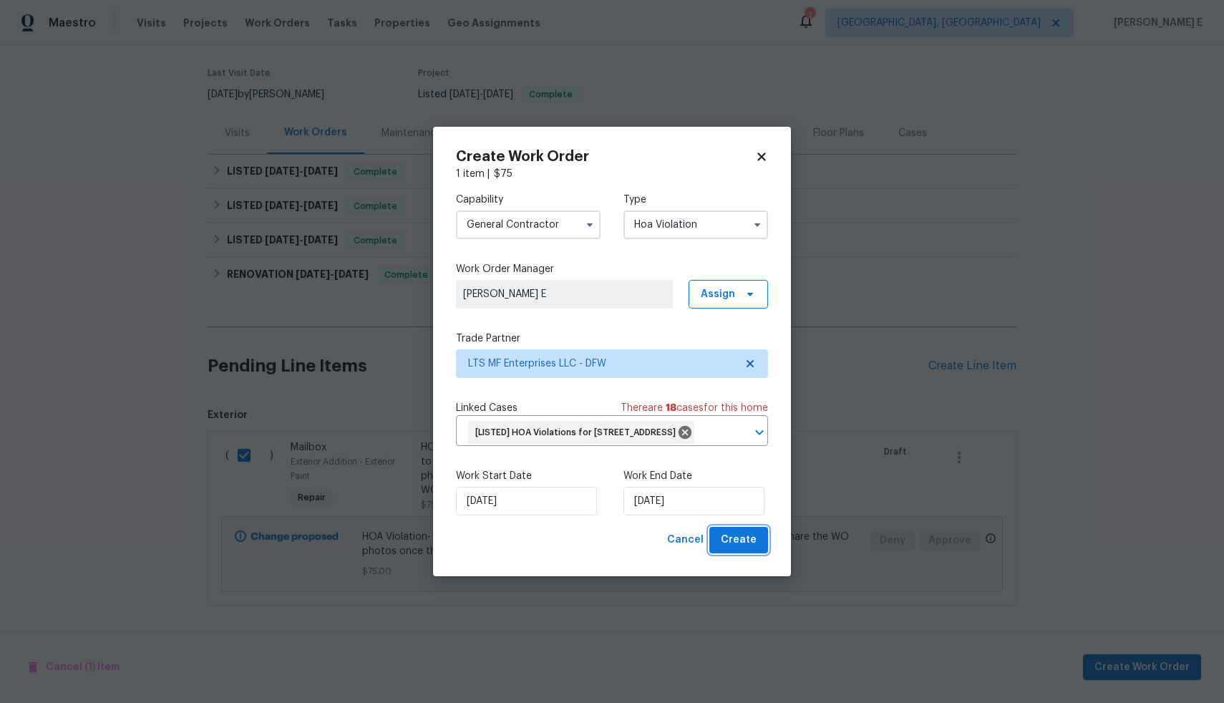
click at [750, 549] on span "Create" at bounding box center [739, 540] width 36 height 18
checkbox input "false"
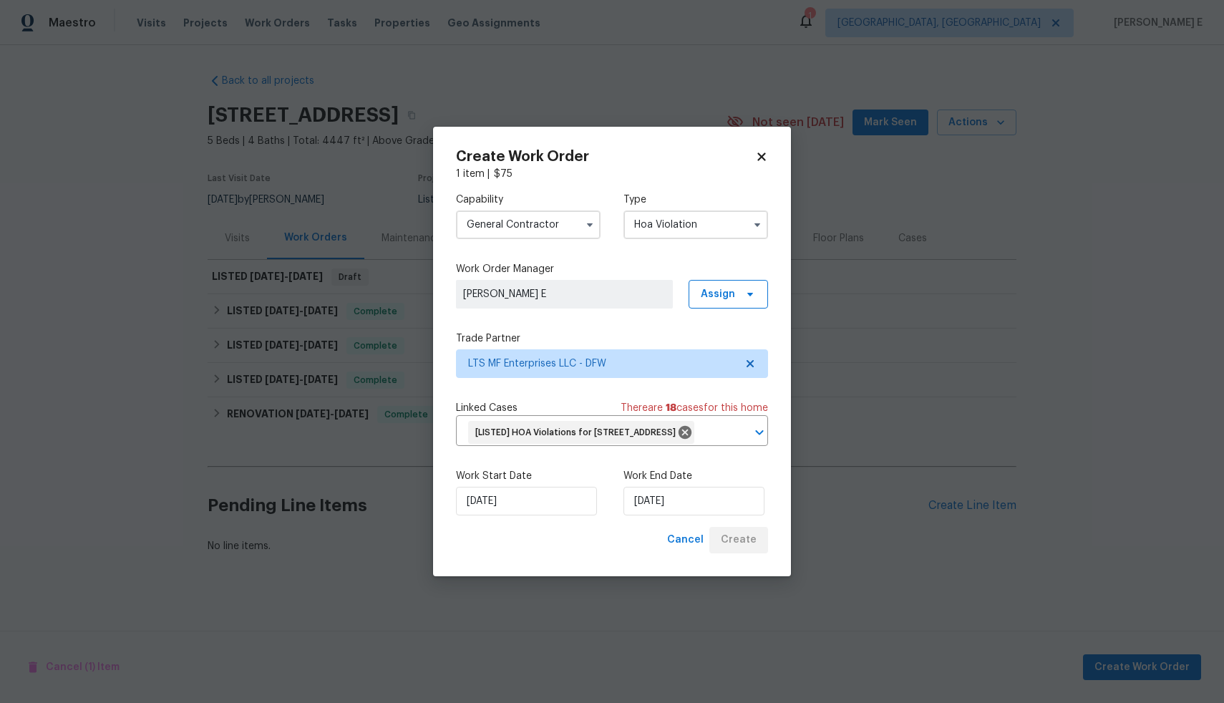
scroll to position [0, 0]
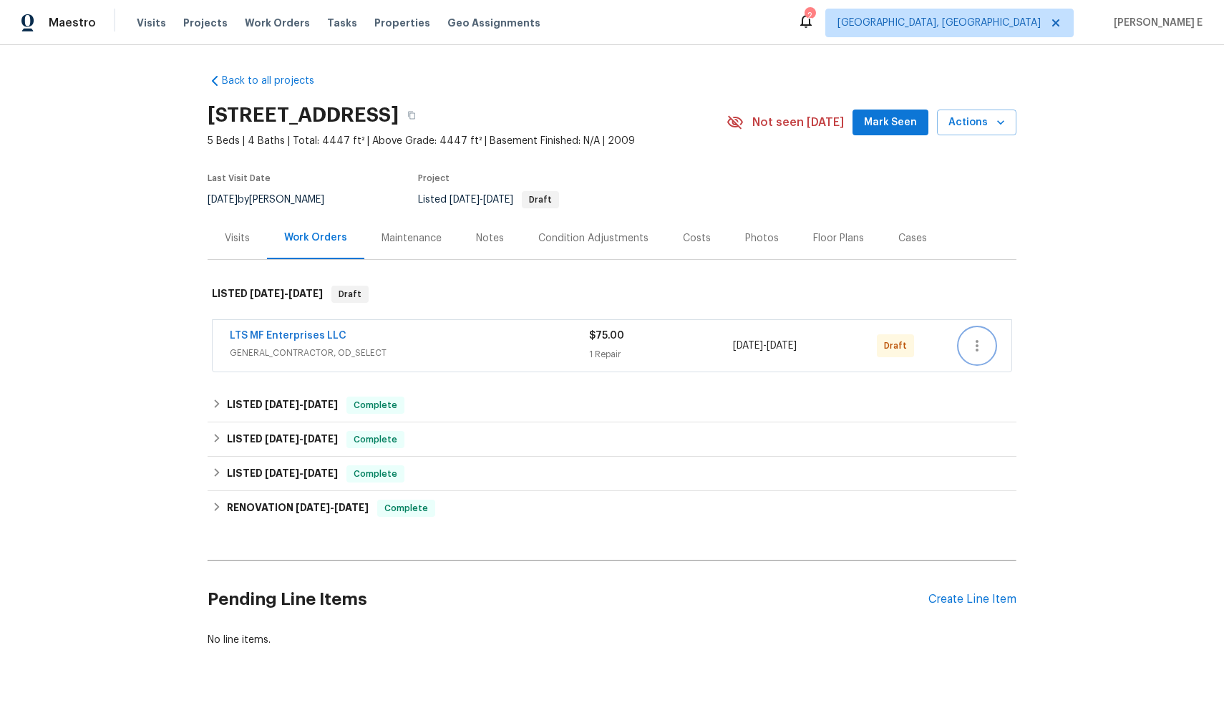
click at [973, 350] on icon "button" at bounding box center [977, 345] width 17 height 17
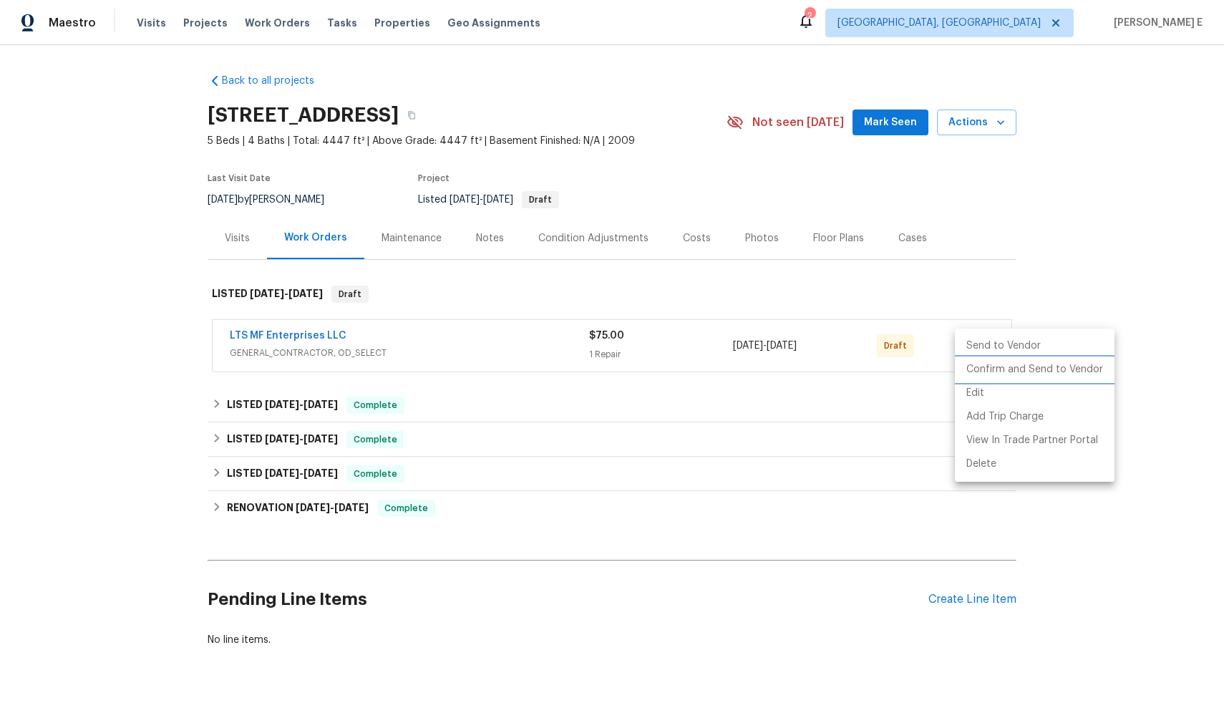
click at [976, 374] on li "Confirm and Send to Vendor" at bounding box center [1035, 370] width 160 height 24
click at [137, 388] on div at bounding box center [612, 351] width 1224 height 703
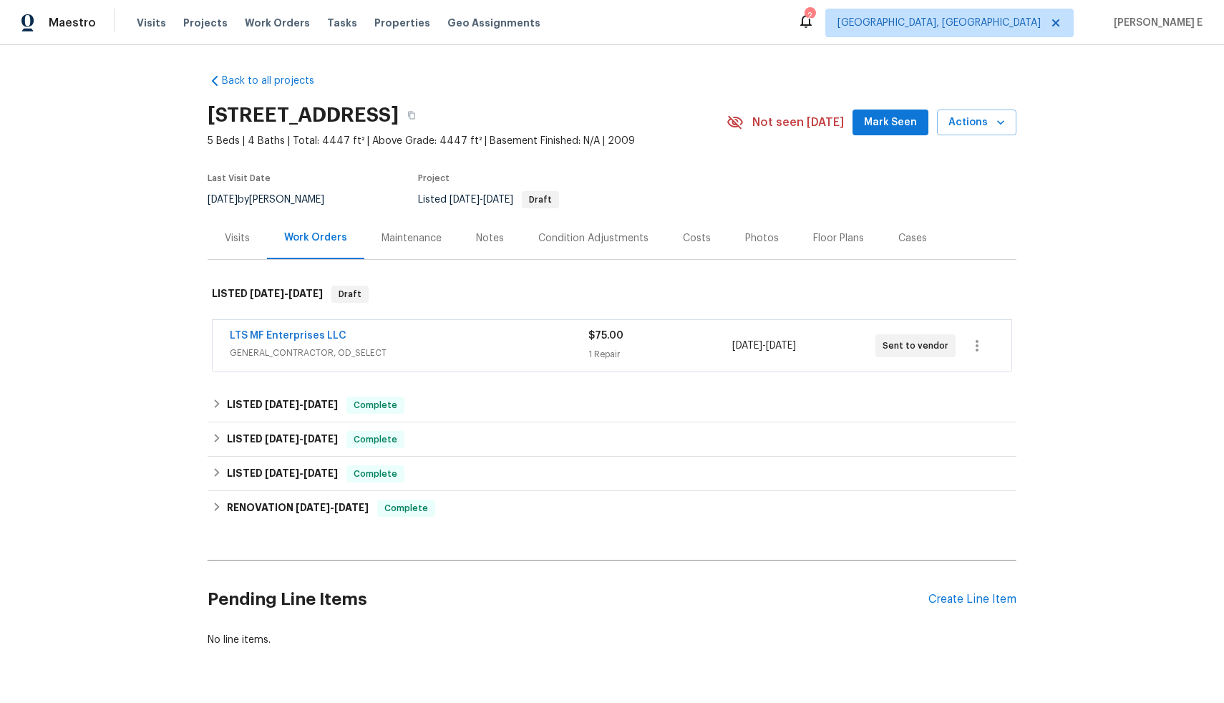
click at [137, 388] on div "Edit Add Trip Charge View In Trade Partner Portal Delete" at bounding box center [612, 351] width 1224 height 703
click at [137, 388] on div "Back to all projects [STREET_ADDRESS] 5 Beds | 4 Baths | Total: 4447 ft² | Abov…" at bounding box center [612, 374] width 1224 height 658
drag, startPoint x: 344, startPoint y: 335, endPoint x: 222, endPoint y: 334, distance: 121.7
click at [222, 334] on div "LTS MF Enterprises LLC GENERAL_CONTRACTOR, OD_SELECT $75.00 1 Repair [DATE] - […" at bounding box center [612, 346] width 799 height 52
copy link "LTS MF Enterprises LLC"
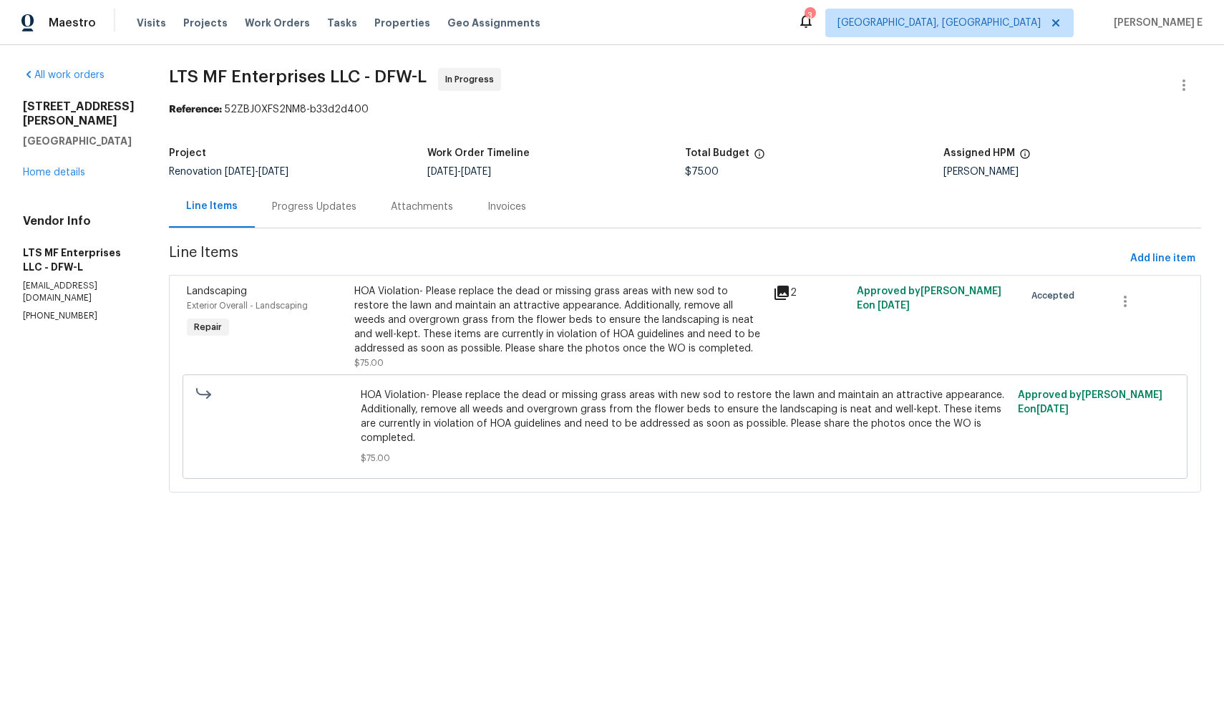
click at [314, 215] on div "Progress Updates" at bounding box center [314, 206] width 119 height 42
